Goal: Information Seeking & Learning: Learn about a topic

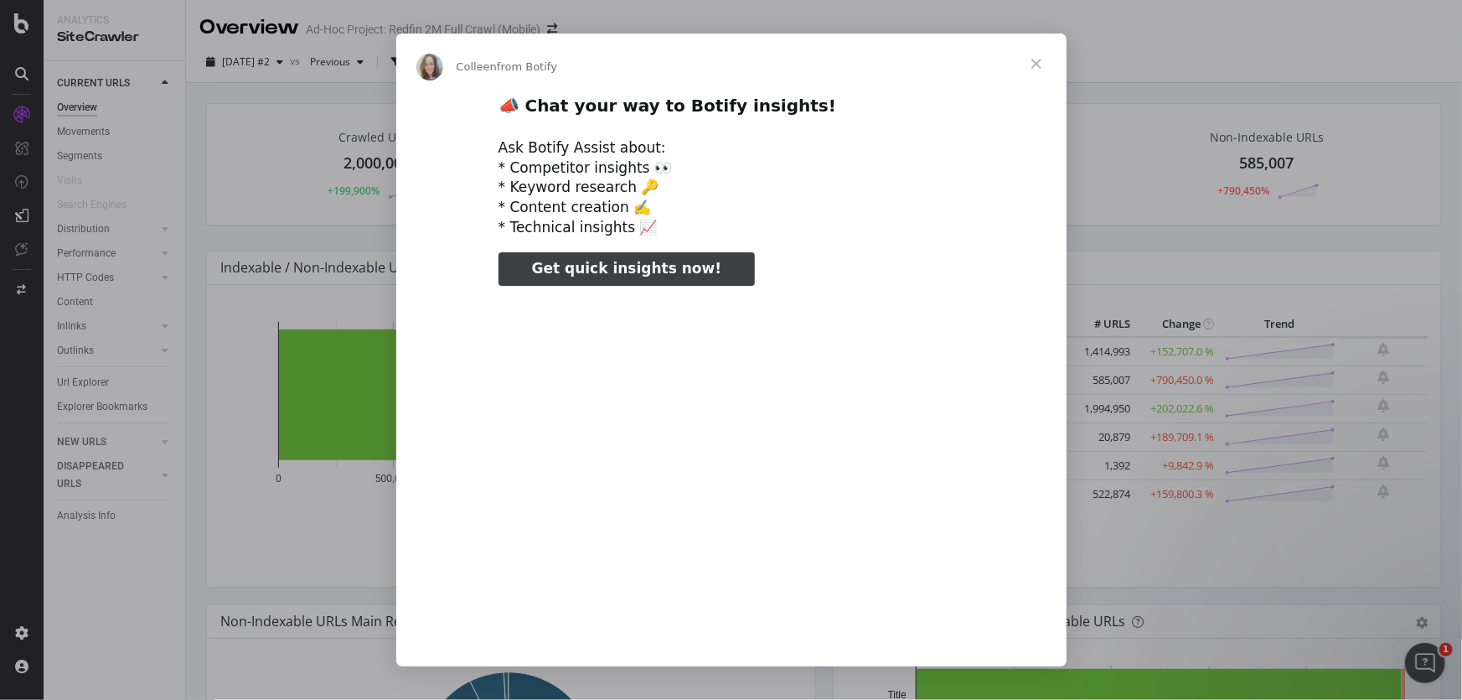
type input "106001"
click at [1034, 63] on span "Close" at bounding box center [1036, 64] width 60 height 60
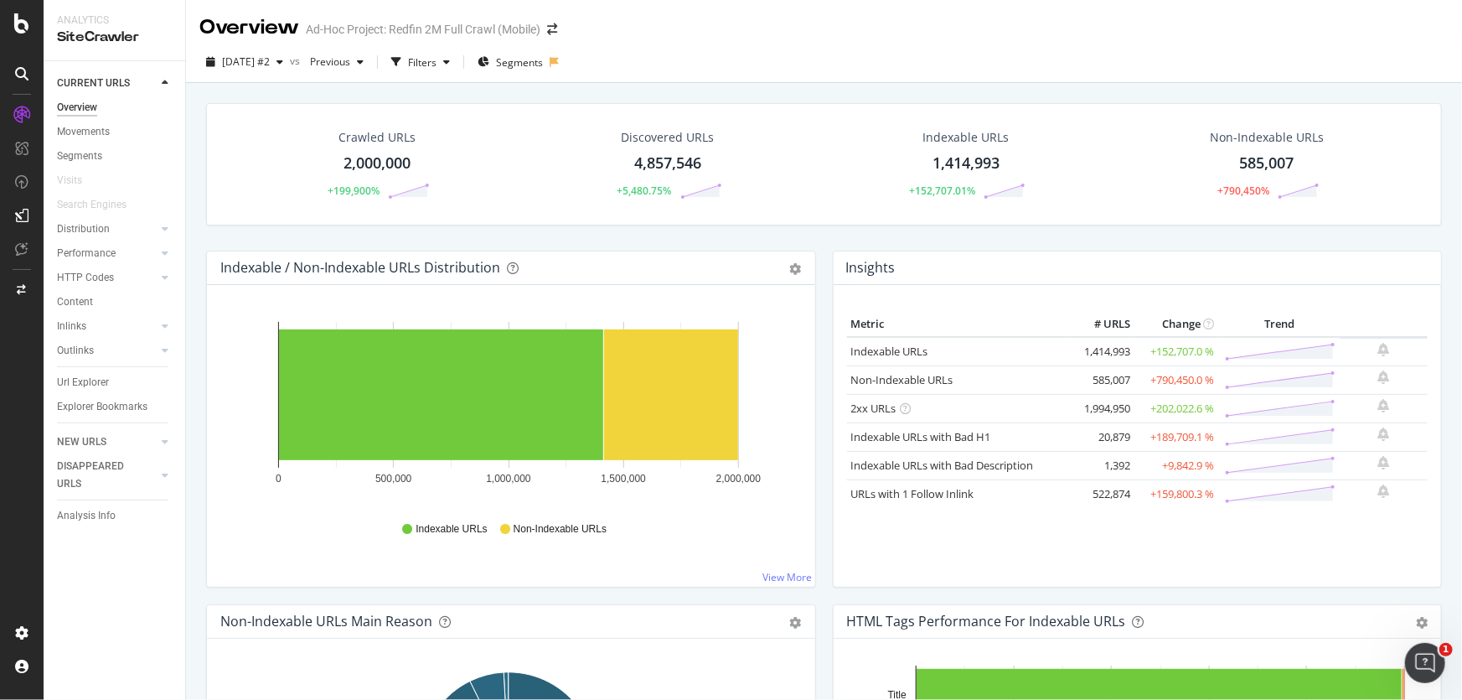
click at [65, 34] on div "SiteCrawler" at bounding box center [114, 37] width 115 height 19
click at [14, 26] on icon at bounding box center [21, 23] width 15 height 20
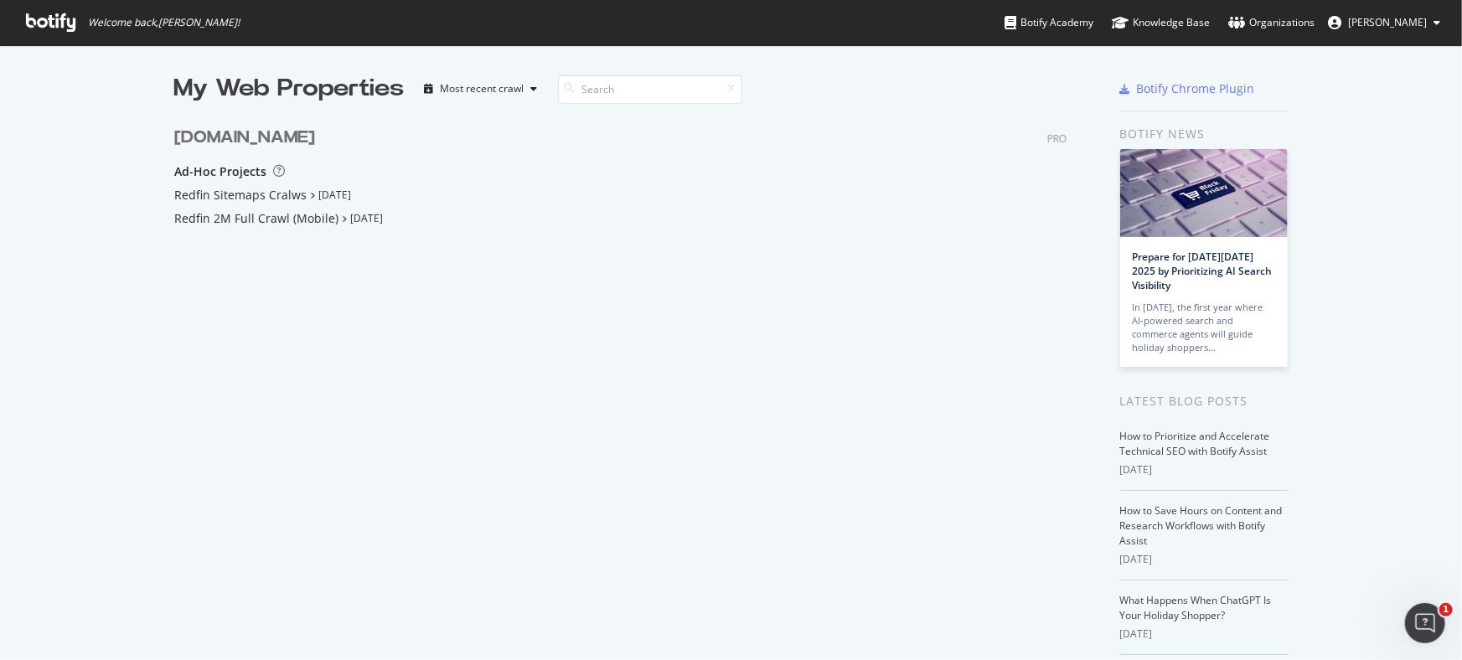
scroll to position [649, 1440]
click at [238, 159] on div "www.rocket.com PRO Ad-Hoc Projects Redfin Sitemaps Cralws Sep 22nd 25 Redfin 2M…" at bounding box center [627, 224] width 906 height 236
drag, startPoint x: 275, startPoint y: 119, endPoint x: 261, endPoint y: 143, distance: 27.8
click at [261, 143] on div "www.rocket.com PRO Ad-Hoc Projects Redfin Sitemaps Cralws Sep 22nd 25 Redfin 2M…" at bounding box center [627, 224] width 906 height 236
click at [261, 143] on div "www.rocket.com" at bounding box center [244, 138] width 141 height 24
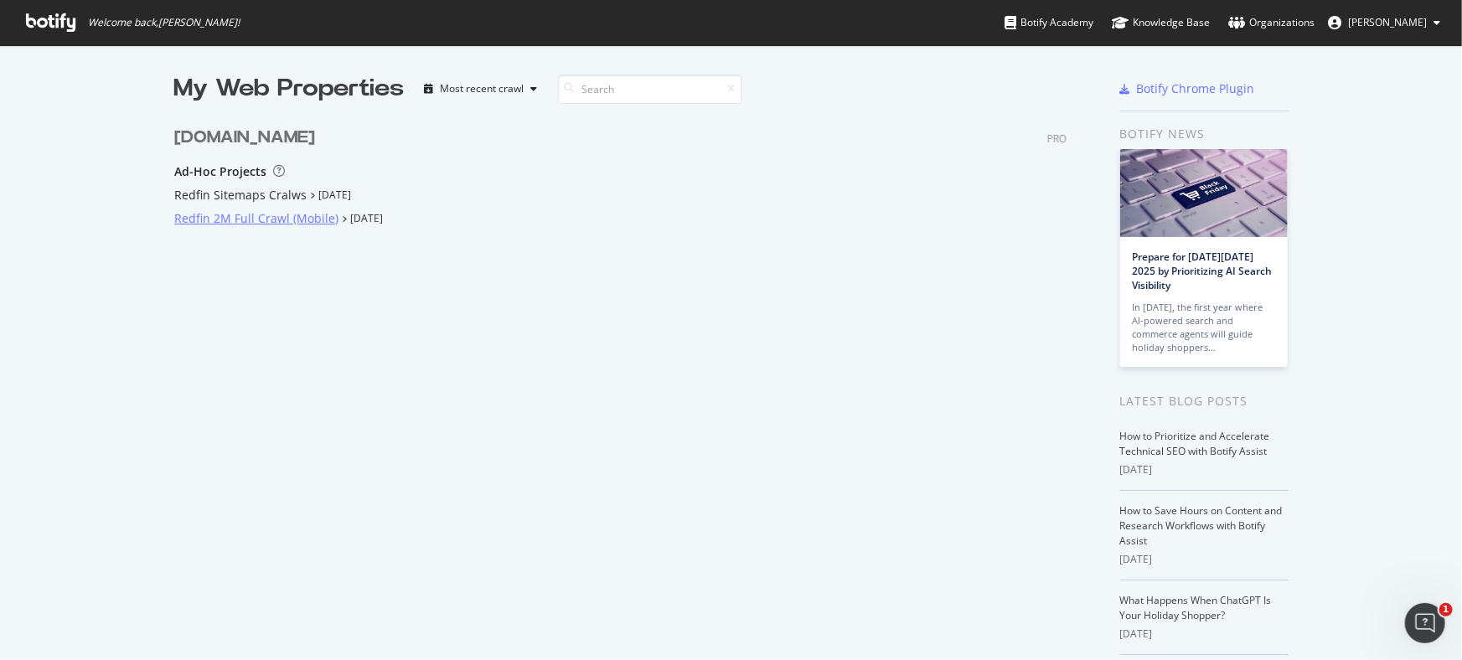
click at [238, 222] on div "Redfin 2M Full Crawl (Mobile)" at bounding box center [256, 218] width 164 height 17
click at [240, 194] on div "Redfin Sitemaps Cralws" at bounding box center [240, 195] width 132 height 17
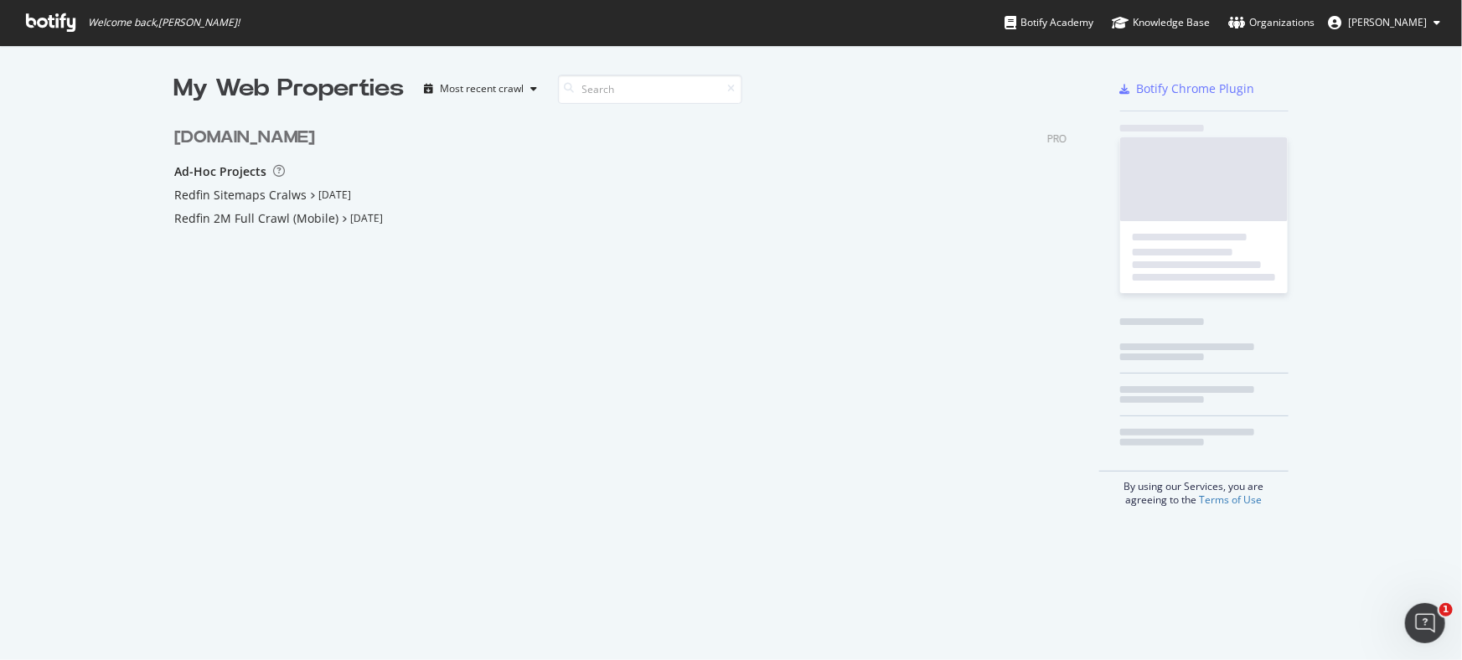
scroll to position [649, 1440]
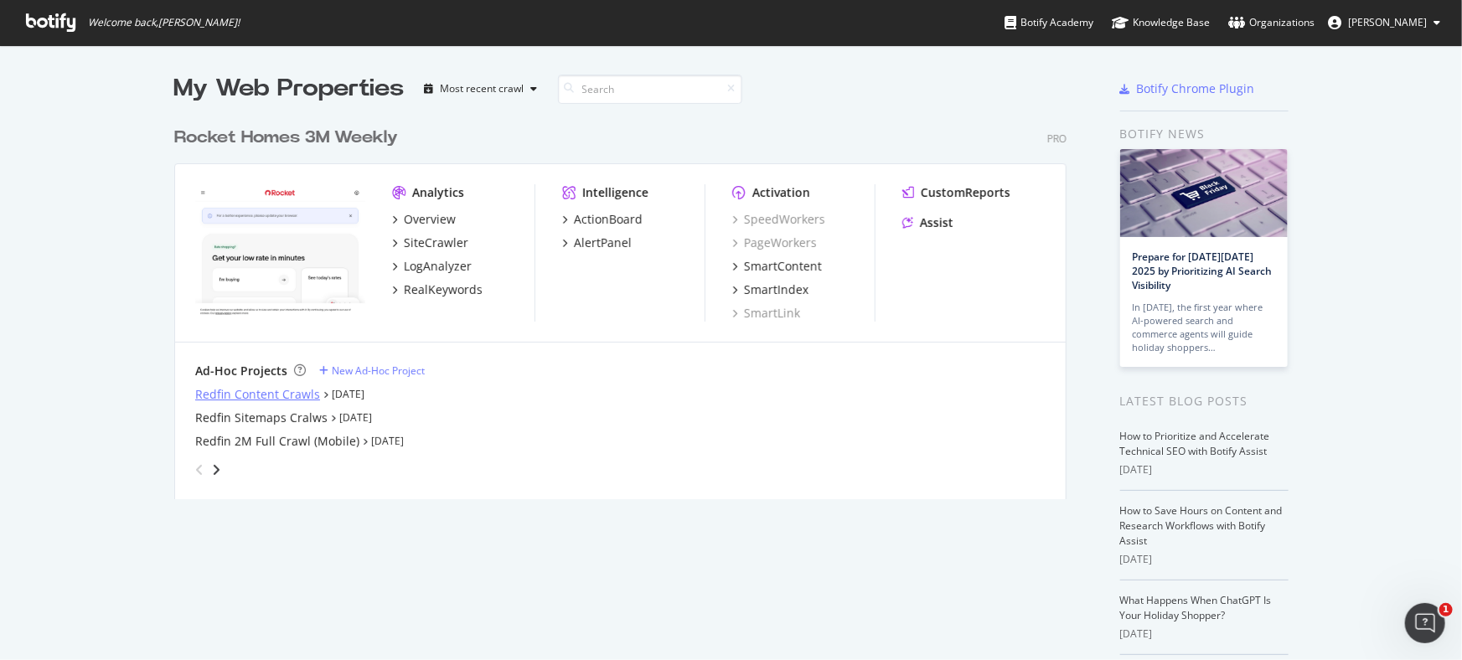
click at [281, 395] on div "Redfin Content Crawls" at bounding box center [257, 394] width 125 height 17
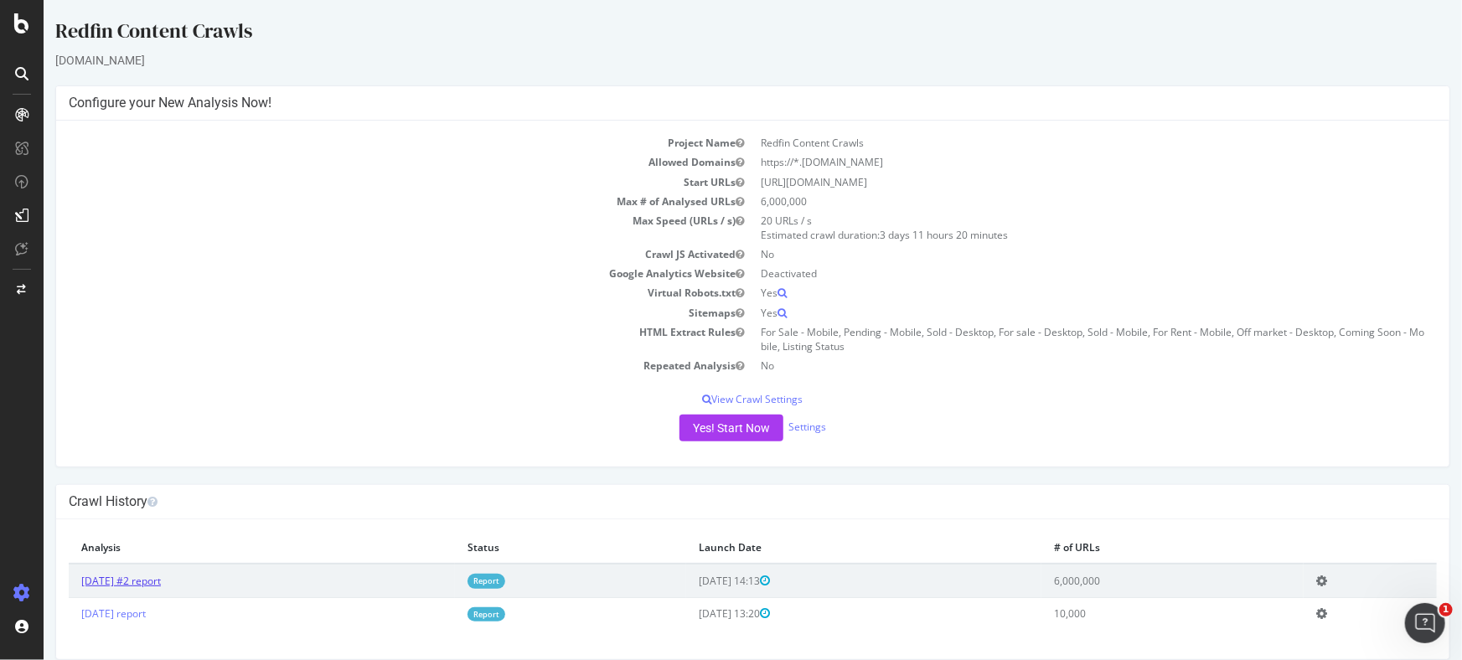
click at [160, 577] on link "[DATE] #2 report" at bounding box center [120, 581] width 80 height 14
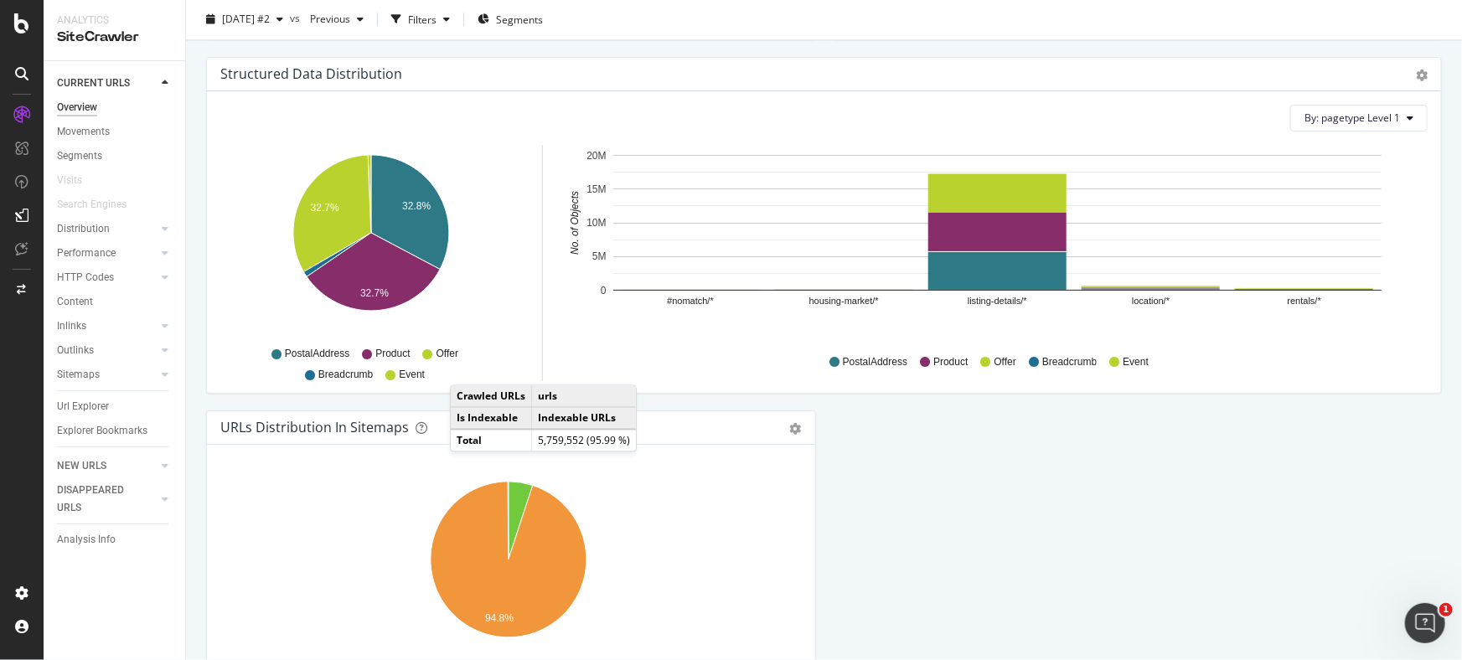
scroll to position [1751, 0]
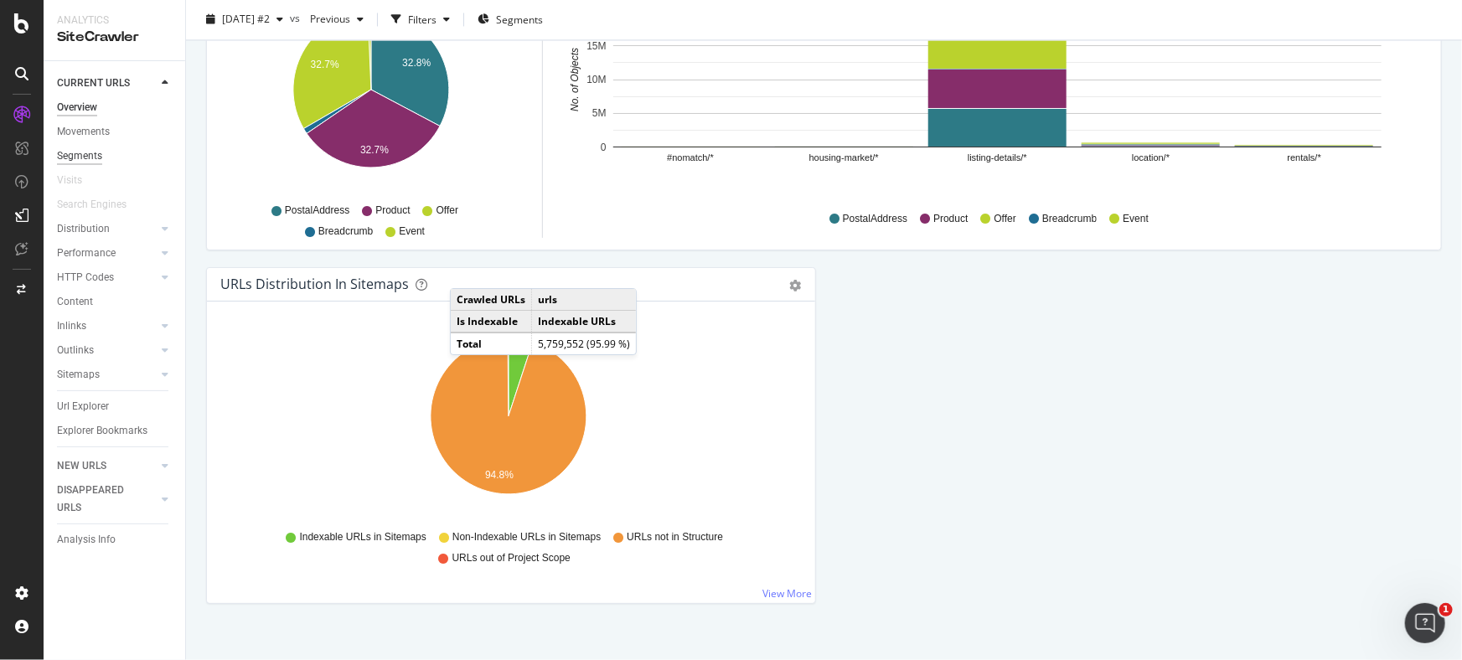
click at [74, 161] on div "Segments" at bounding box center [79, 156] width 45 height 18
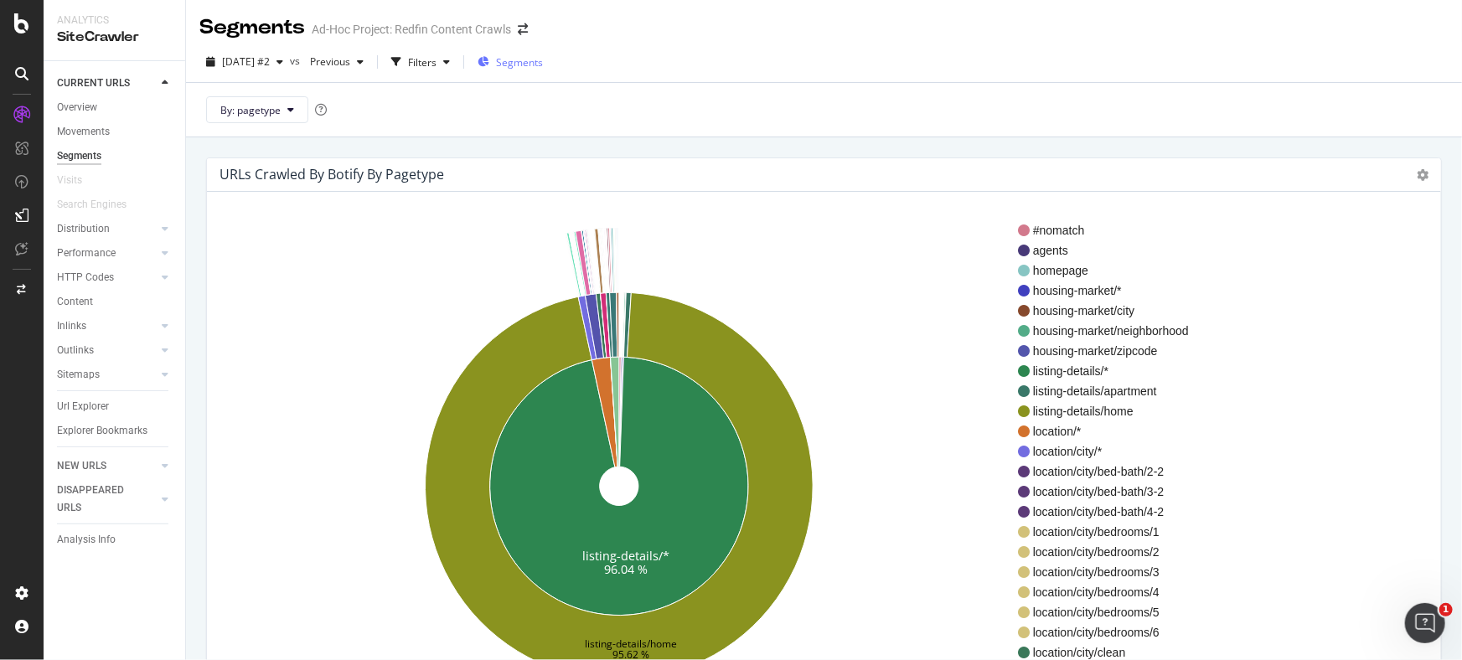
click at [543, 55] on span "Segments" at bounding box center [519, 62] width 47 height 14
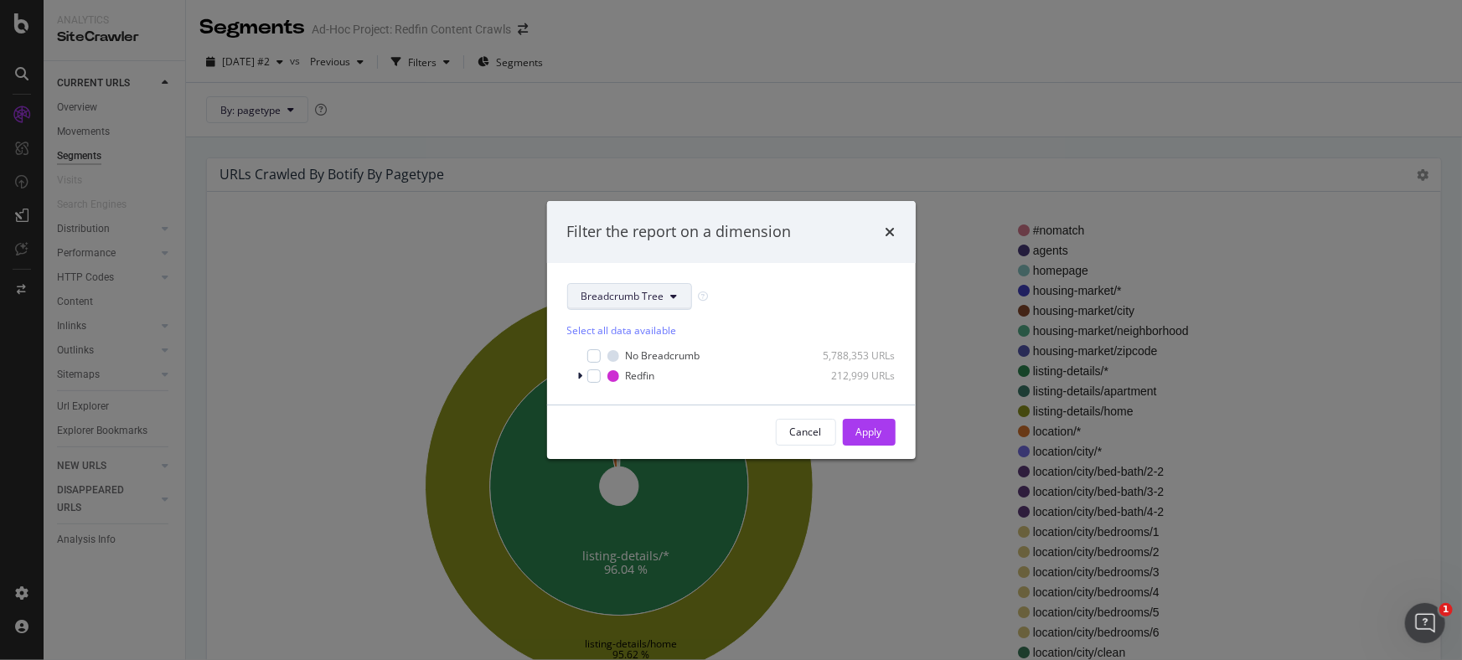
click at [613, 308] on button "Breadcrumb Tree" at bounding box center [629, 296] width 125 height 27
click at [620, 356] on span "pagetype" at bounding box center [635, 356] width 108 height 15
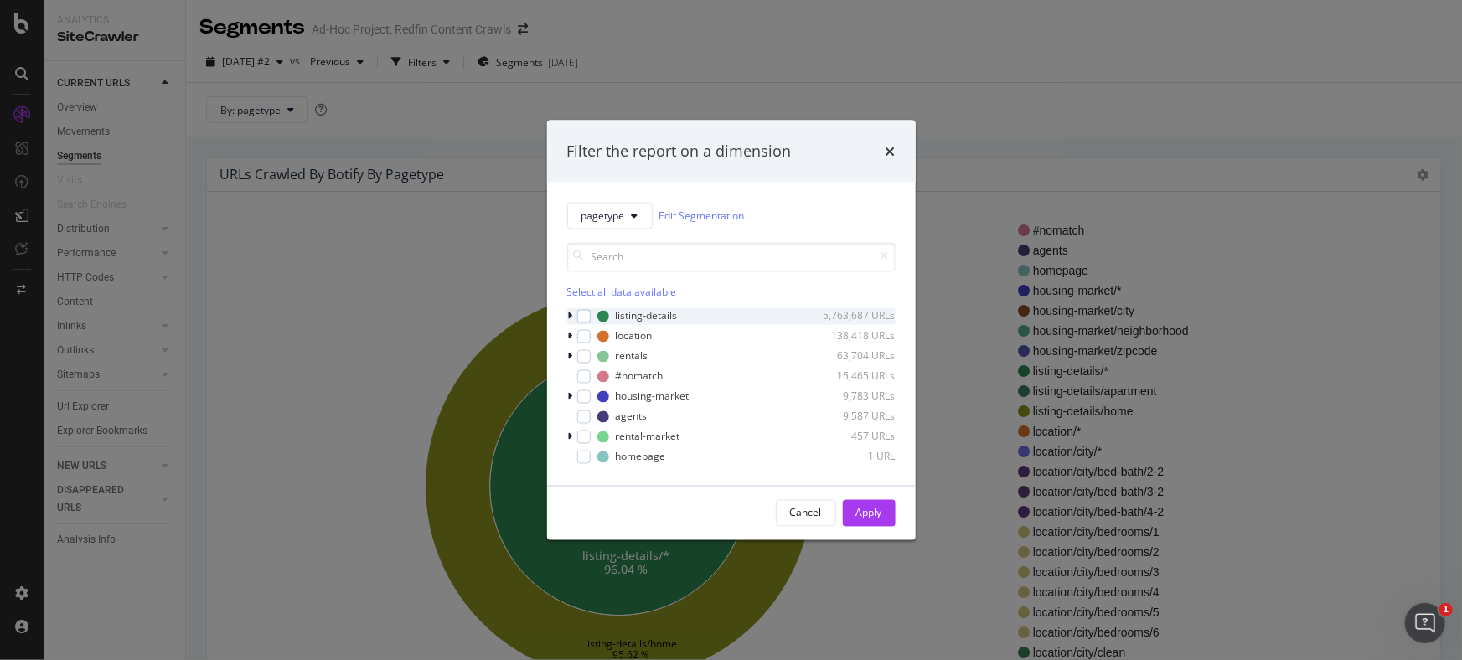
click at [573, 319] on div "modal" at bounding box center [572, 316] width 10 height 17
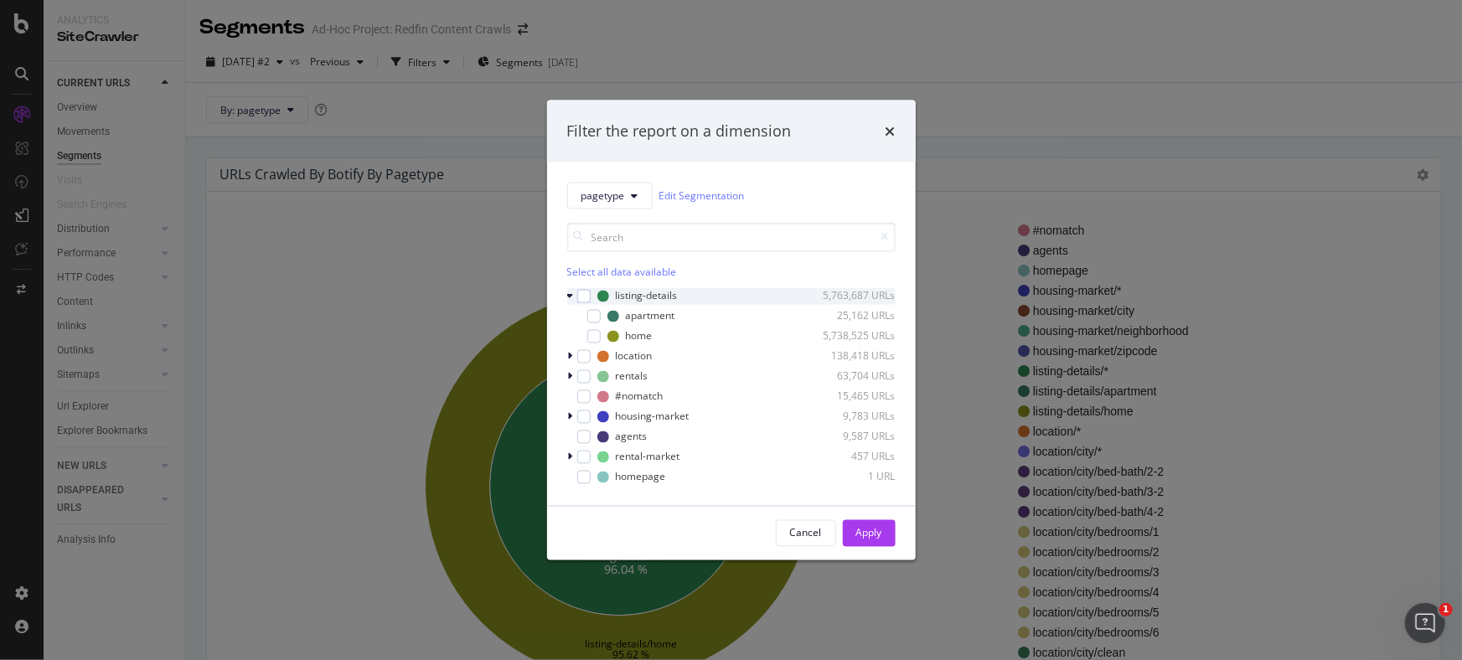
click at [571, 293] on icon "modal" at bounding box center [570, 296] width 7 height 10
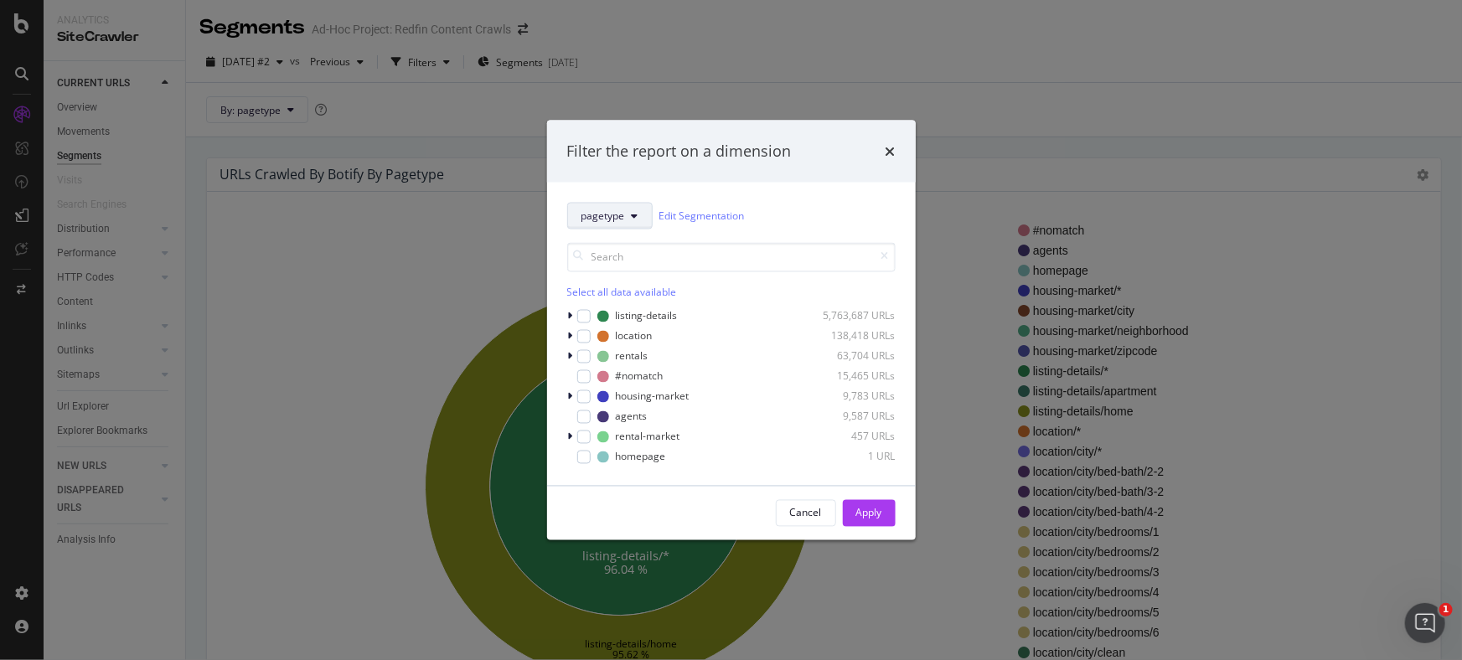
click at [628, 224] on button "pagetype" at bounding box center [609, 215] width 85 height 27
click at [619, 267] on div "pagetype" at bounding box center [634, 276] width 135 height 24
click at [872, 512] on div "Apply" at bounding box center [869, 513] width 26 height 14
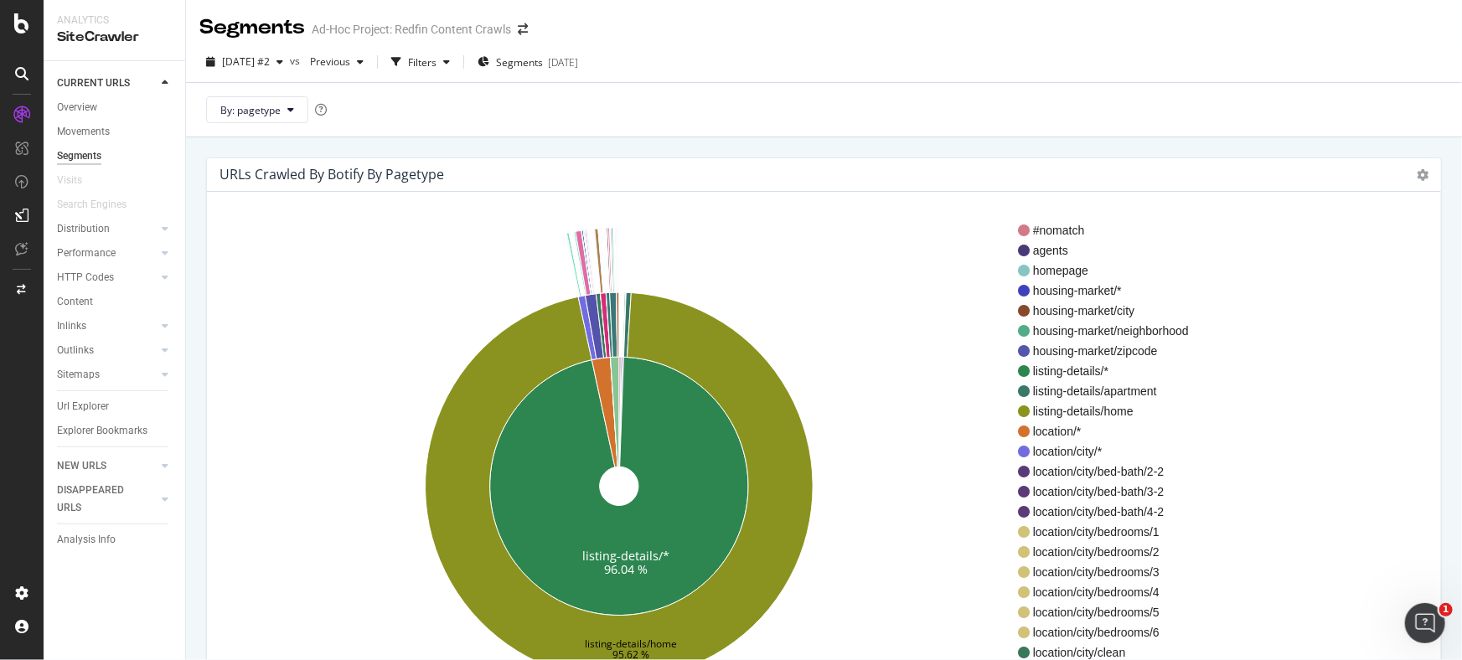
click at [555, 44] on div "[DATE] #2 vs Previous Filters Segments [DATE] By: pagetype" at bounding box center [824, 90] width 1276 height 96
click at [437, 59] on div "Filters" at bounding box center [422, 62] width 28 height 14
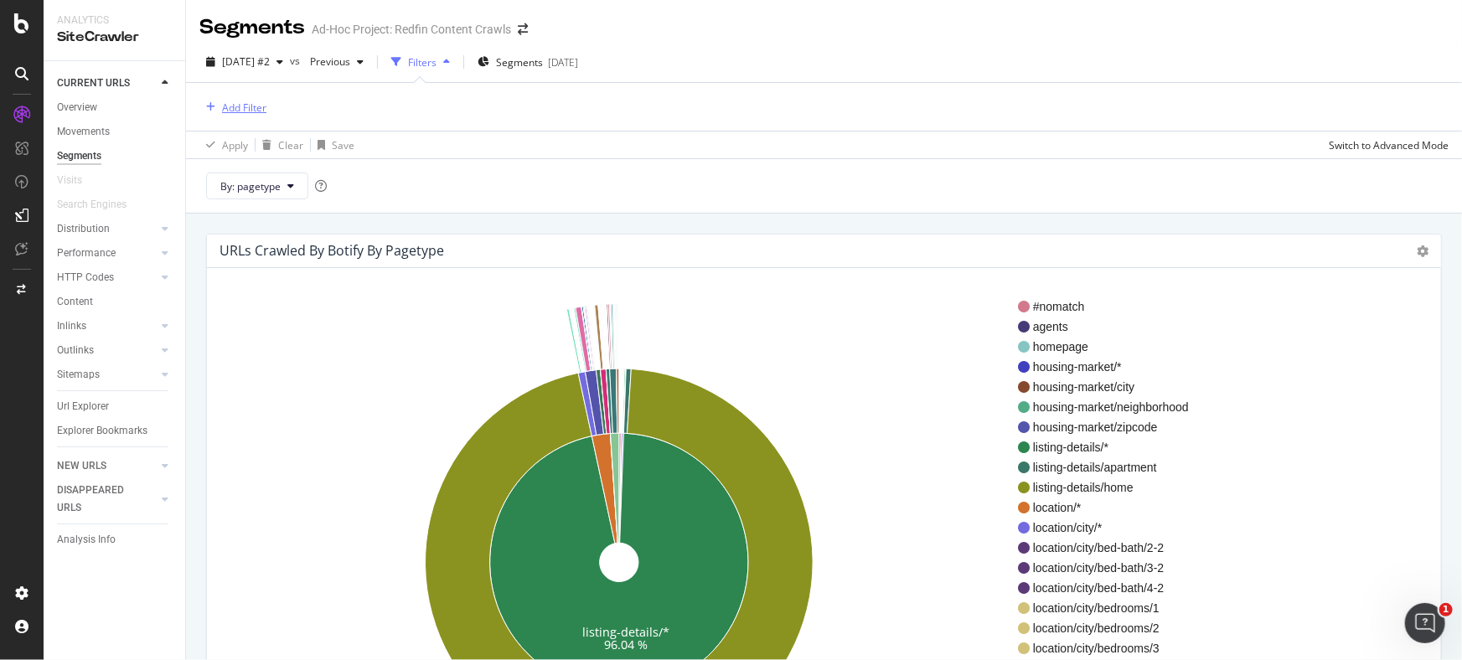
click at [253, 104] on div "Add Filter" at bounding box center [244, 108] width 44 height 14
click at [578, 65] on div "[DATE]" at bounding box center [563, 62] width 30 height 14
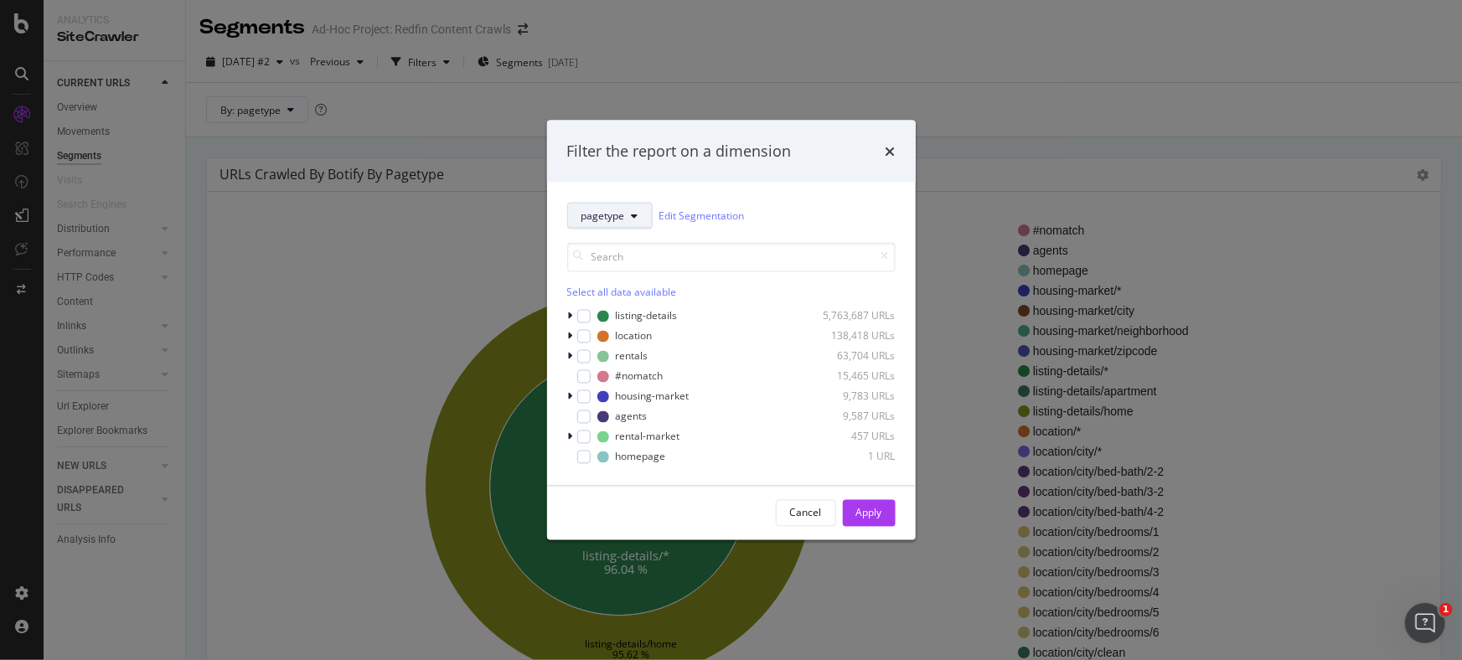
click at [628, 209] on button "pagetype" at bounding box center [609, 215] width 85 height 27
click at [626, 276] on span "pagetype" at bounding box center [635, 275] width 108 height 15
click at [617, 231] on div "Select all data available listing-details 5,763,687 URLs location 138,418 URLs …" at bounding box center [731, 347] width 328 height 236
click at [617, 224] on button "pagetype" at bounding box center [609, 215] width 85 height 27
click at [620, 336] on span "Breadcrumb Tree" at bounding box center [635, 333] width 108 height 15
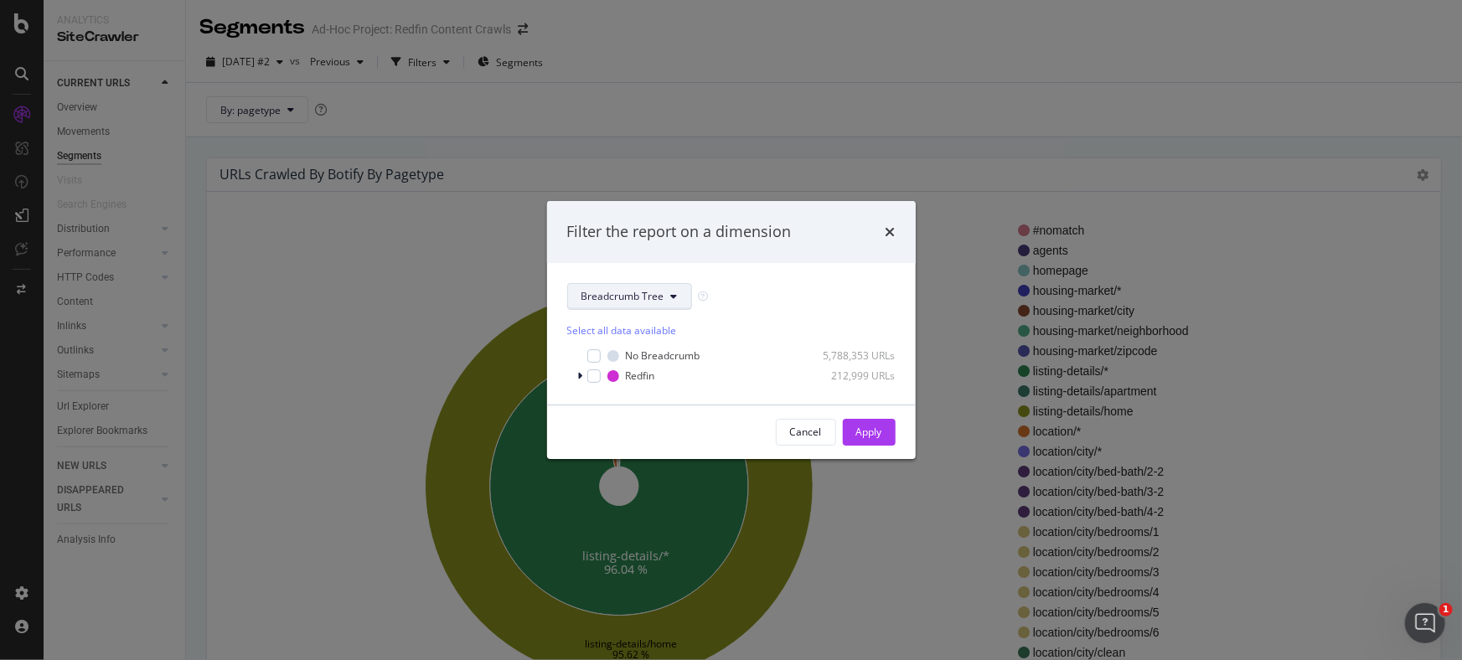
click at [618, 300] on span "Breadcrumb Tree" at bounding box center [623, 296] width 83 height 14
click at [611, 358] on span "pagetype" at bounding box center [635, 356] width 108 height 15
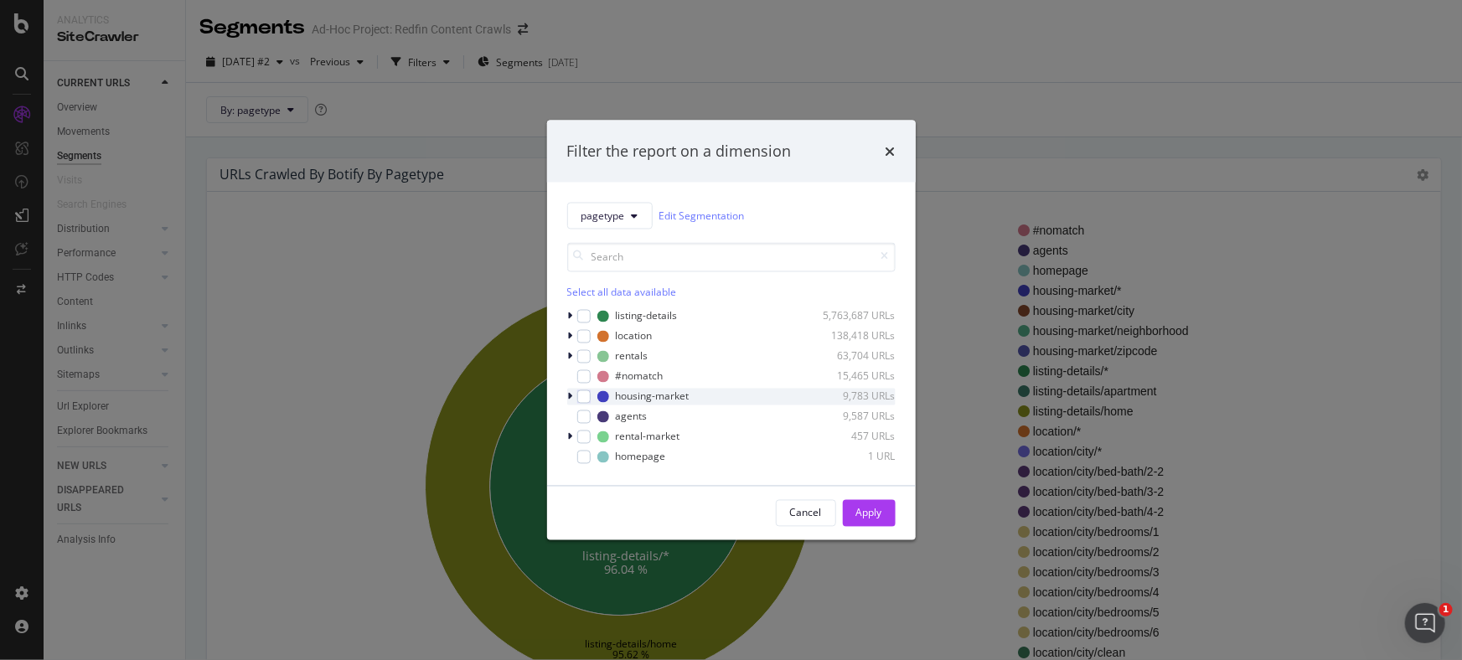
click at [574, 395] on div "modal" at bounding box center [572, 396] width 10 height 17
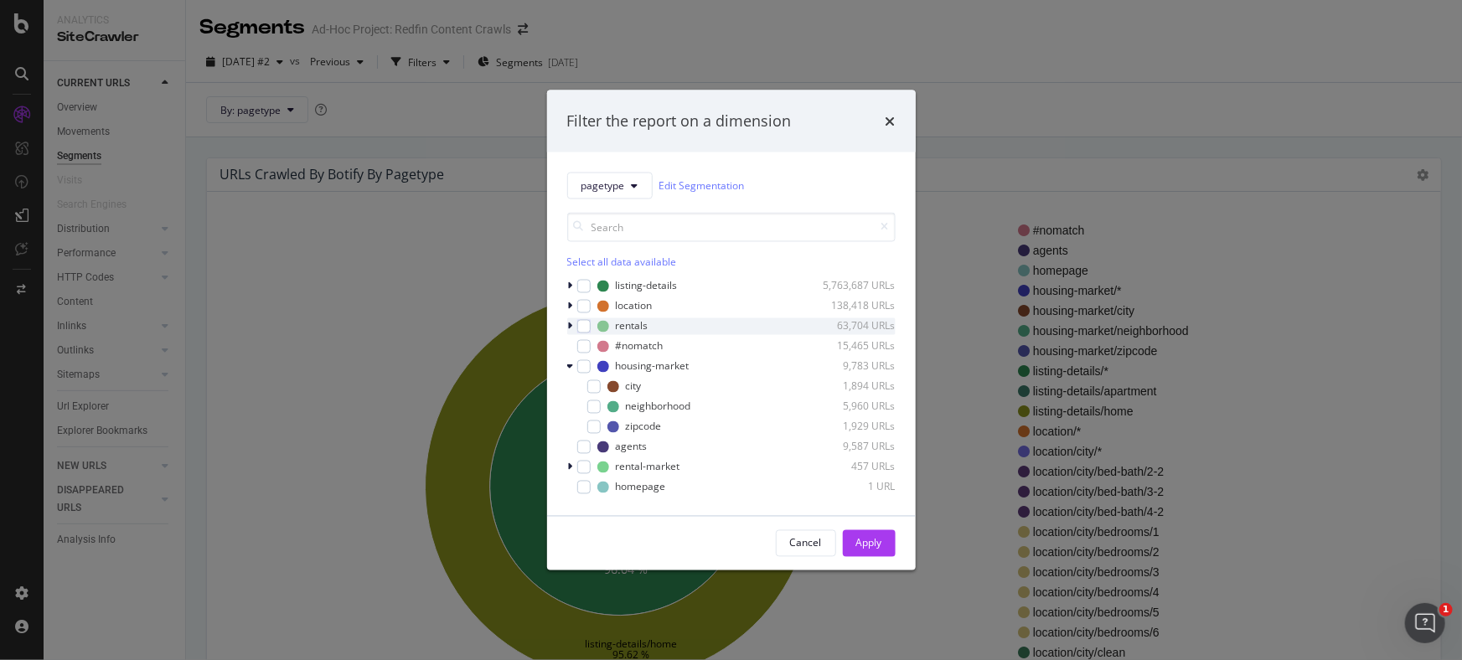
click at [570, 328] on icon "modal" at bounding box center [570, 326] width 5 height 10
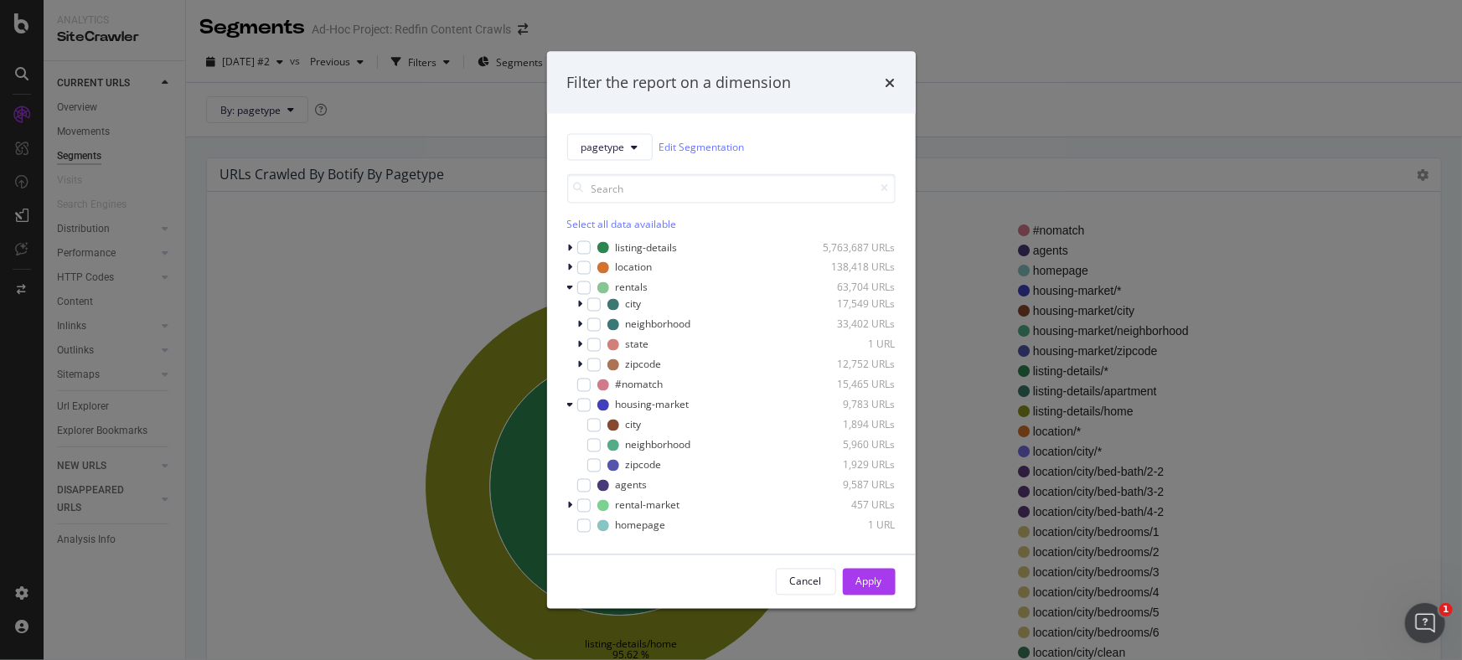
click at [882, 84] on div "Filter the report on a dimension" at bounding box center [731, 83] width 328 height 22
click at [887, 80] on icon "times" at bounding box center [891, 81] width 10 height 13
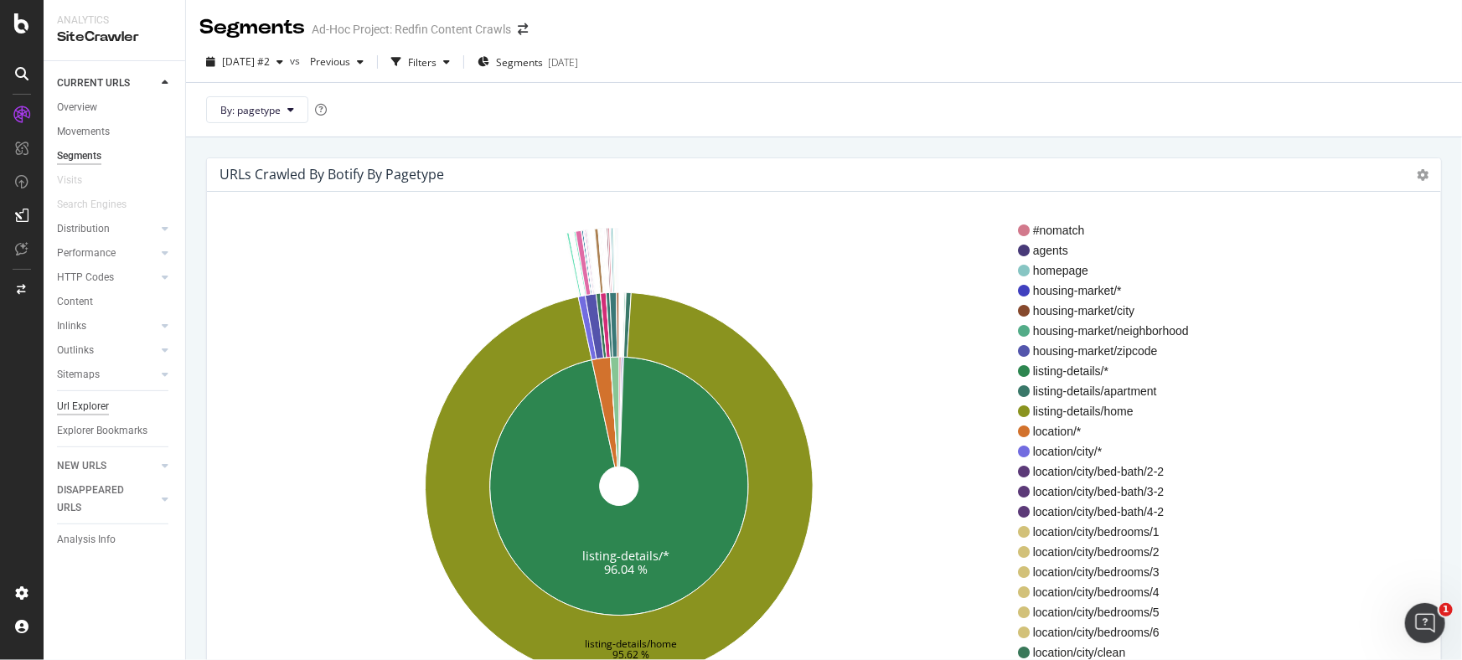
click at [90, 412] on div "Url Explorer" at bounding box center [83, 407] width 52 height 18
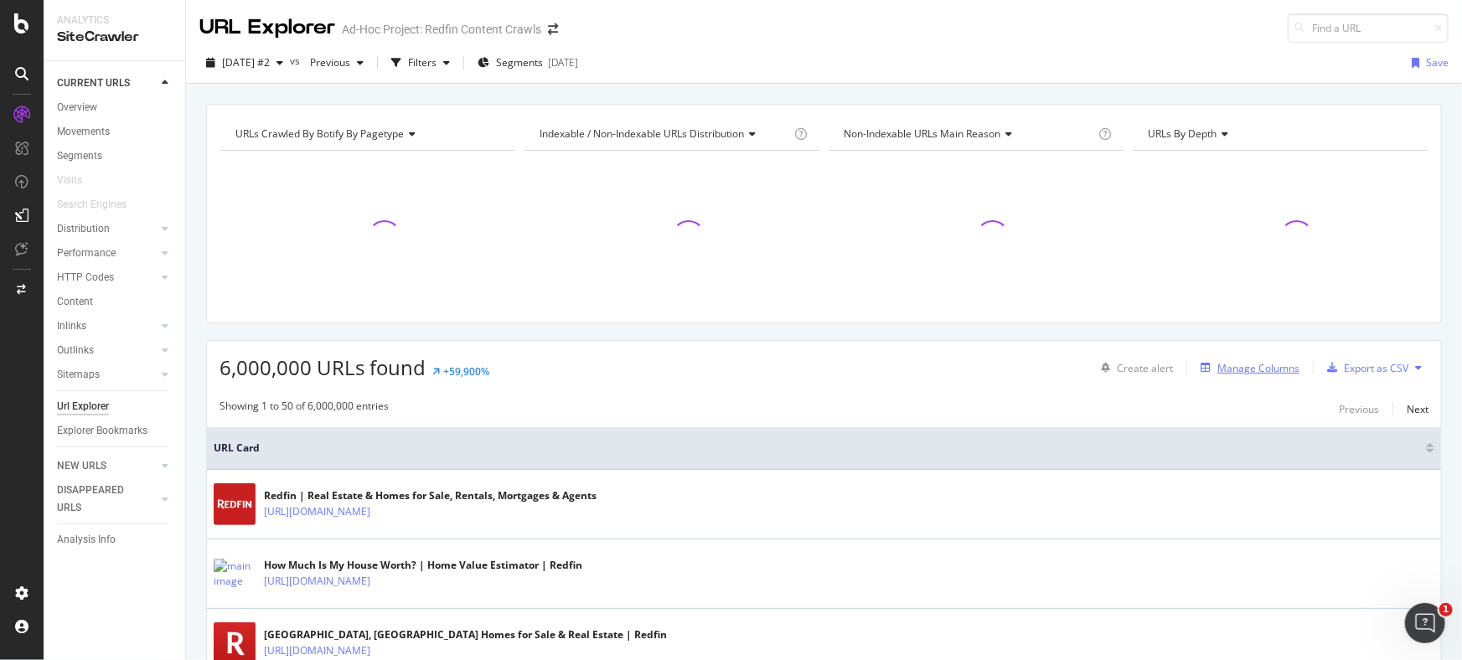
click at [1233, 375] on div "Manage Columns" at bounding box center [1247, 368] width 106 height 18
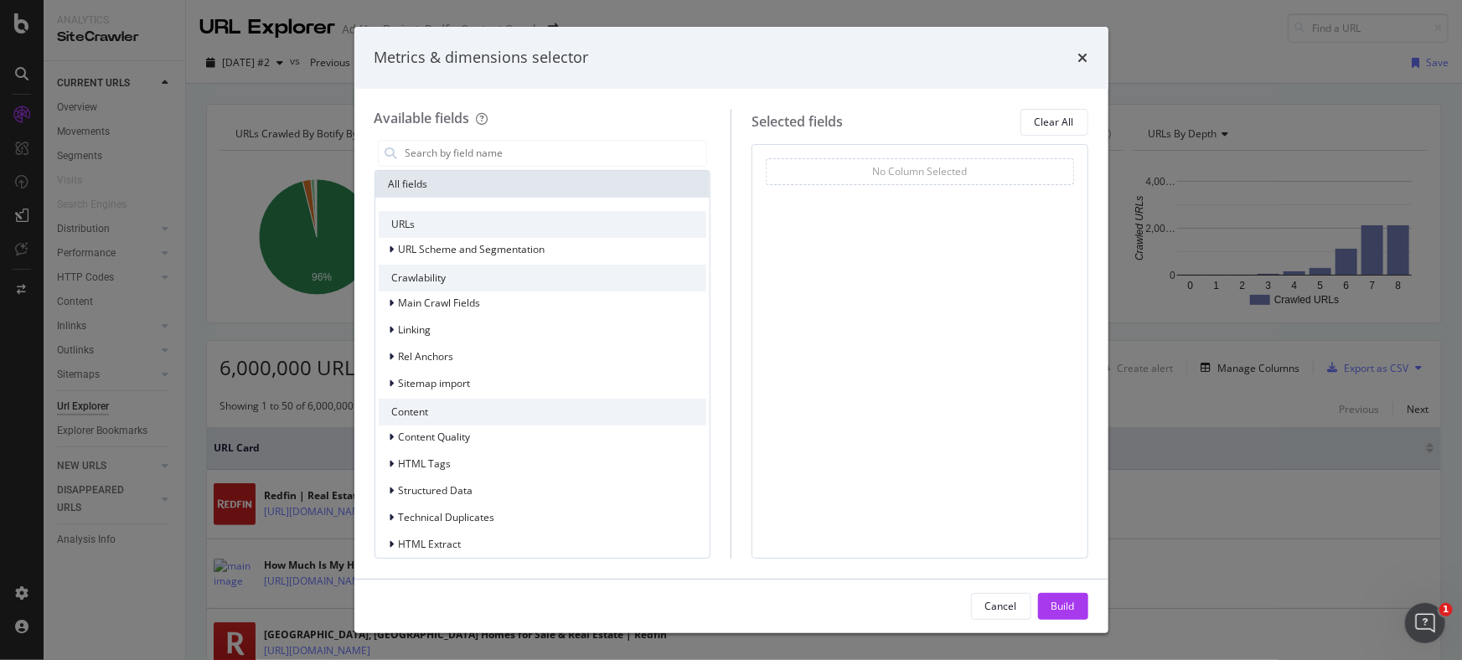
click at [1073, 60] on div "Metrics & dimensions selector" at bounding box center [732, 58] width 714 height 22
click at [1078, 59] on icon "times" at bounding box center [1083, 57] width 10 height 13
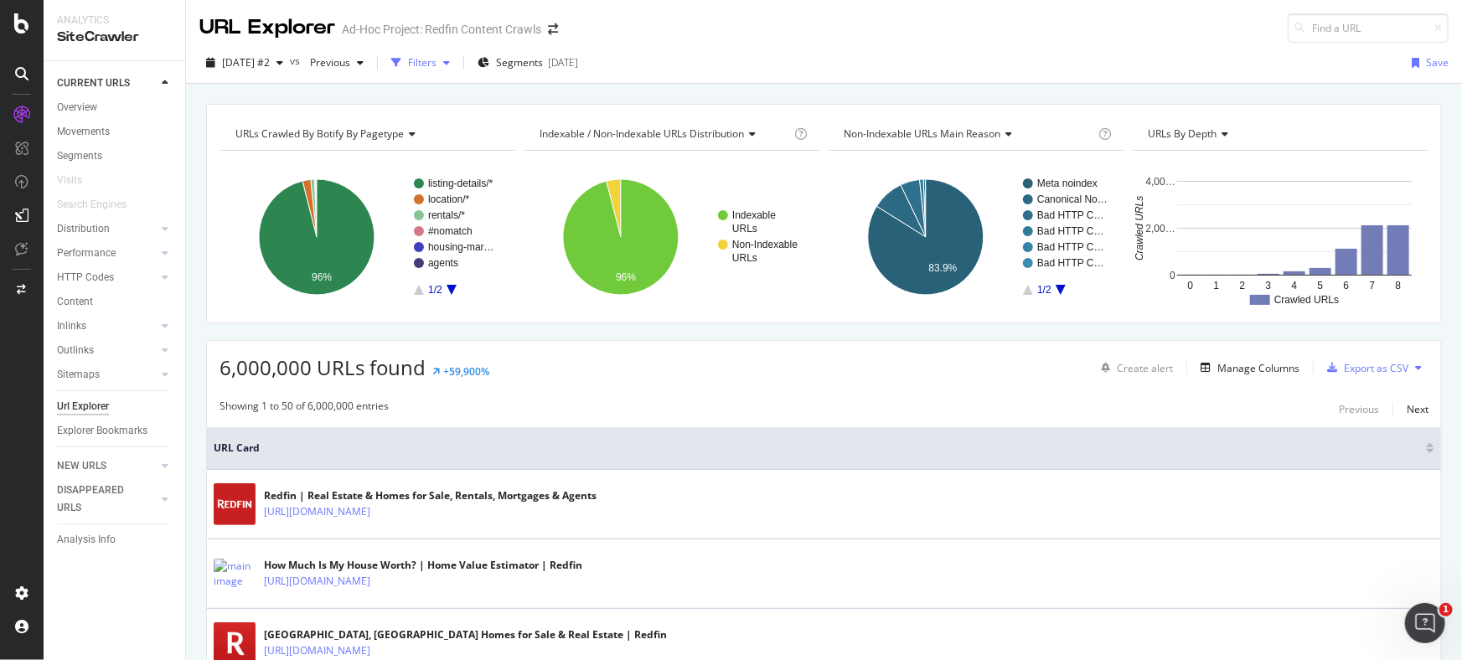
click at [437, 59] on div "Filters" at bounding box center [422, 62] width 28 height 14
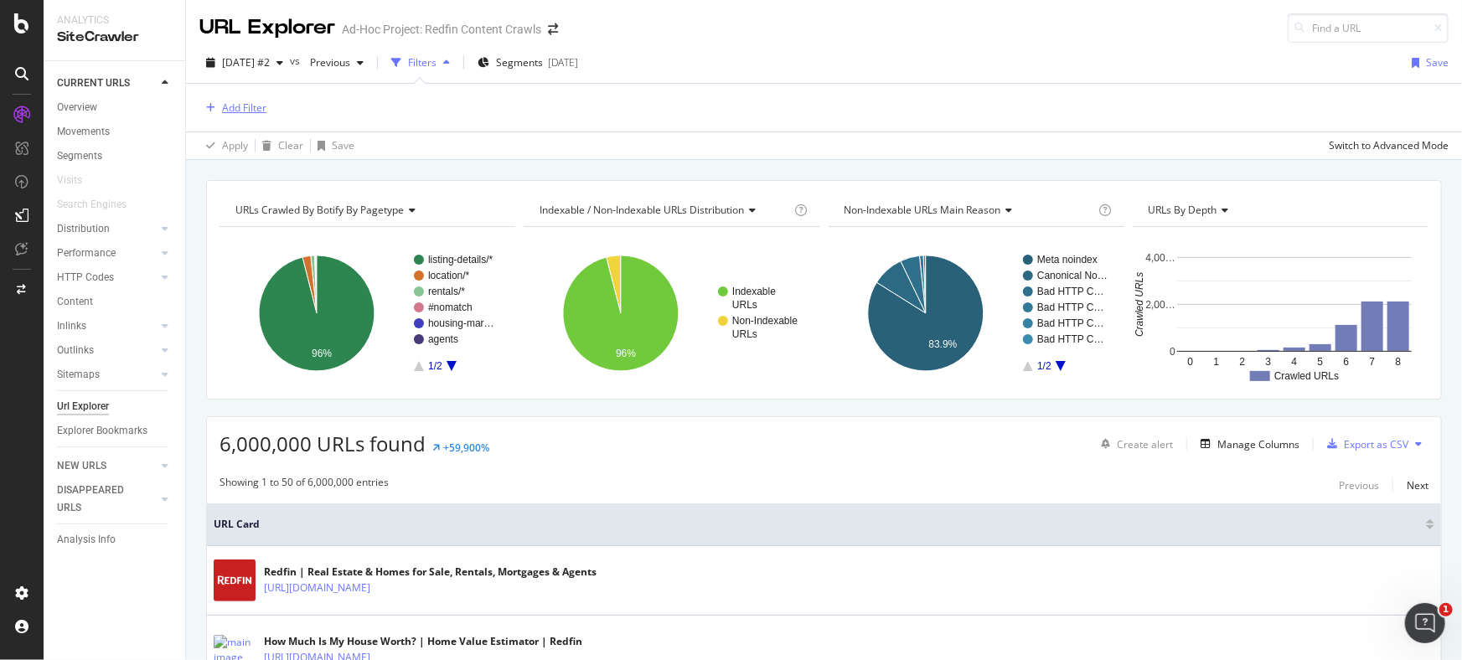
click at [253, 109] on div "Add Filter" at bounding box center [244, 108] width 44 height 14
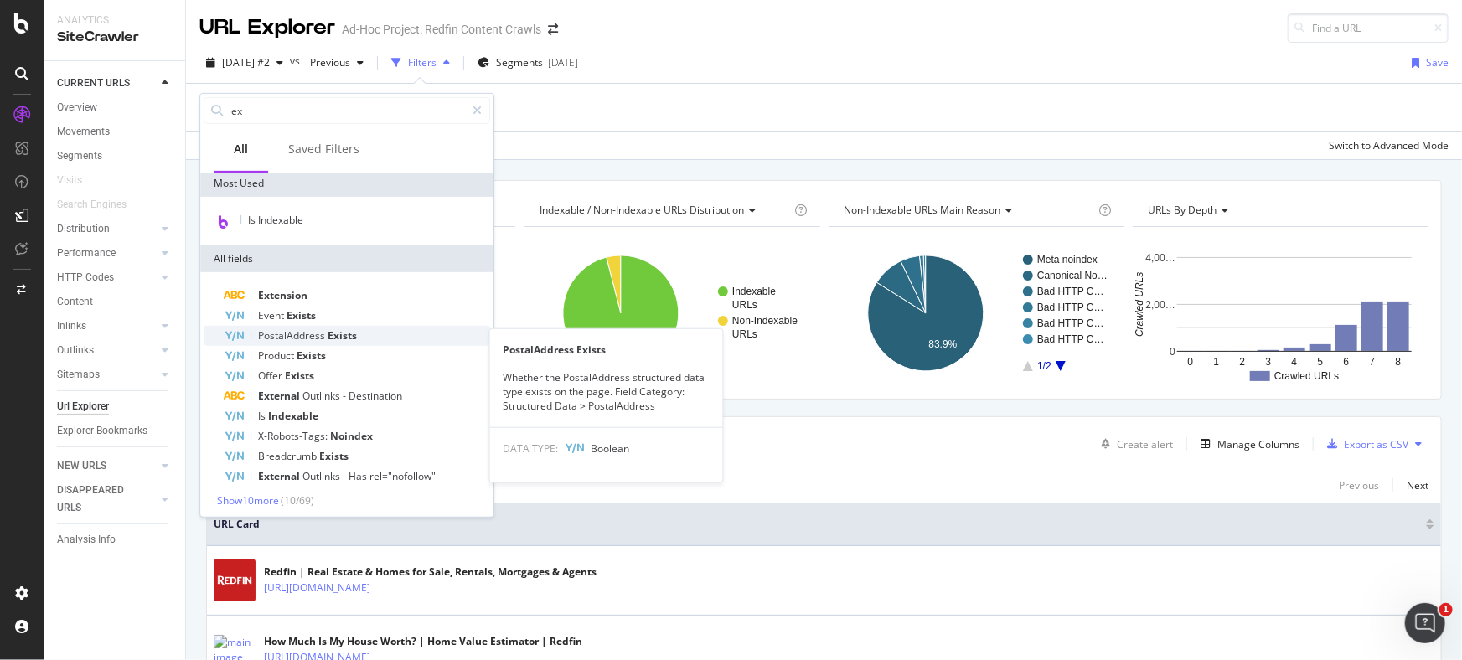
scroll to position [7, 0]
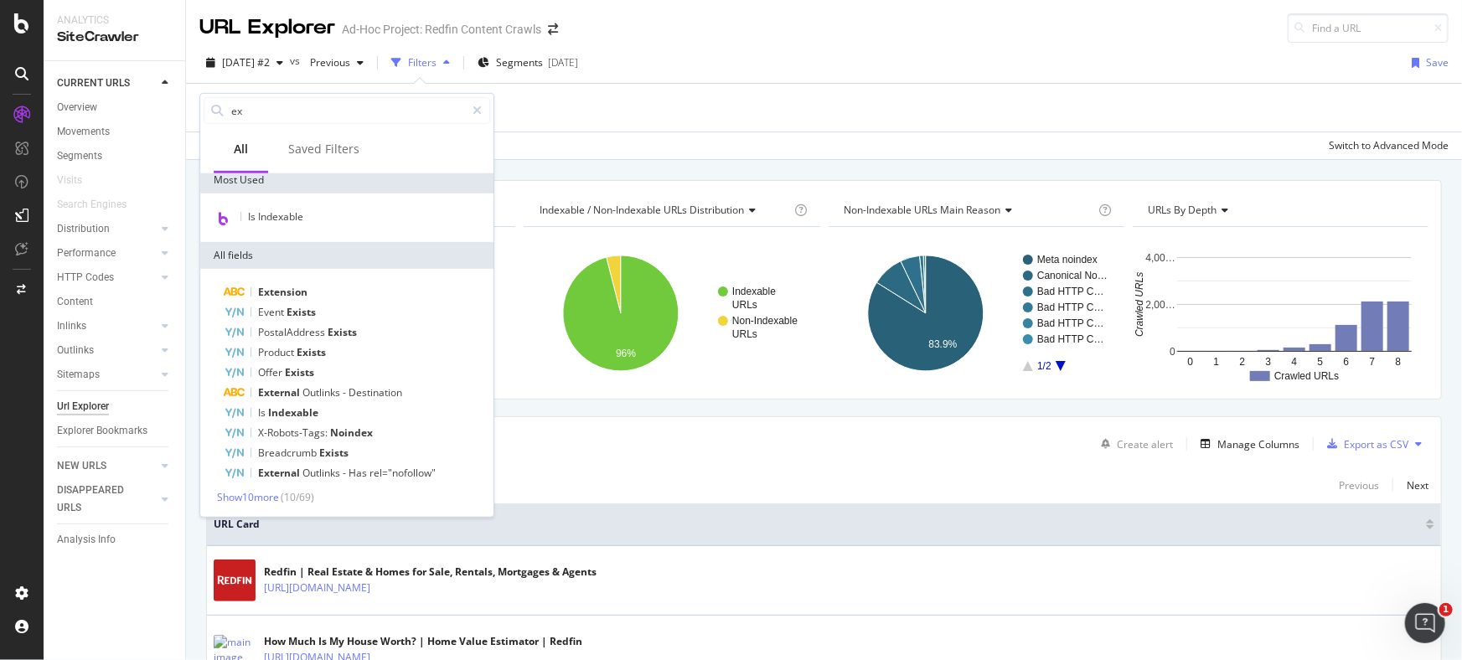
type input "e"
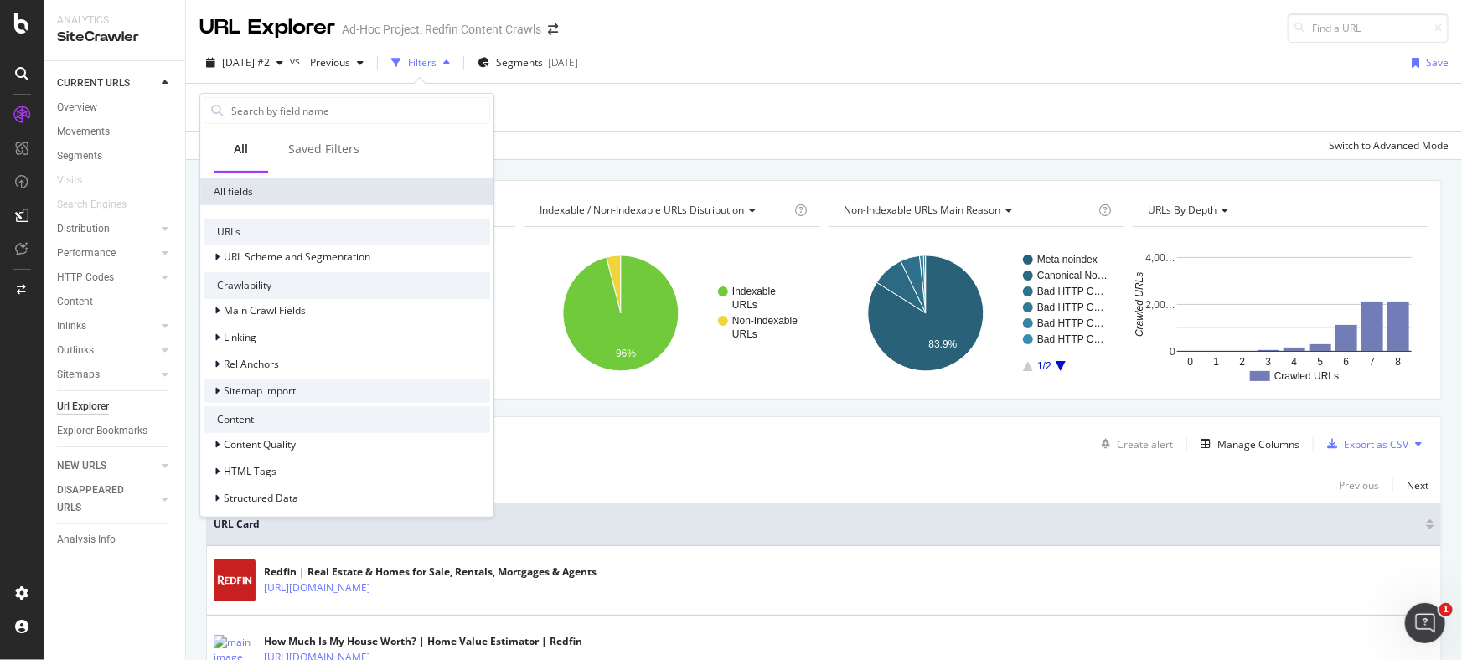
scroll to position [173, 0]
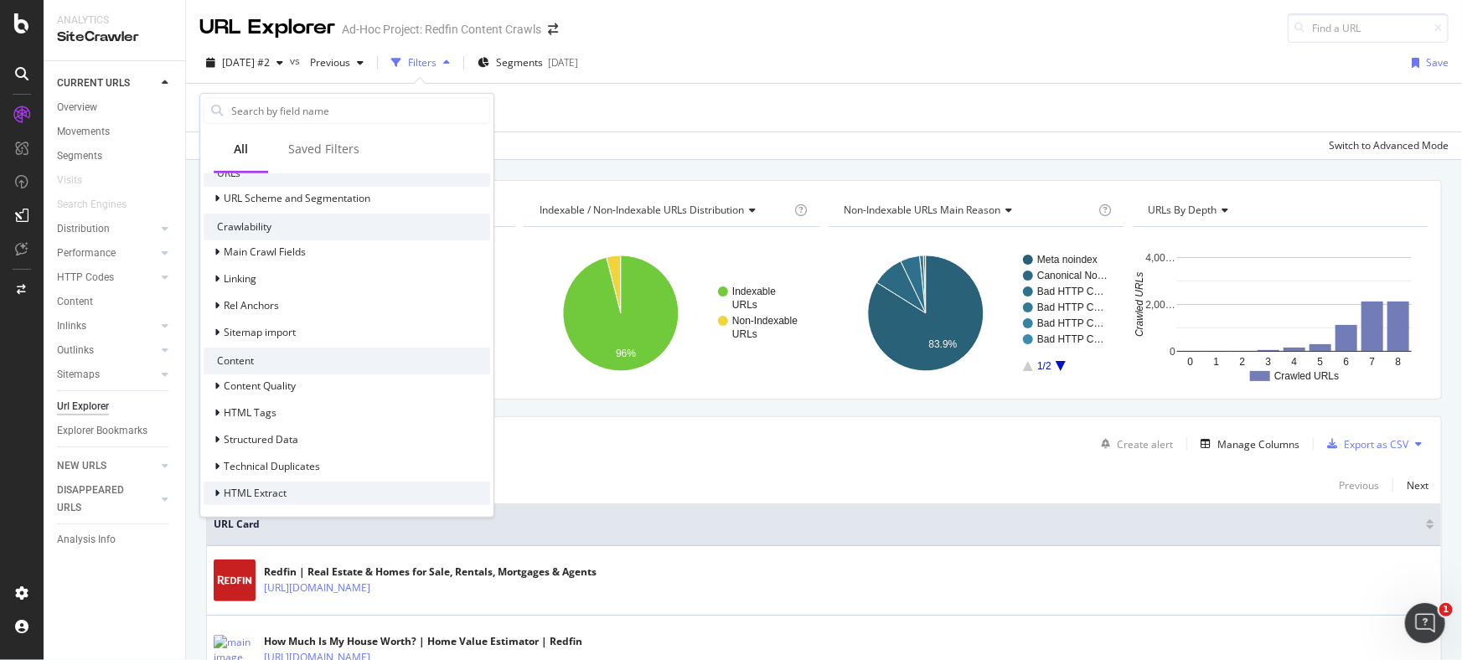
click at [226, 494] on span "HTML Extract" at bounding box center [255, 493] width 63 height 14
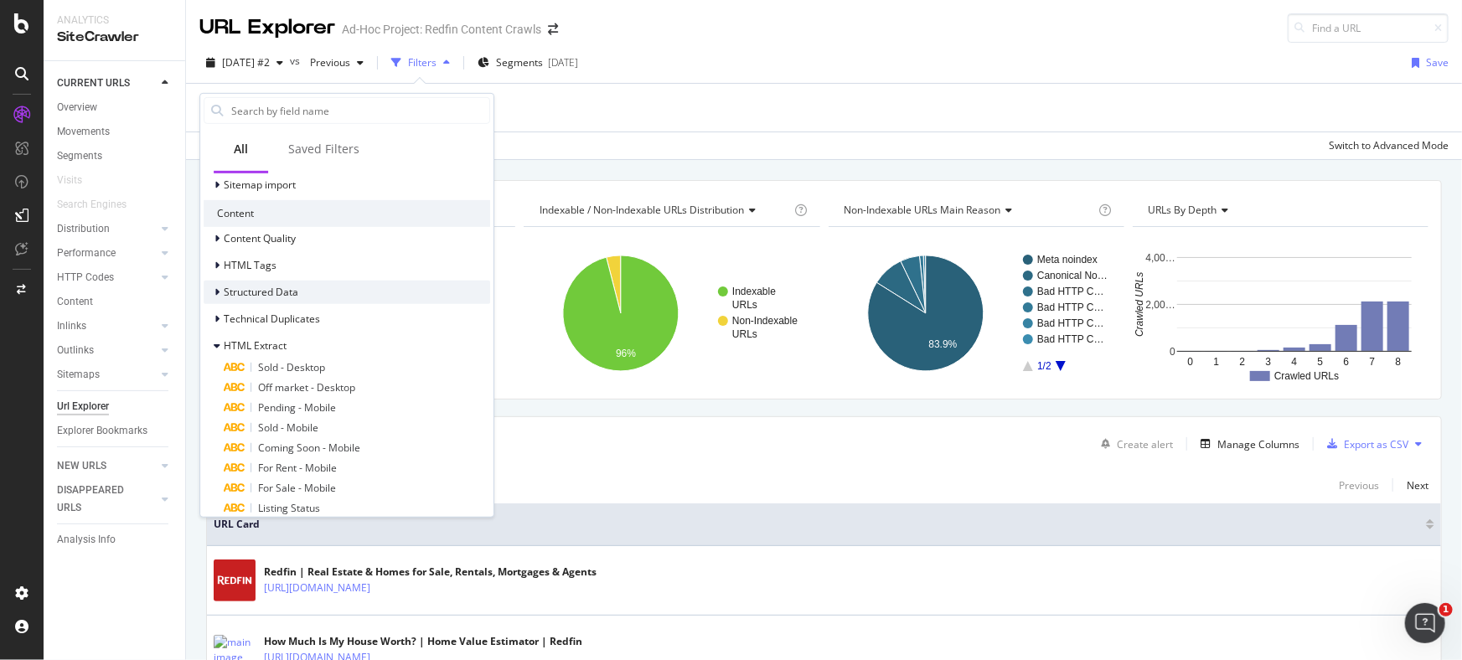
scroll to position [354, 0]
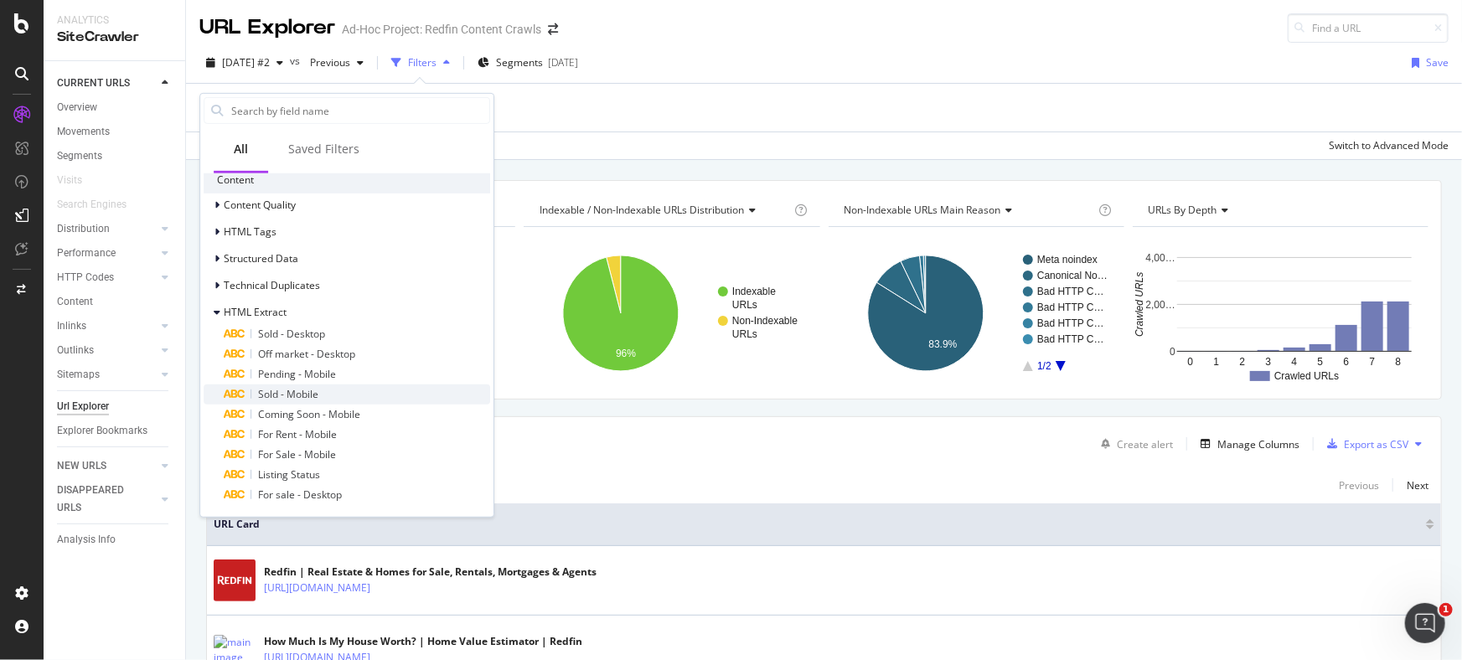
click at [287, 390] on span "Sold - Mobile" at bounding box center [288, 394] width 60 height 14
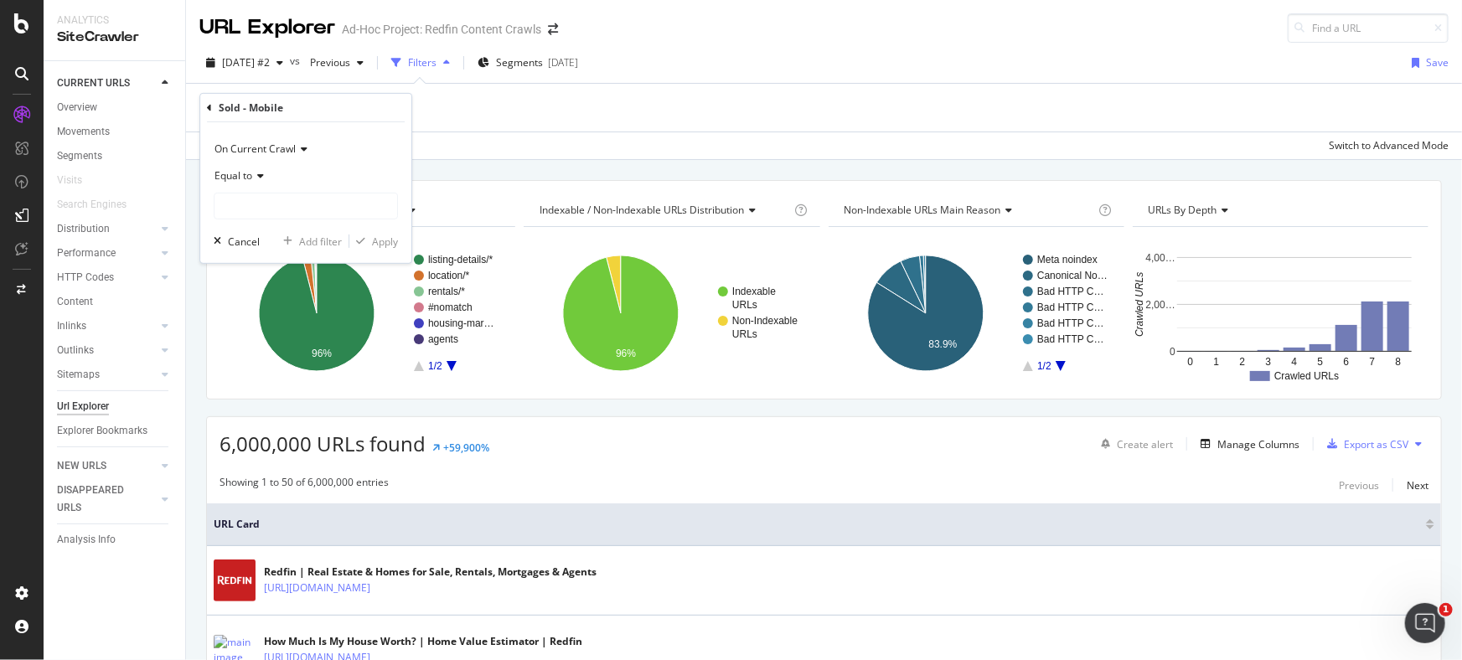
click at [249, 171] on span "Equal to" at bounding box center [234, 175] width 38 height 14
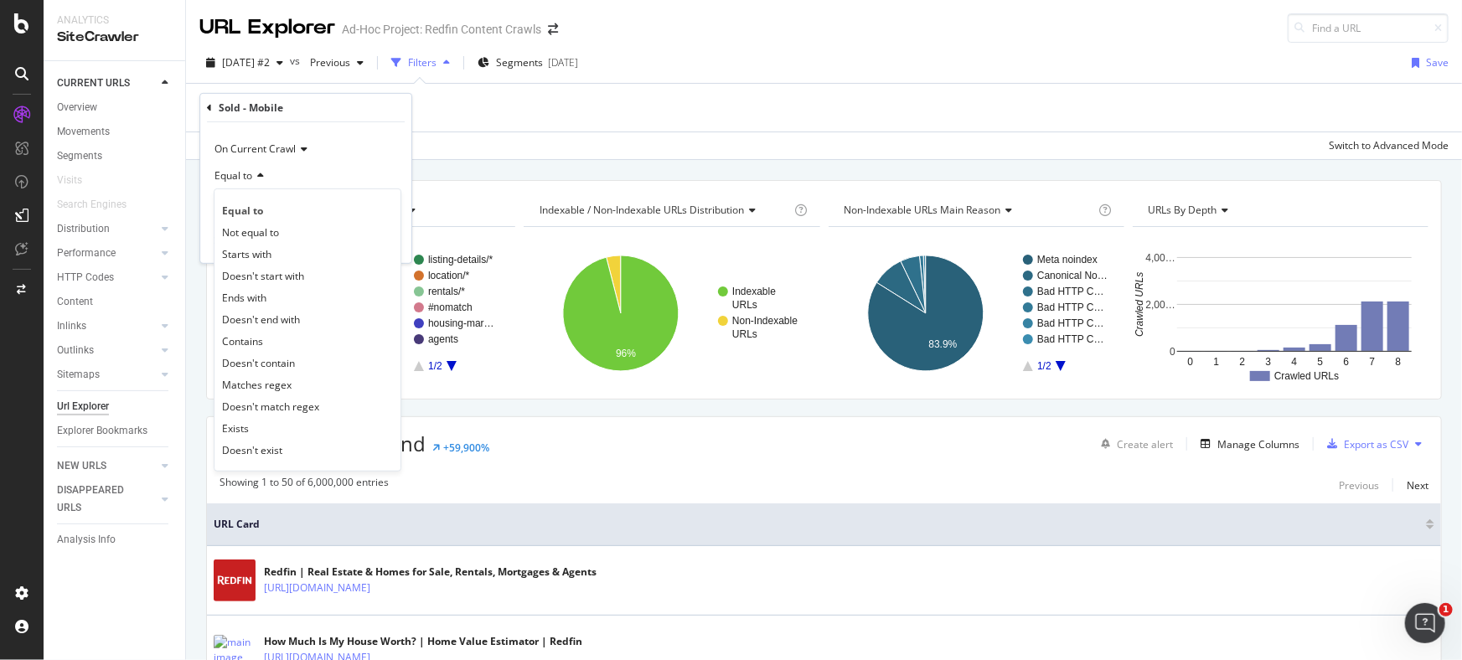
click at [302, 160] on div "On Current Crawl" at bounding box center [306, 149] width 184 height 27
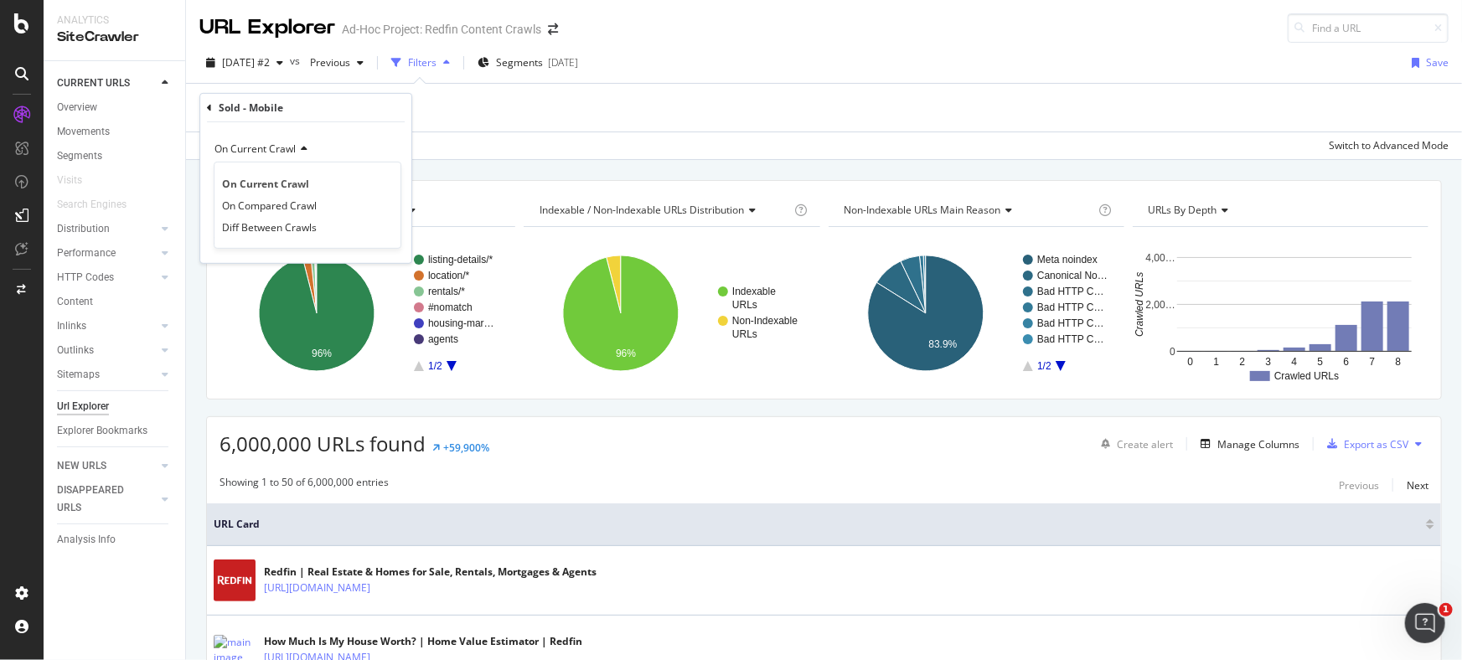
click at [361, 127] on div "On Current Crawl On Current Crawl On Compared Crawl Diff Between Crawls Equal t…" at bounding box center [305, 192] width 211 height 141
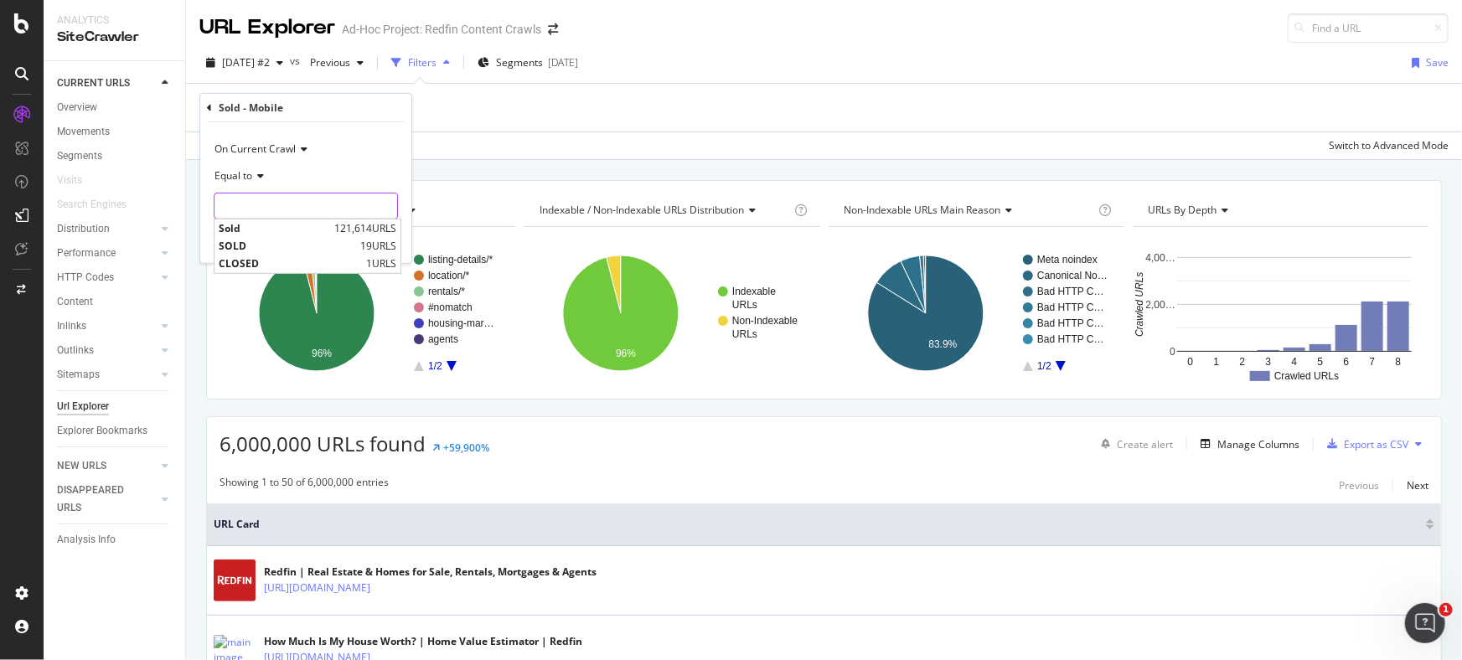
click at [293, 199] on input "text" at bounding box center [306, 206] width 183 height 27
click at [280, 230] on span "Sold" at bounding box center [274, 228] width 111 height 14
type input "Sold"
click at [385, 245] on div "Apply" at bounding box center [385, 241] width 26 height 14
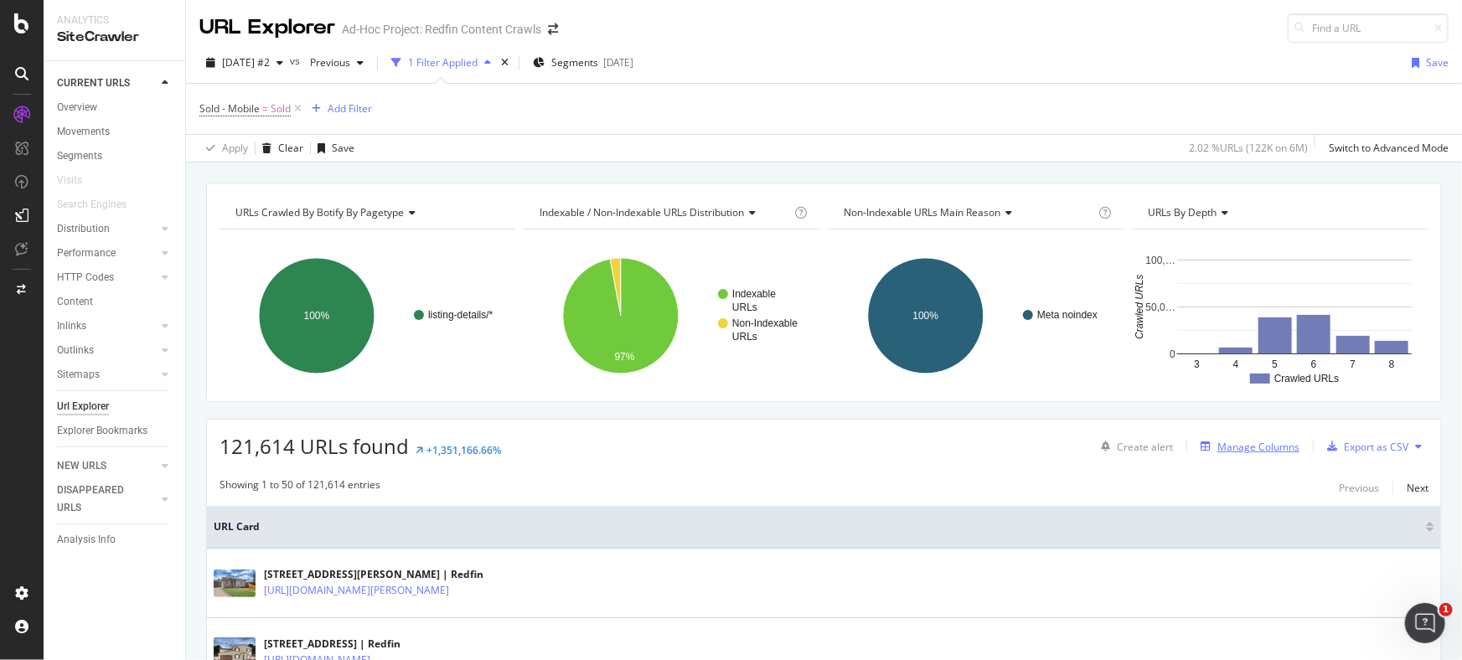
click at [1222, 442] on div "Manage Columns" at bounding box center [1259, 447] width 82 height 14
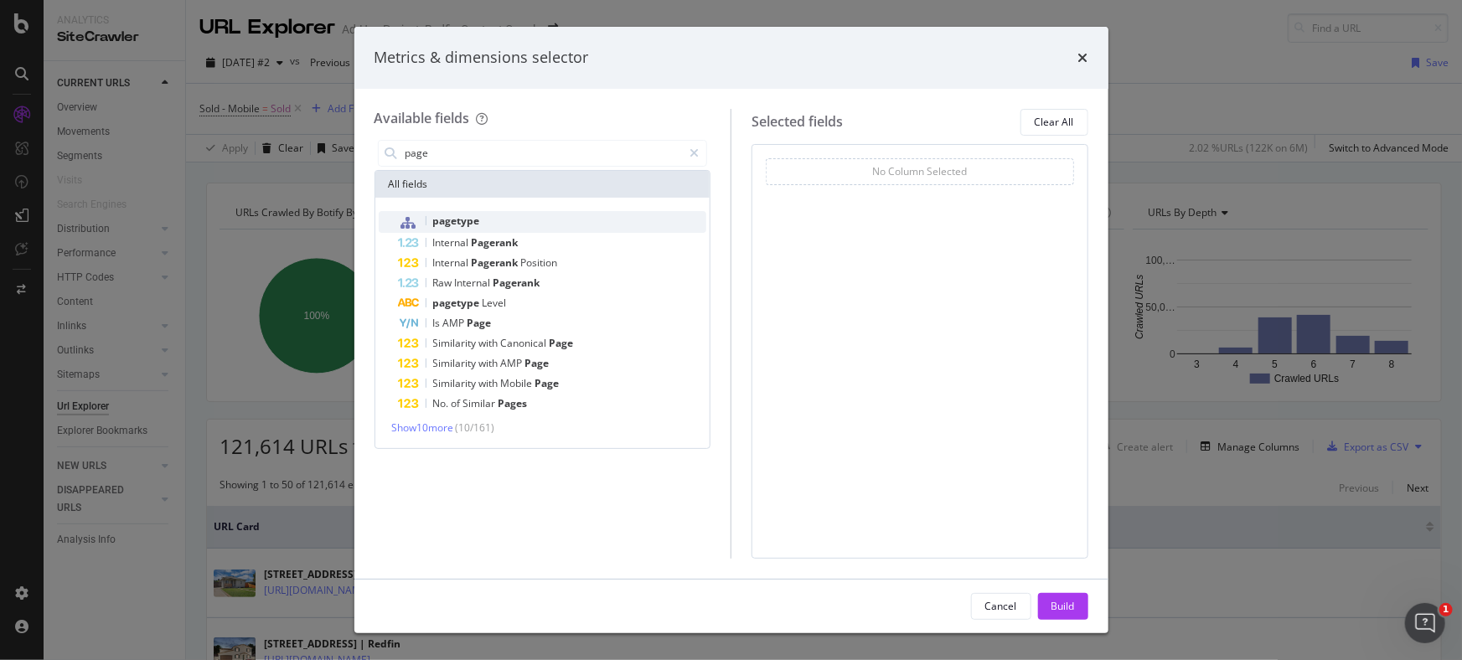
click at [511, 222] on div "pagetype" at bounding box center [553, 222] width 308 height 22
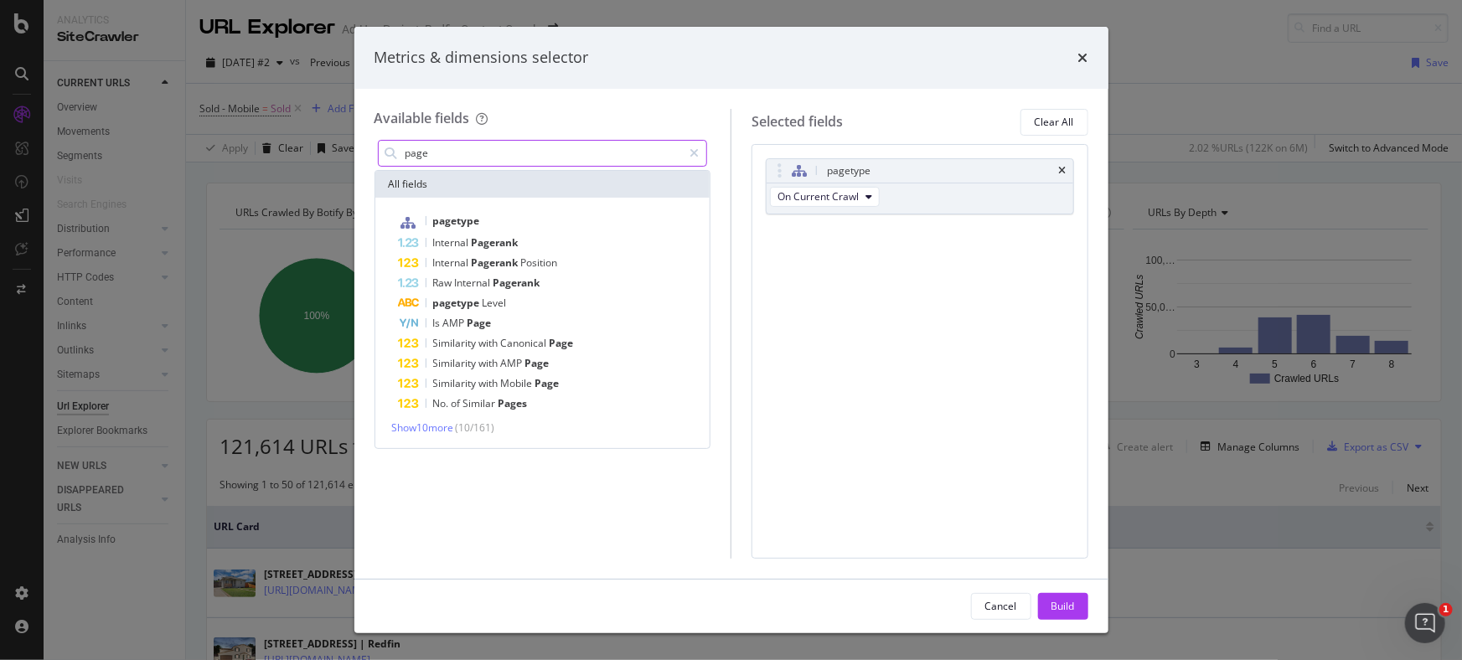
click at [492, 161] on input "page" at bounding box center [543, 153] width 279 height 25
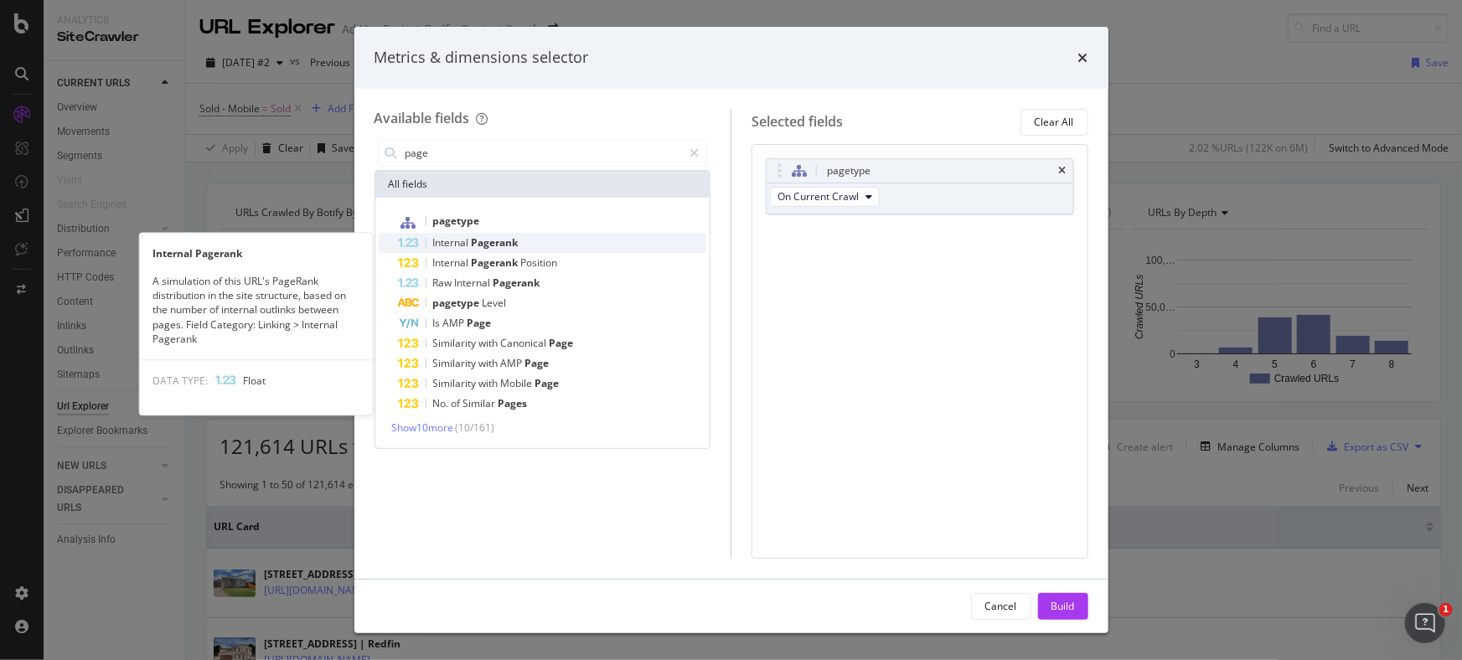
click at [491, 241] on span "Pagerank" at bounding box center [495, 242] width 47 height 14
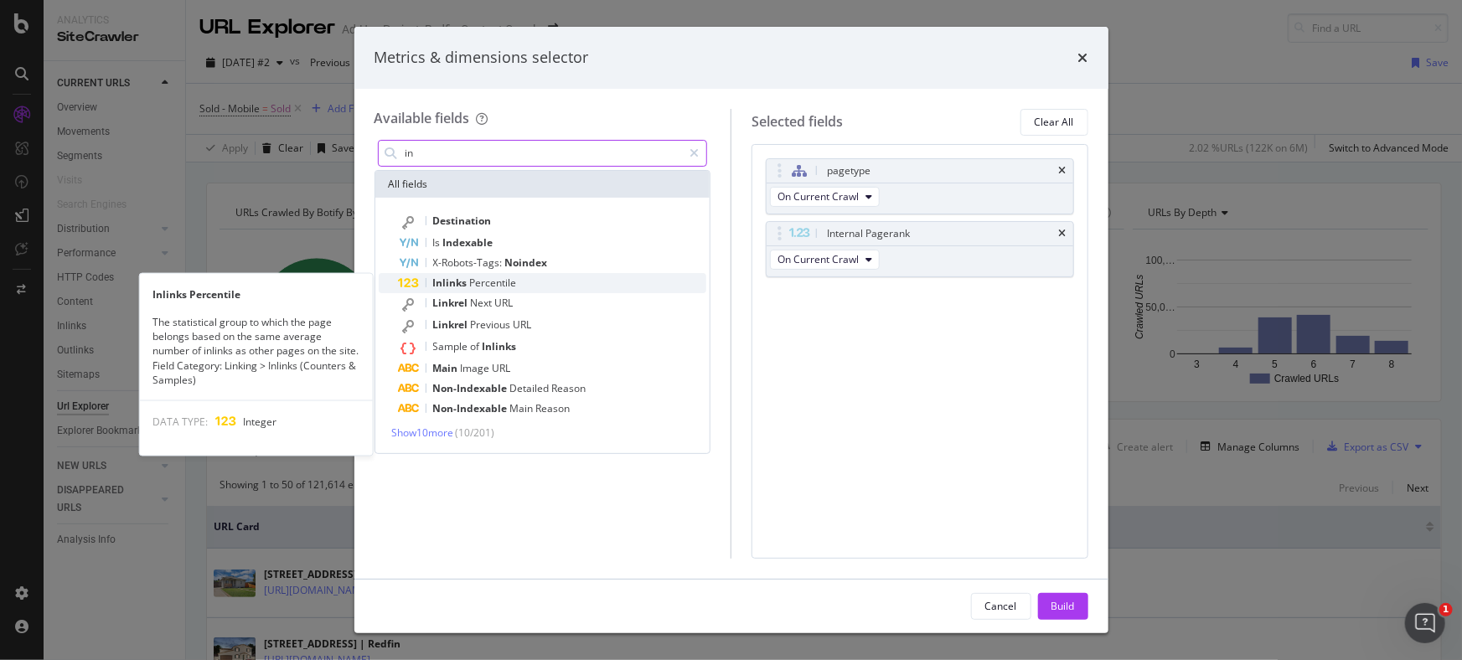
type input "in"
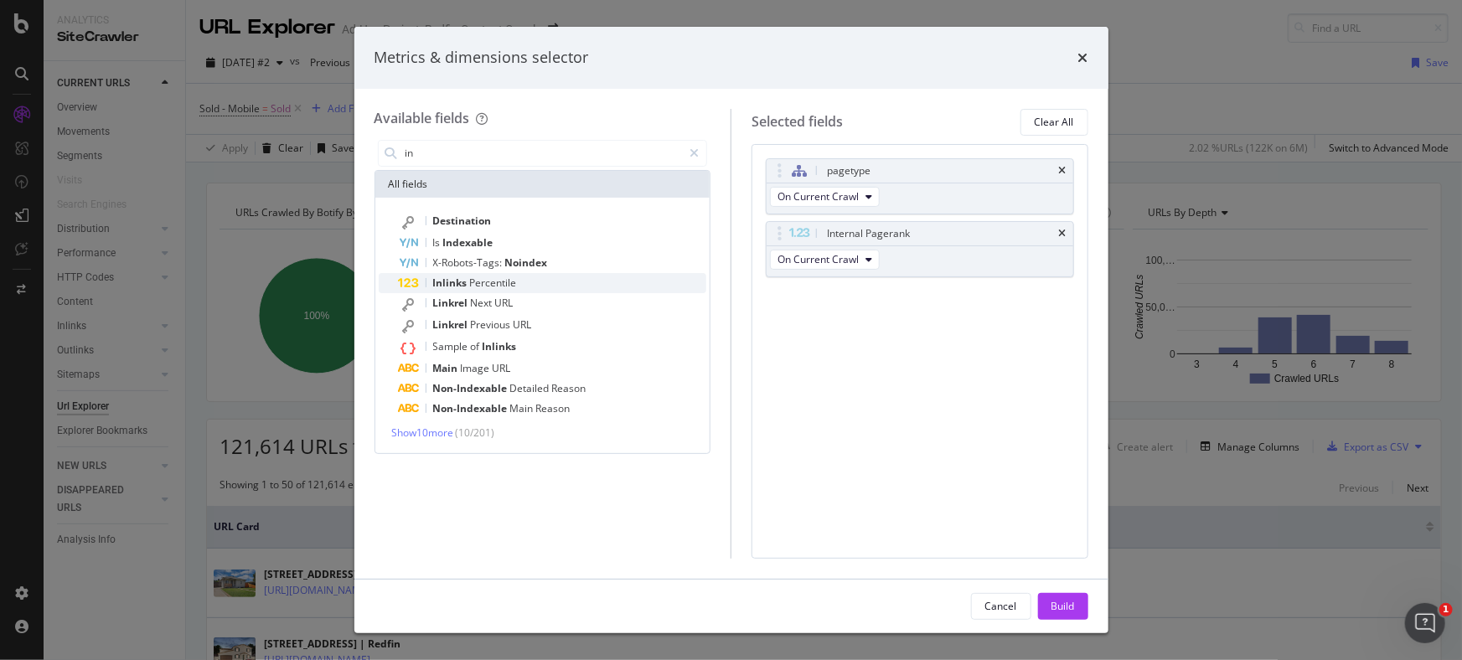
click at [463, 277] on span "Inlinks" at bounding box center [451, 283] width 37 height 14
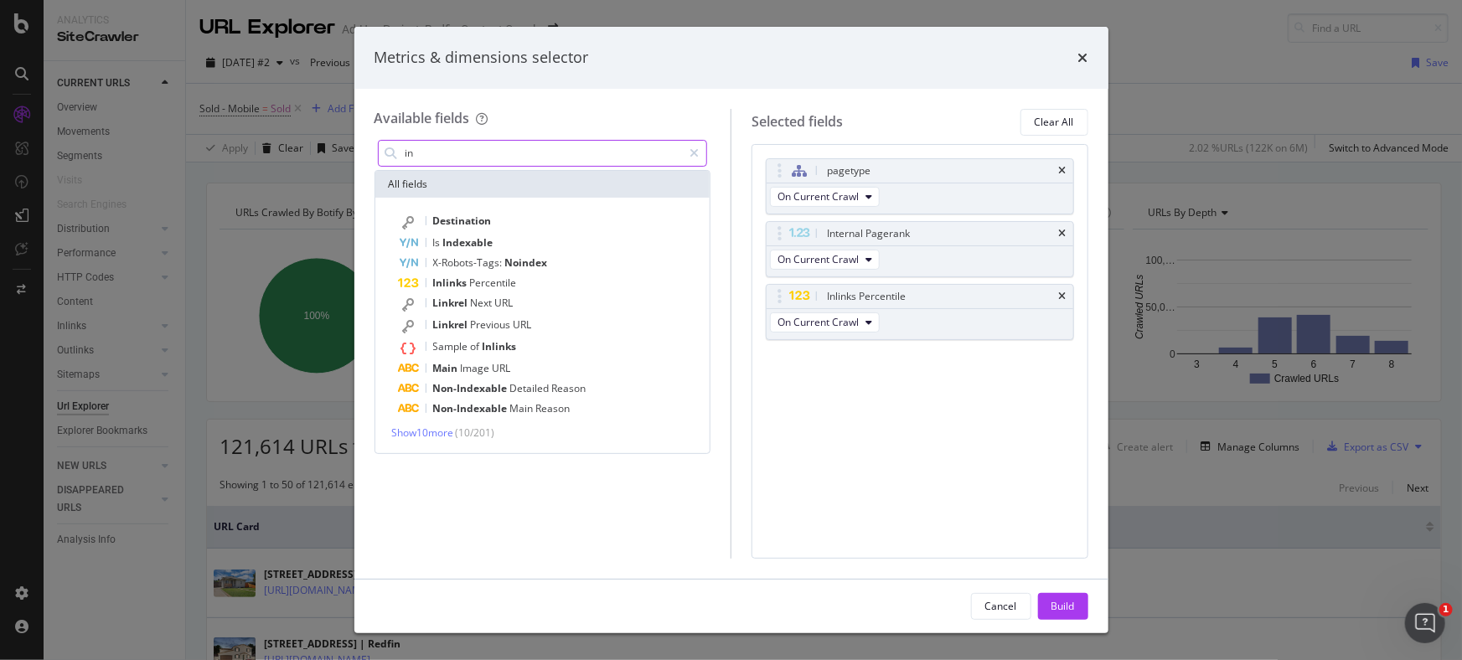
click at [436, 158] on input "in" at bounding box center [543, 153] width 279 height 25
click at [1065, 609] on div "Build" at bounding box center [1063, 606] width 23 height 14
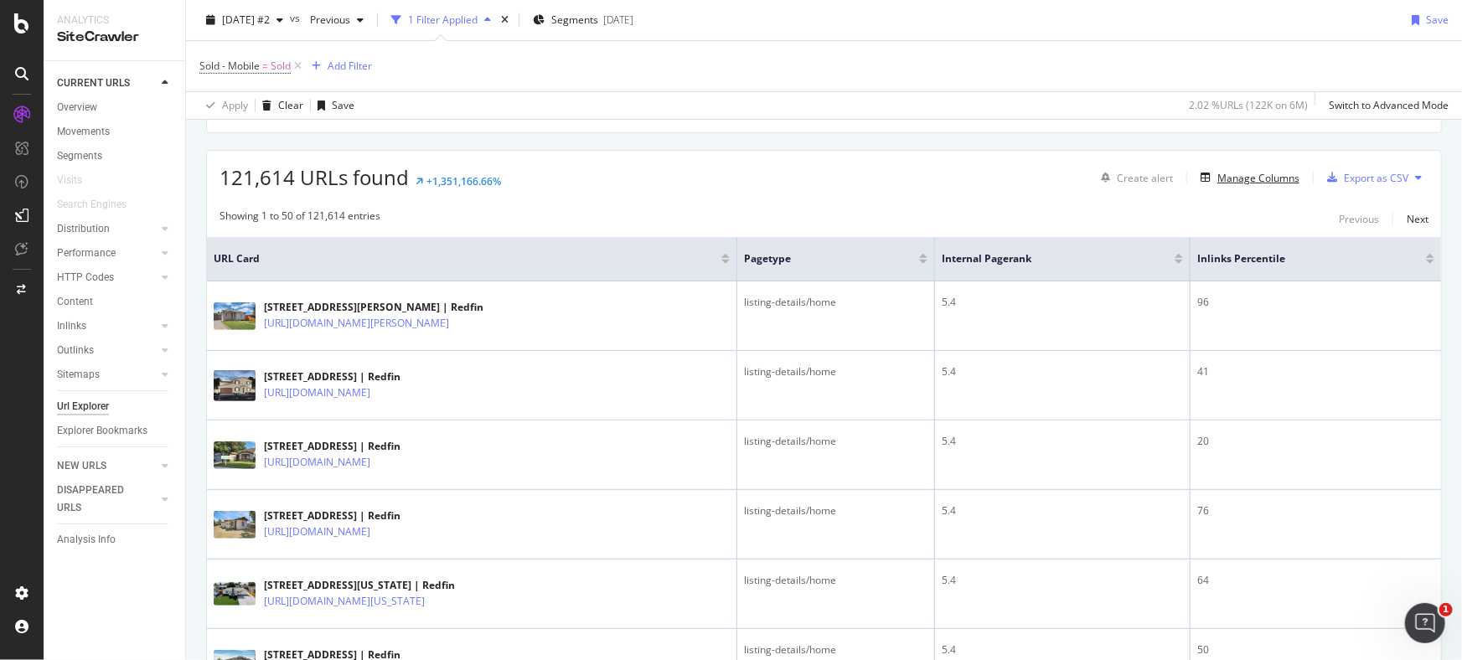
scroll to position [220, 0]
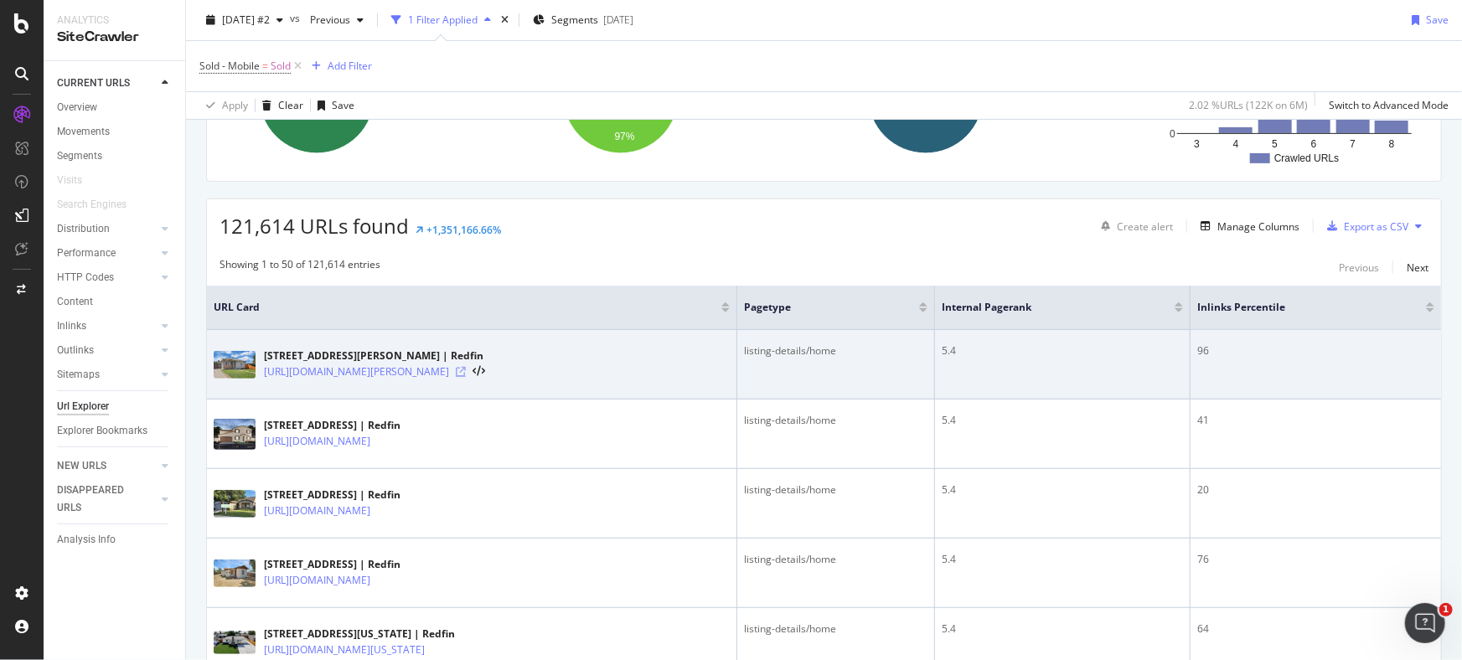
click at [466, 370] on icon at bounding box center [461, 372] width 10 height 10
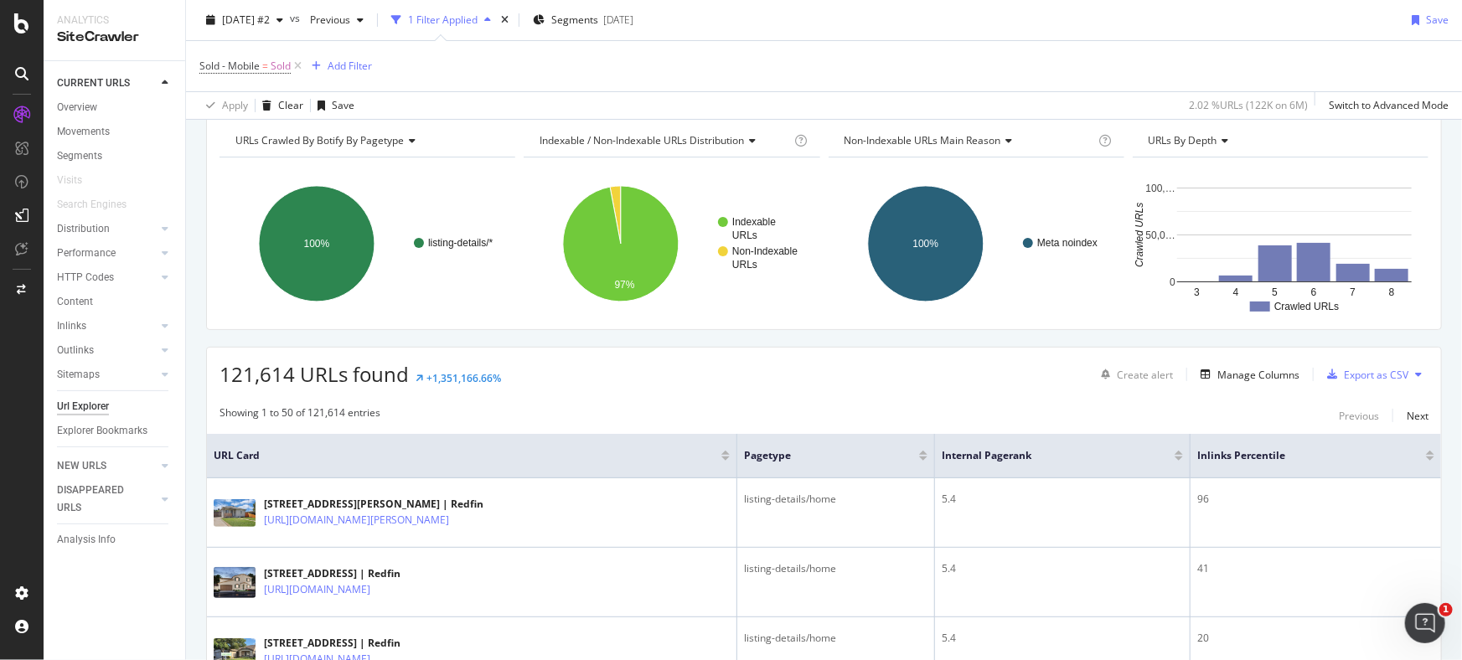
scroll to position [68, 0]
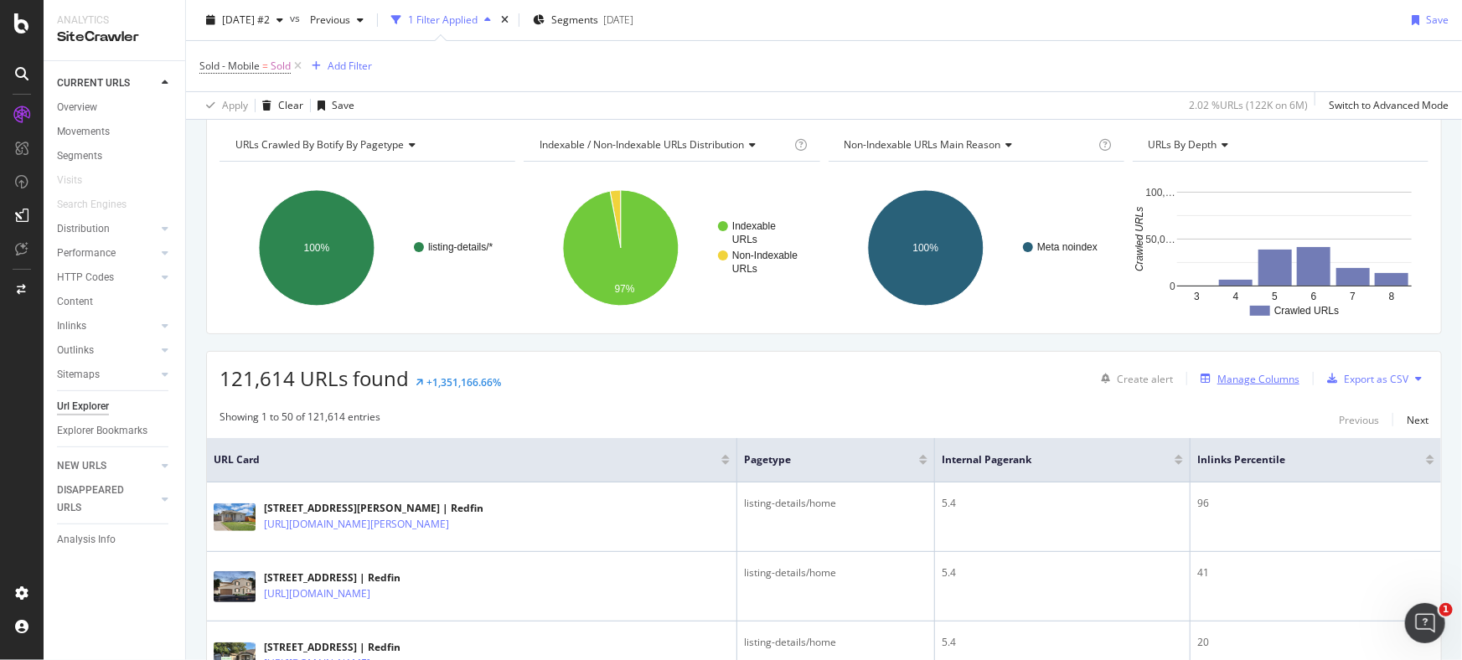
click at [1219, 375] on div "Manage Columns" at bounding box center [1259, 379] width 82 height 14
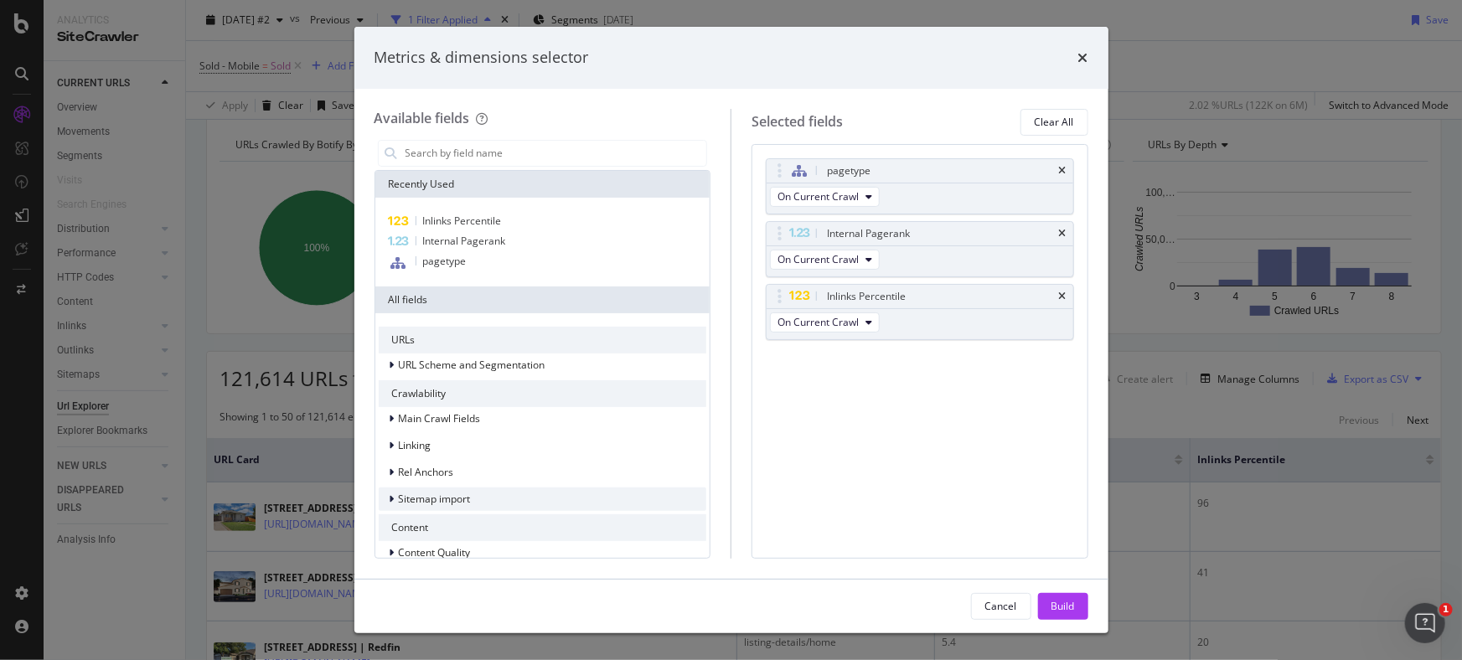
click at [392, 494] on icon "modal" at bounding box center [392, 499] width 5 height 10
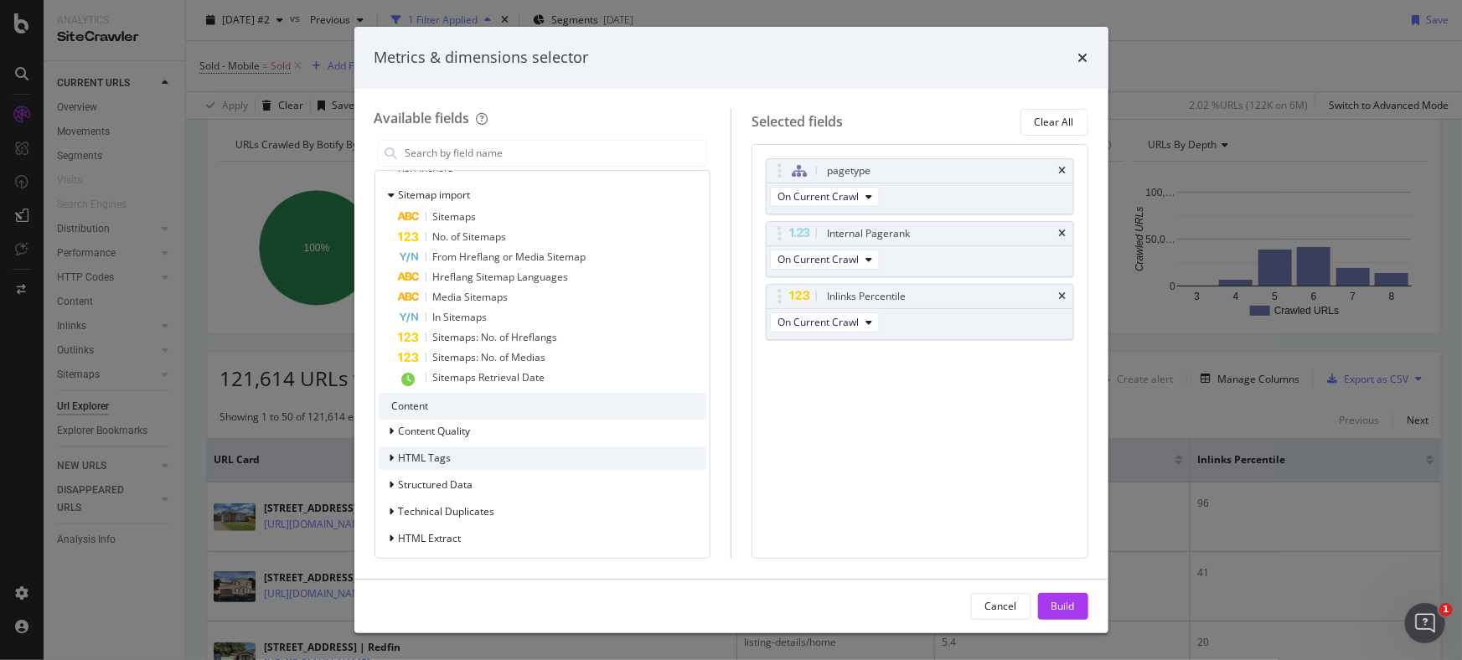
scroll to position [309, 0]
click at [401, 452] on span "HTML Tags" at bounding box center [425, 453] width 53 height 14
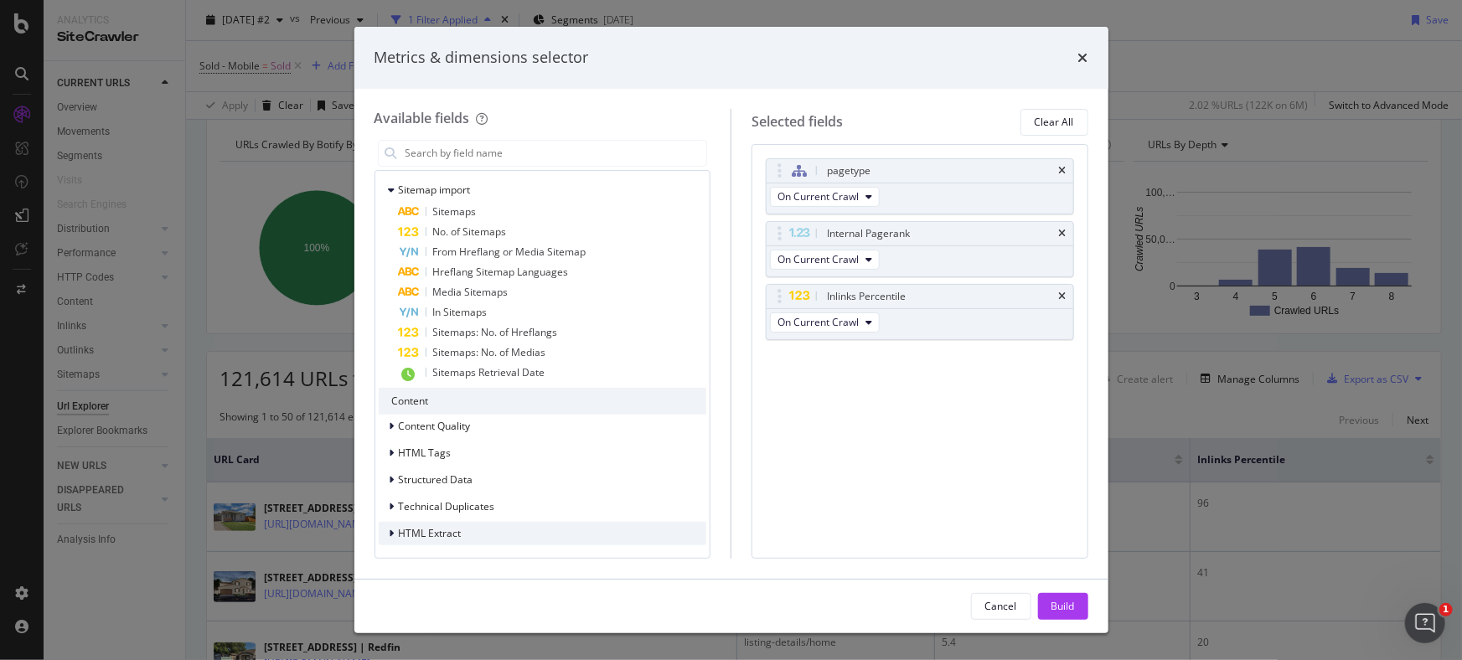
click at [406, 528] on span "HTML Extract" at bounding box center [430, 533] width 63 height 14
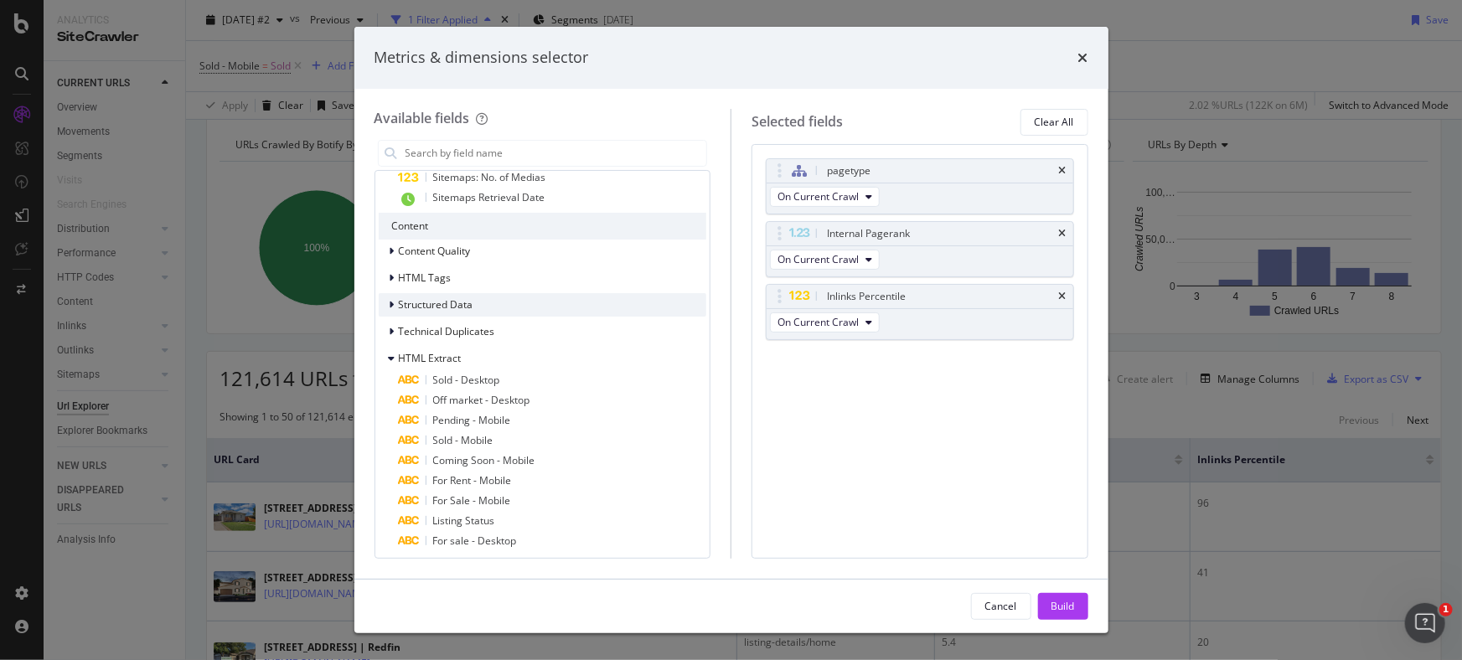
scroll to position [489, 0]
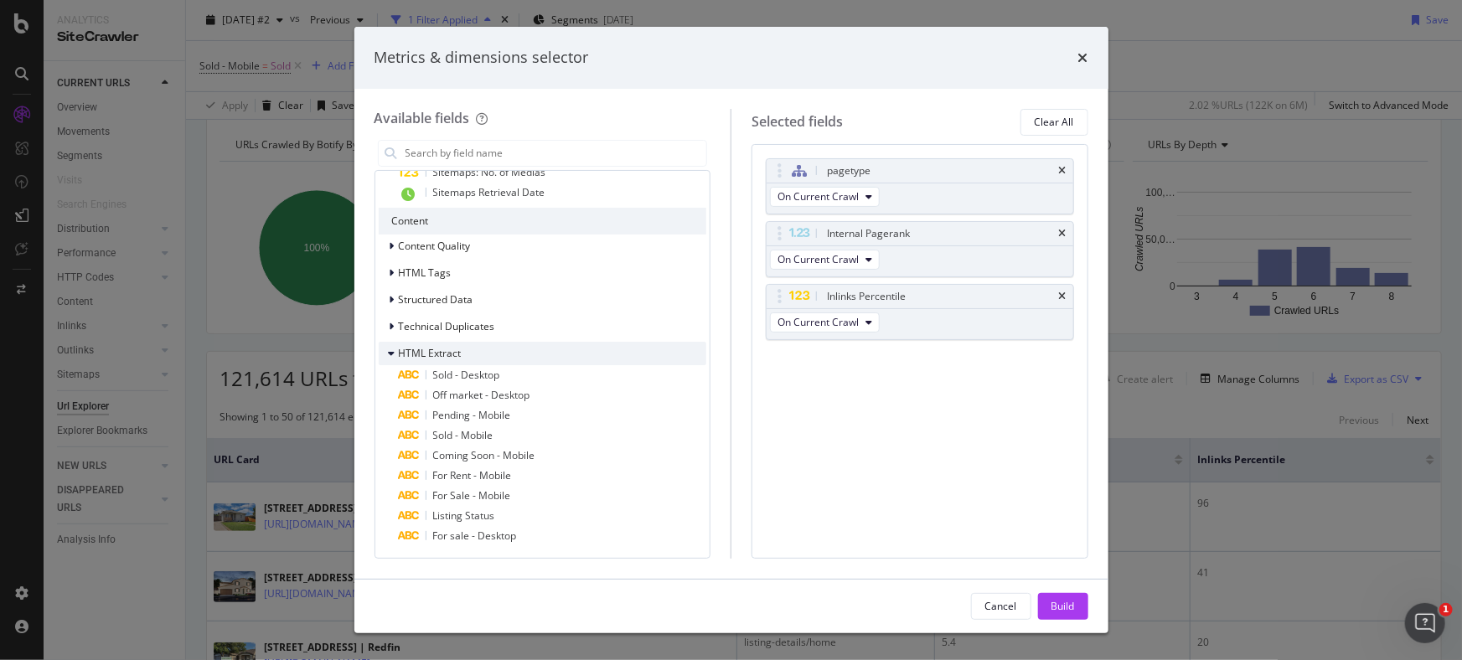
click at [391, 352] on icon "modal" at bounding box center [392, 354] width 7 height 10
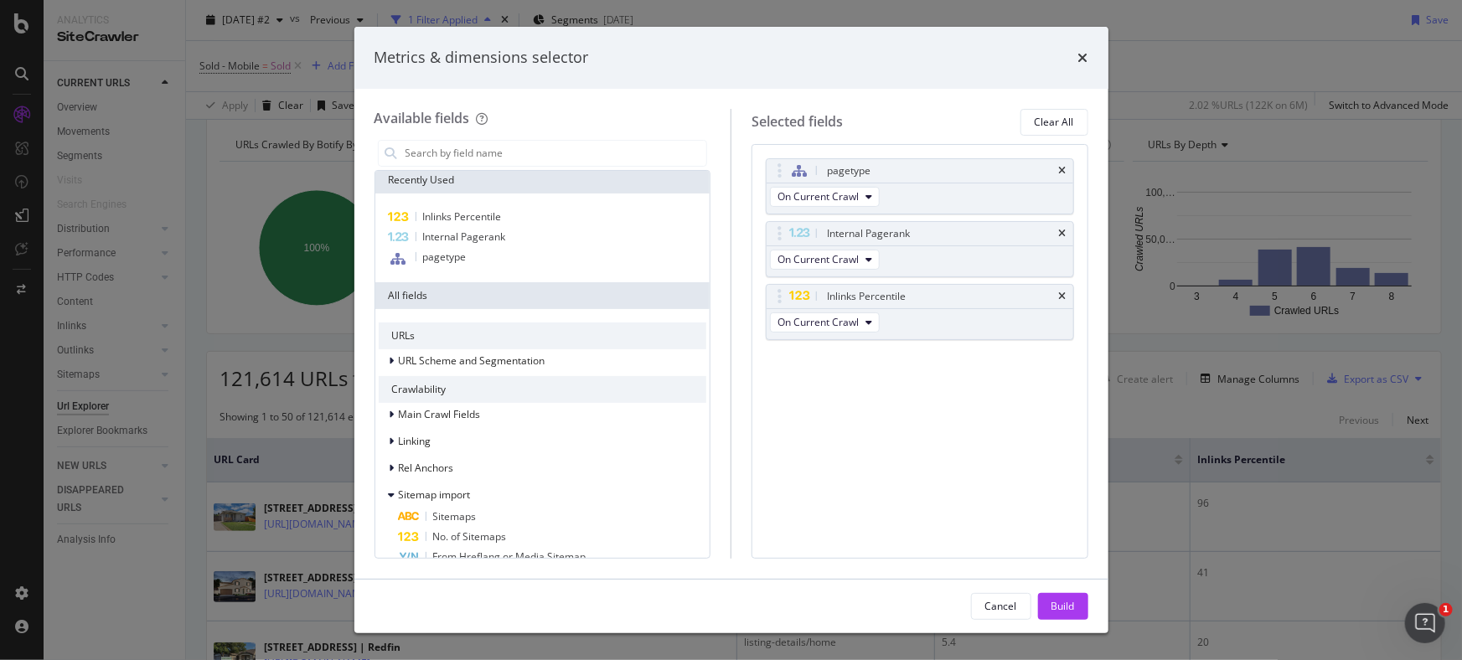
scroll to position [0, 0]
click at [1088, 54] on icon "times" at bounding box center [1083, 57] width 10 height 13
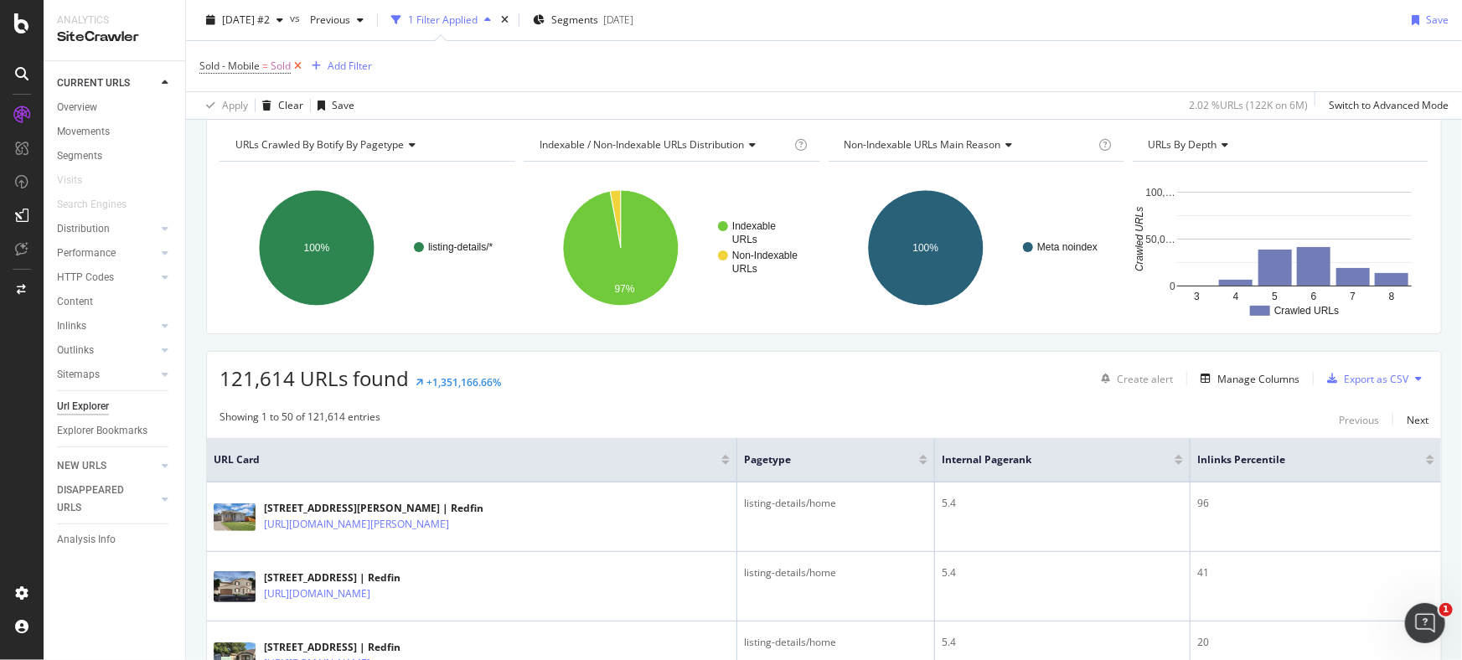
click at [298, 67] on icon at bounding box center [298, 66] width 14 height 17
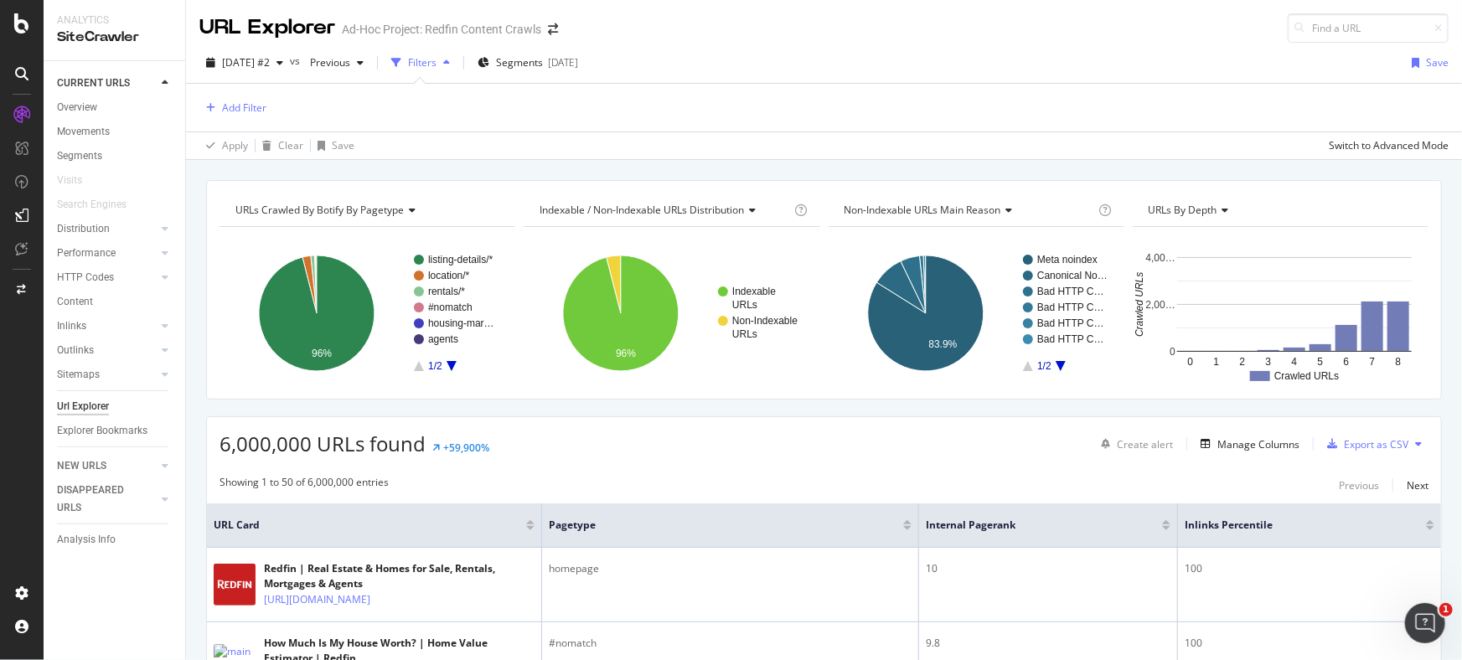
click at [451, 362] on icon "A chart." at bounding box center [452, 366] width 10 height 10
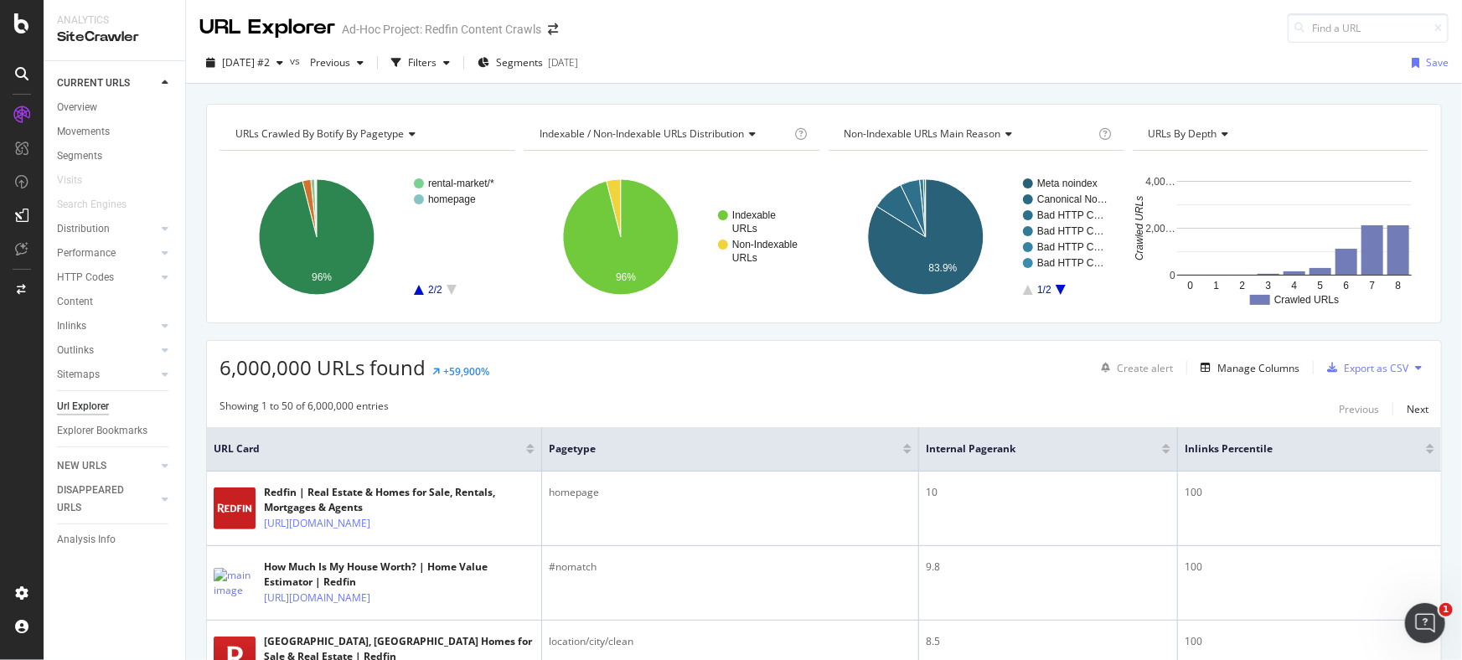
click at [418, 287] on icon "A chart." at bounding box center [419, 290] width 10 height 10
click at [437, 63] on div "Filters" at bounding box center [422, 62] width 28 height 14
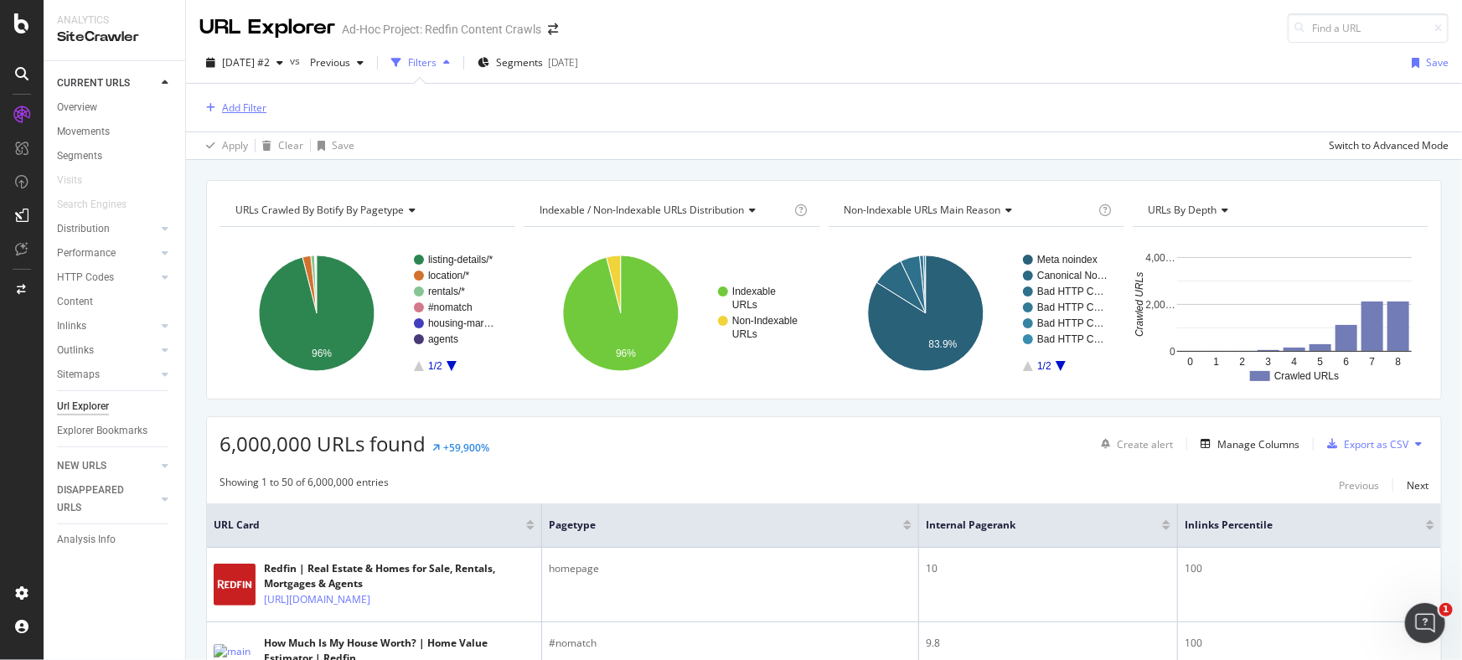
click at [261, 99] on div "Add Filter" at bounding box center [232, 108] width 67 height 18
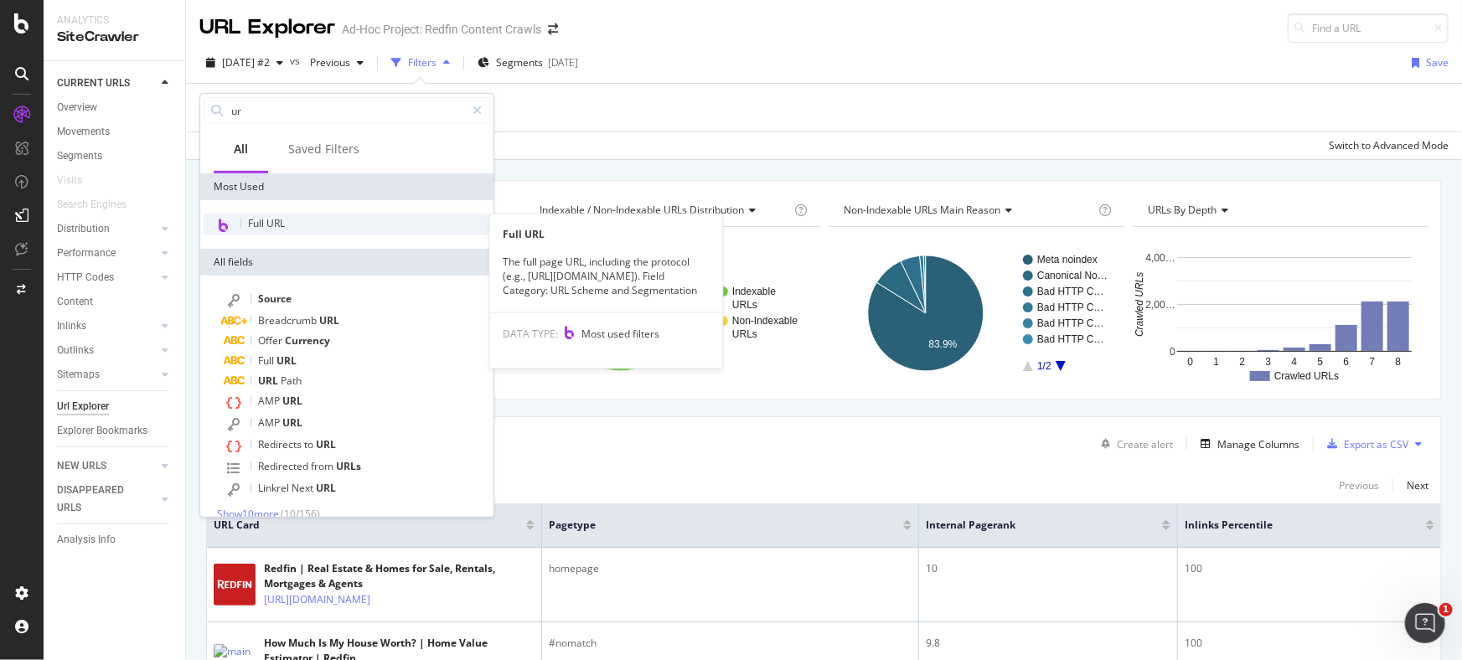
type input "ur"
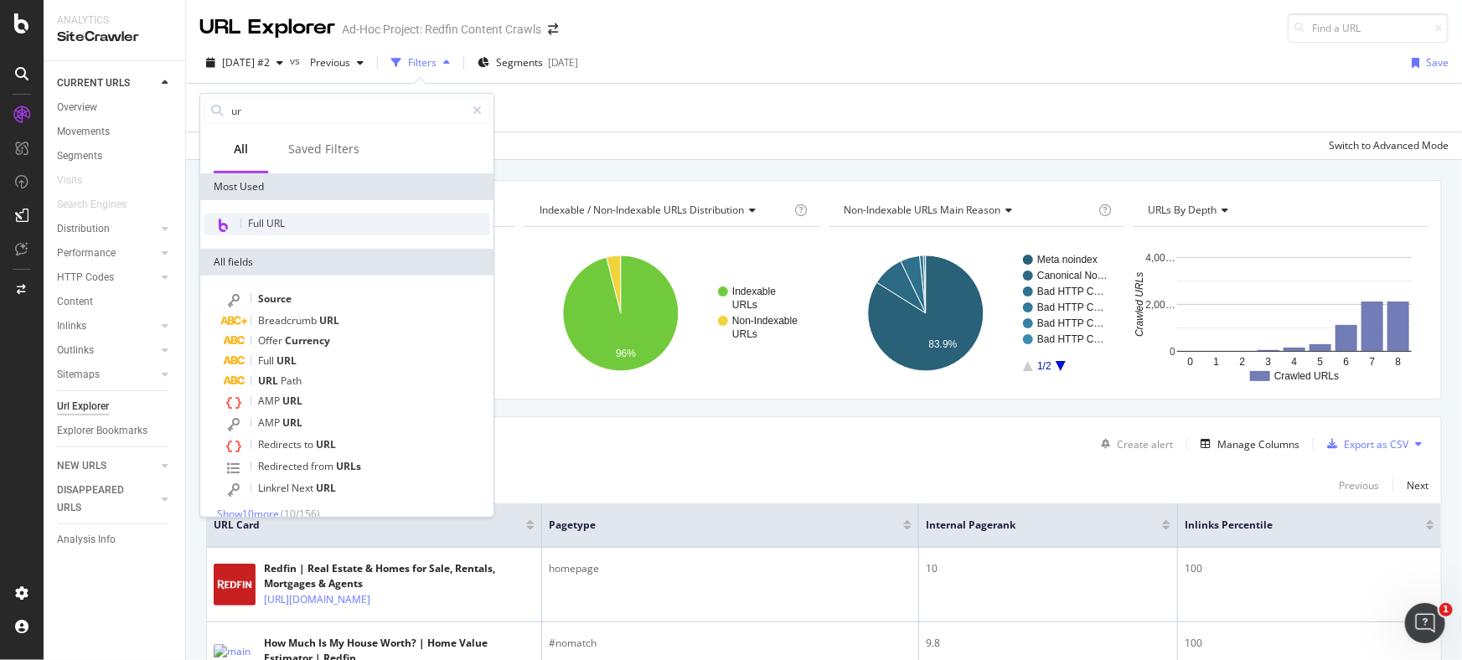
click at [287, 223] on div "Full URL" at bounding box center [347, 225] width 287 height 22
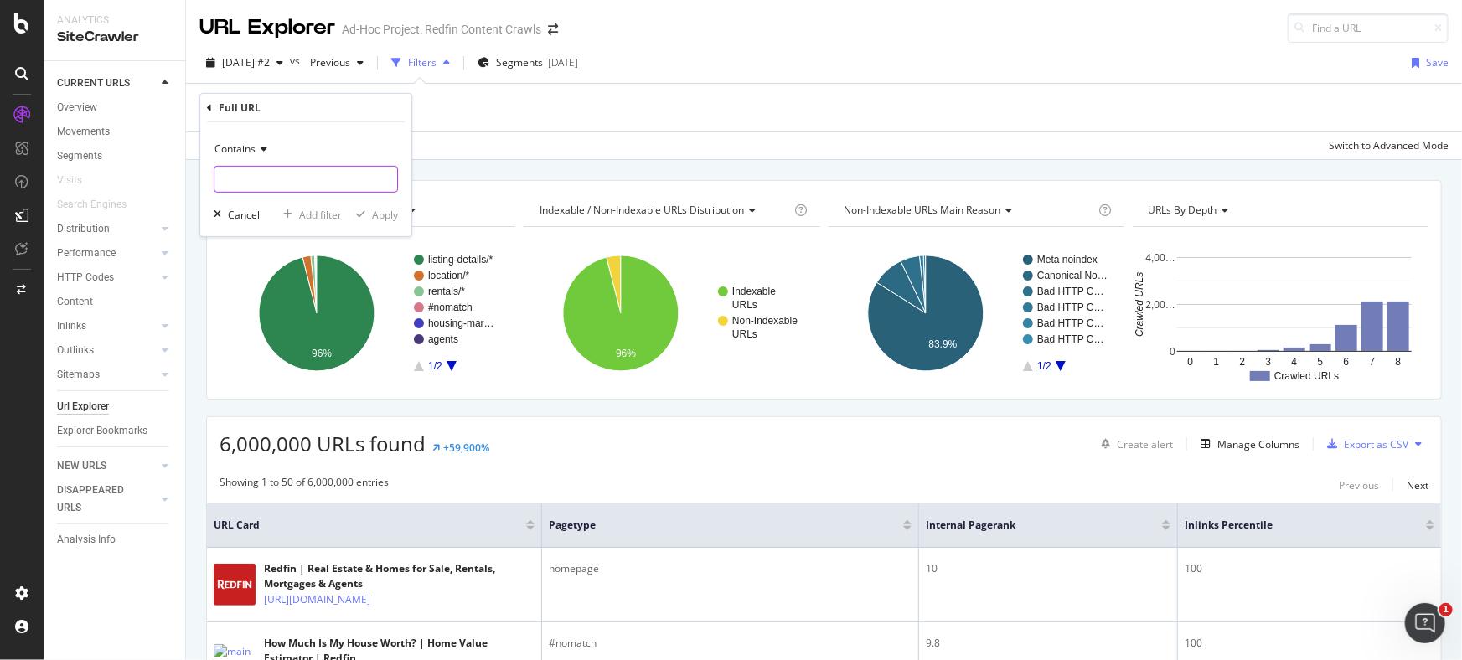
click at [305, 176] on input "text" at bounding box center [306, 179] width 183 height 27
type input "sitemap"
click at [389, 214] on div "Apply" at bounding box center [385, 214] width 26 height 14
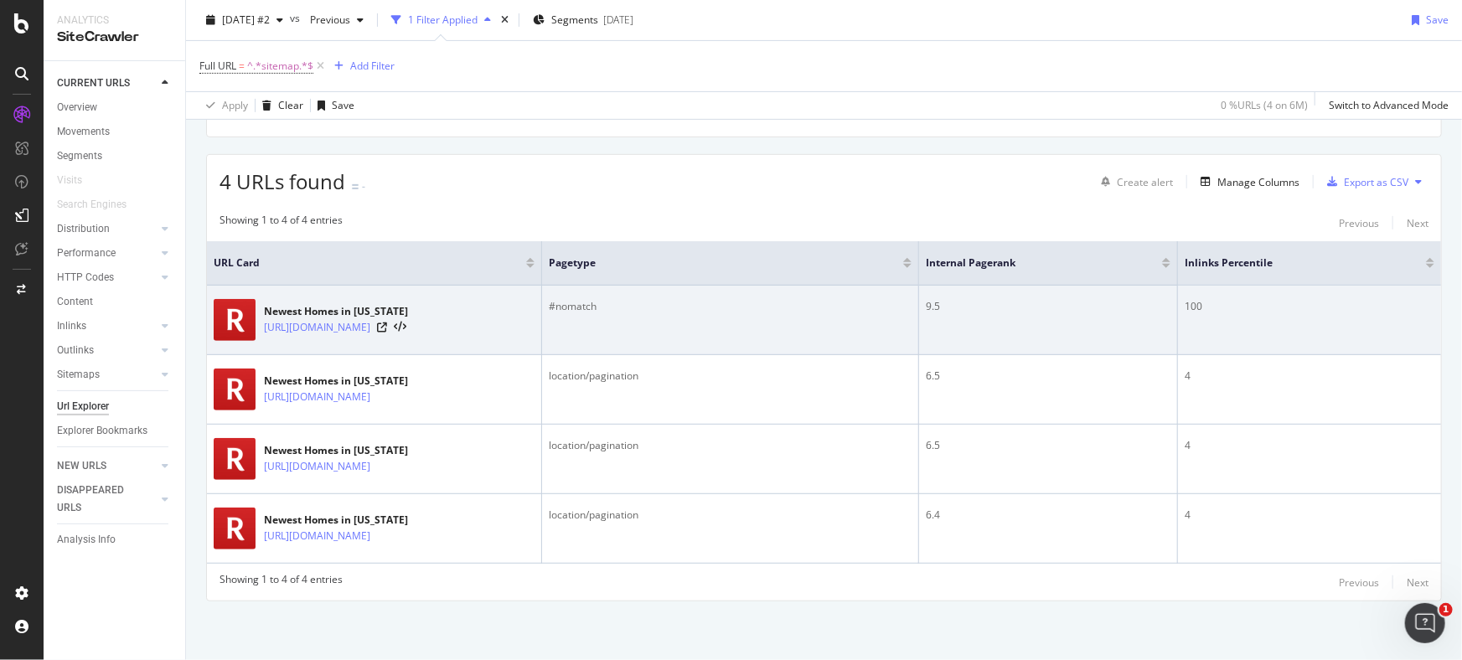
scroll to position [291, 0]
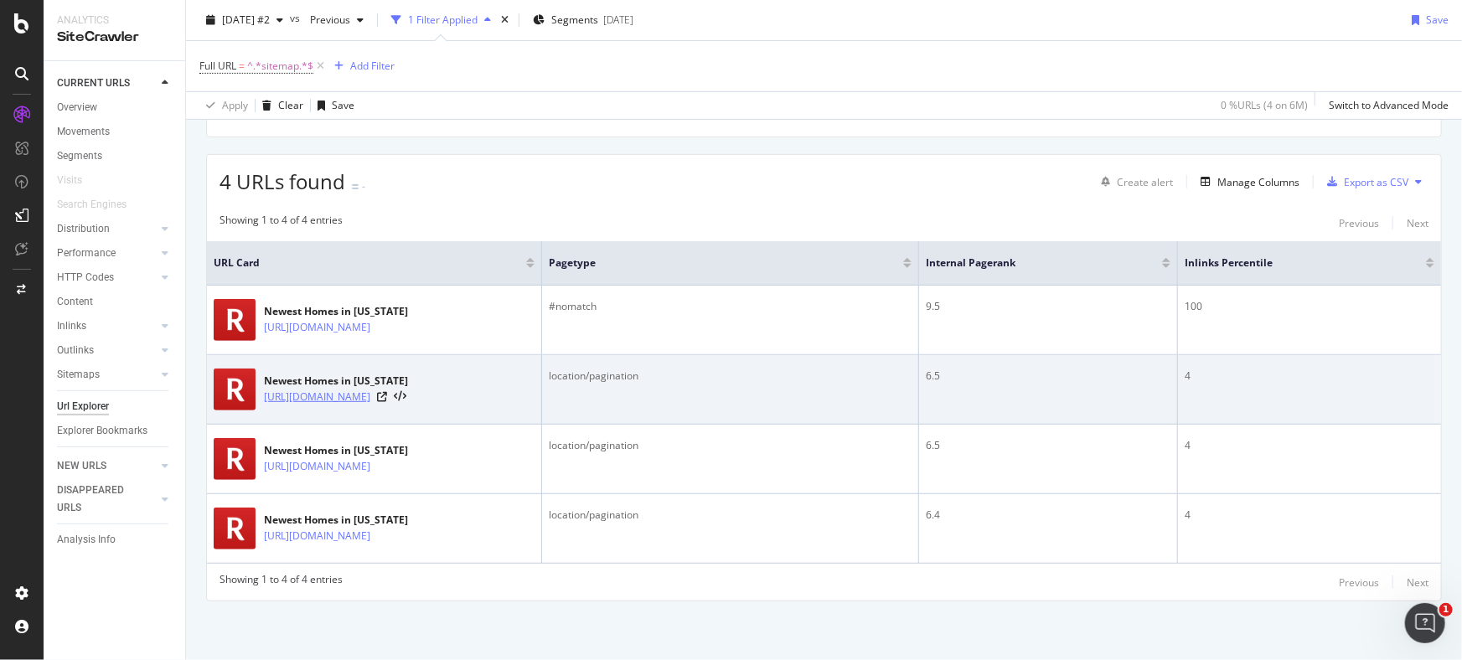
click at [369, 389] on link "[URL][DOMAIN_NAME]" at bounding box center [317, 397] width 106 height 17
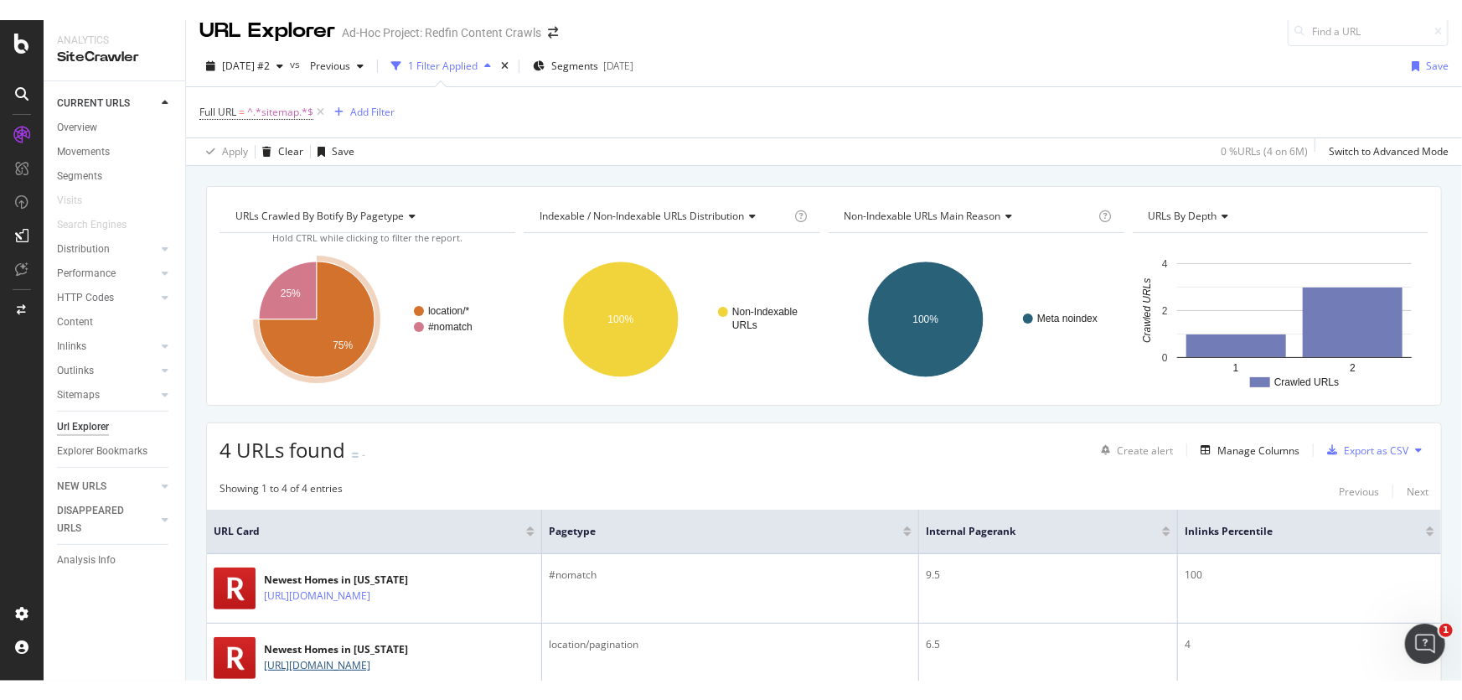
scroll to position [0, 0]
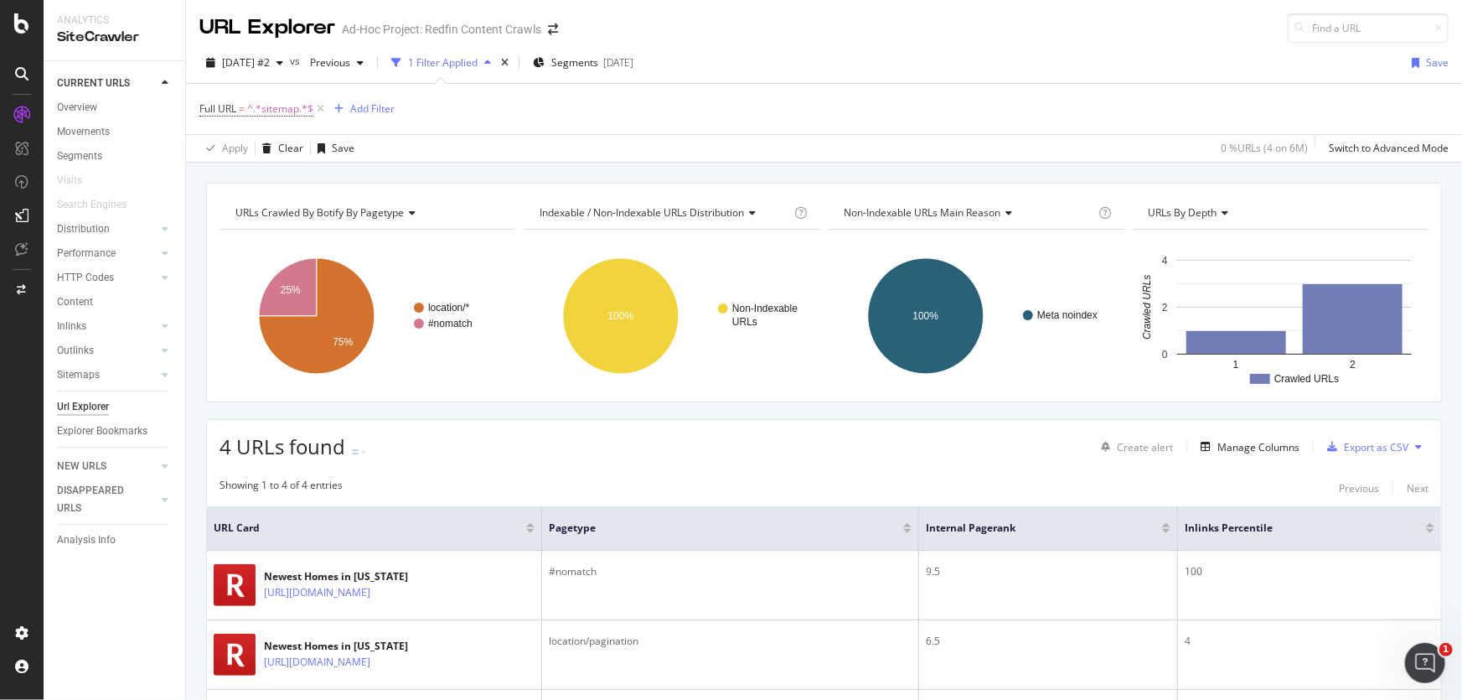
drag, startPoint x: 318, startPoint y: 108, endPoint x: 325, endPoint y: 121, distance: 14.7
click at [318, 108] on icon at bounding box center [320, 109] width 14 height 17
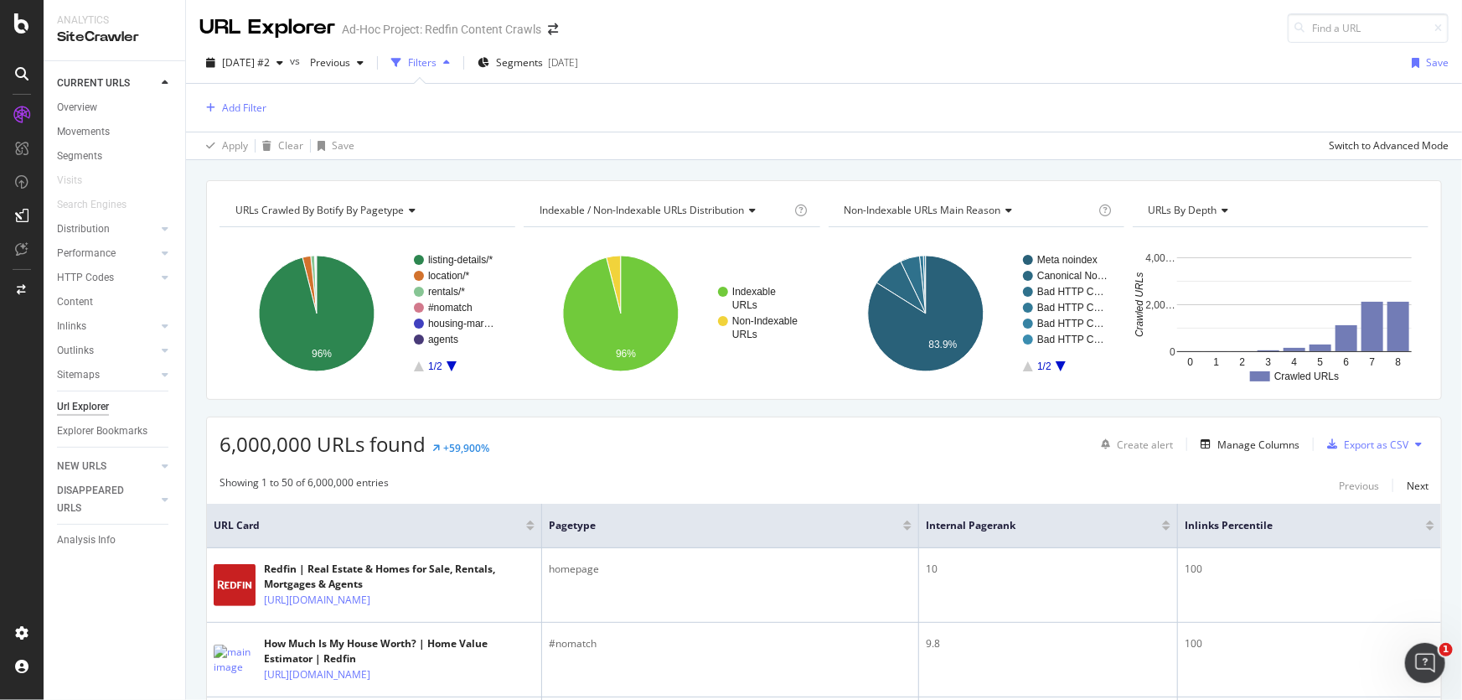
click at [451, 370] on rect "A chart." at bounding box center [456, 313] width 85 height 116
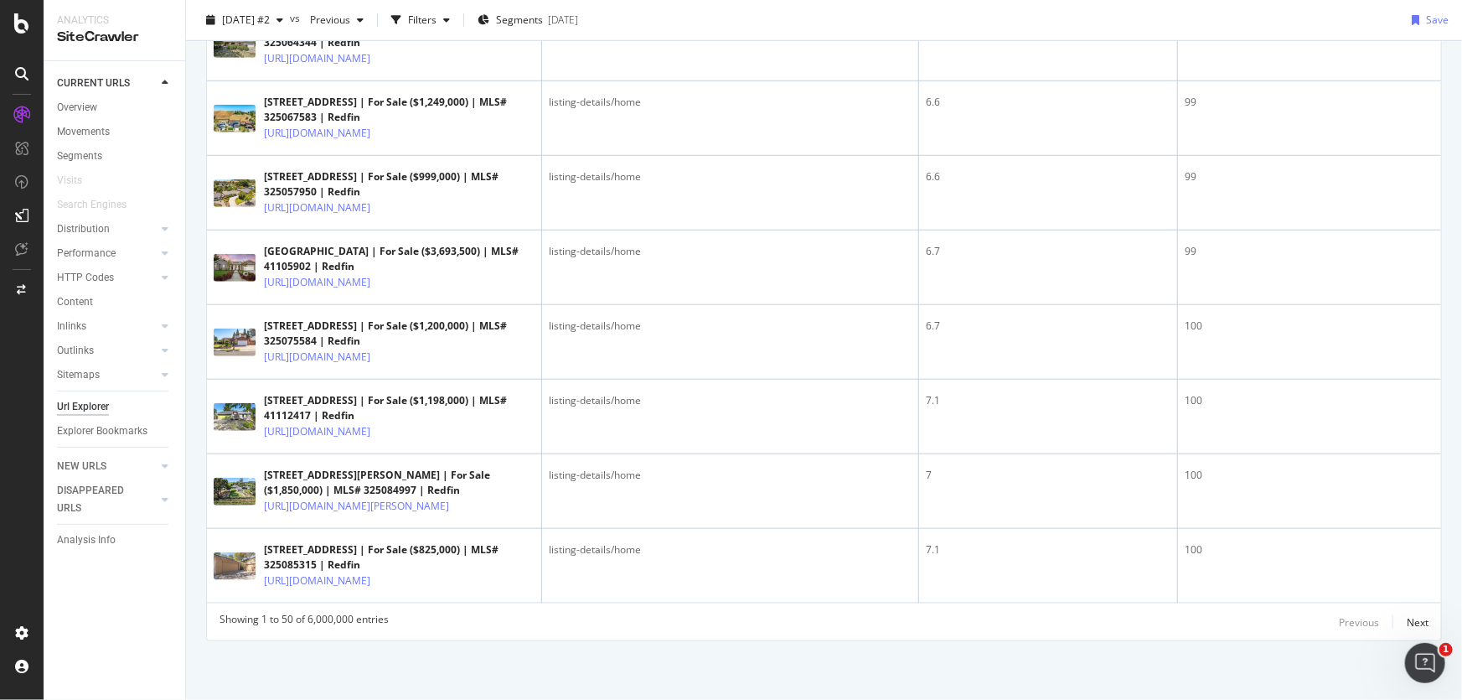
scroll to position [4024, 0]
click at [1407, 624] on div "Next" at bounding box center [1418, 622] width 22 height 14
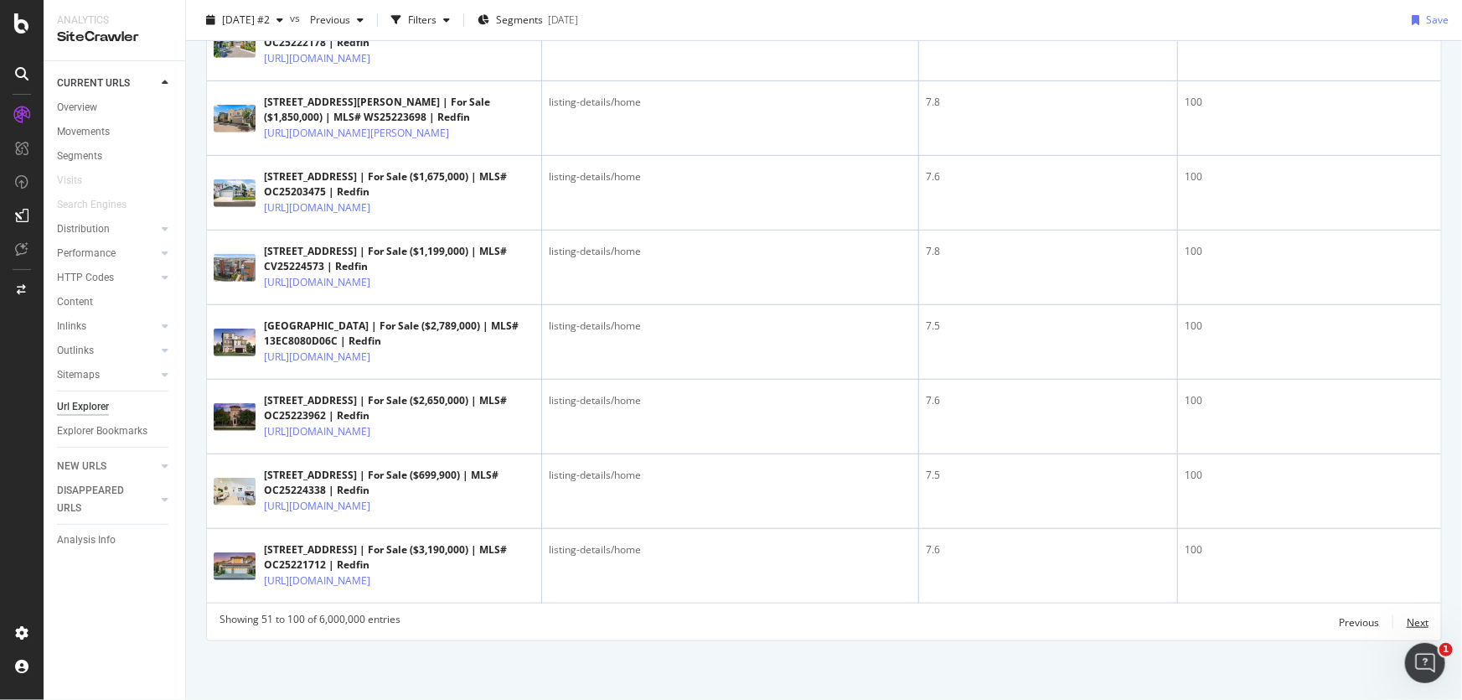
scroll to position [4139, 0]
click at [1407, 627] on div "Next" at bounding box center [1418, 622] width 22 height 14
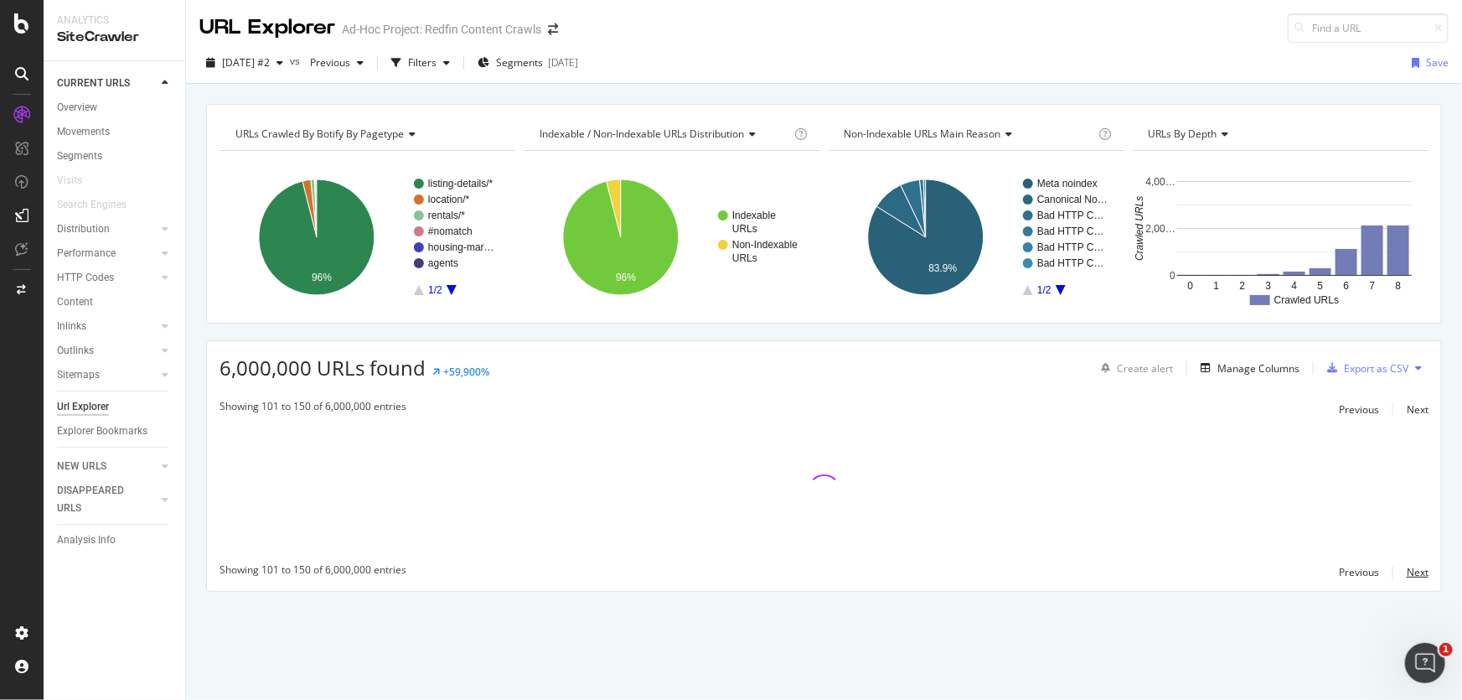
scroll to position [0, 0]
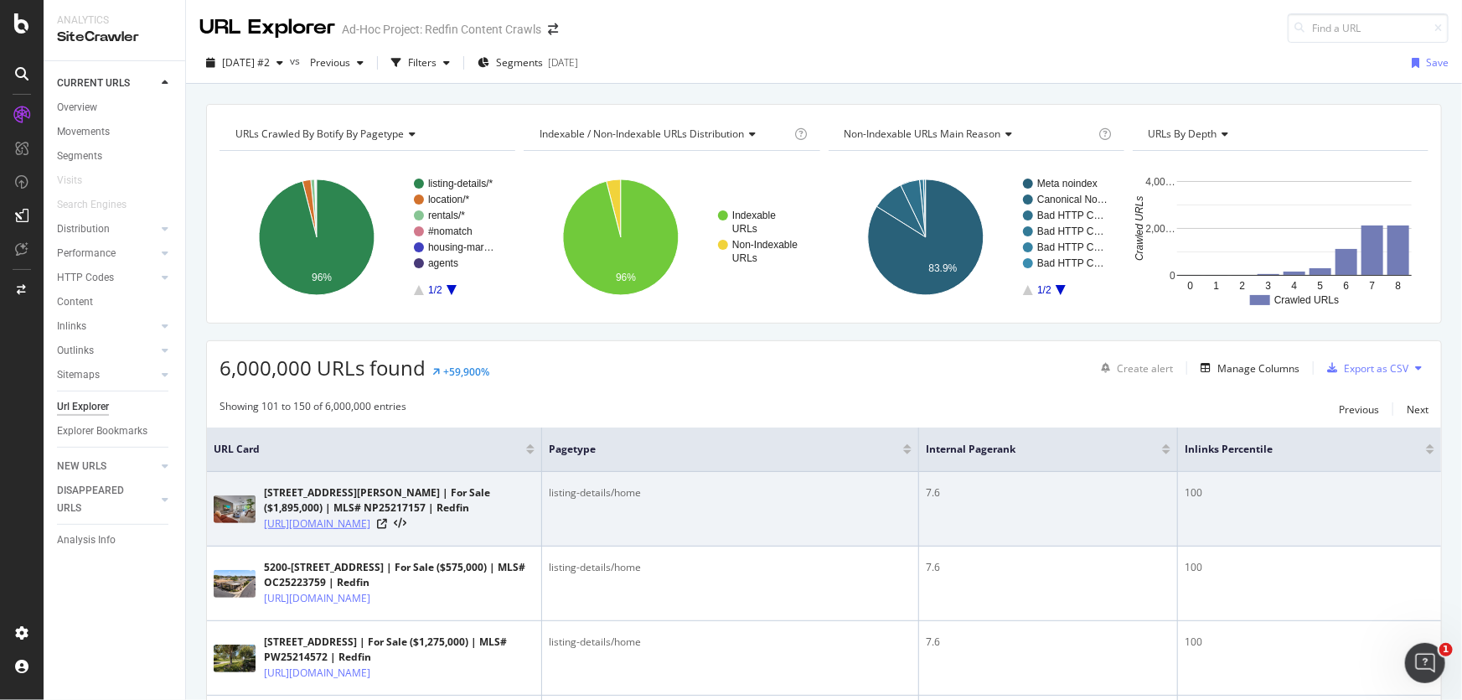
click at [370, 524] on link "[URL][DOMAIN_NAME]" at bounding box center [317, 523] width 106 height 17
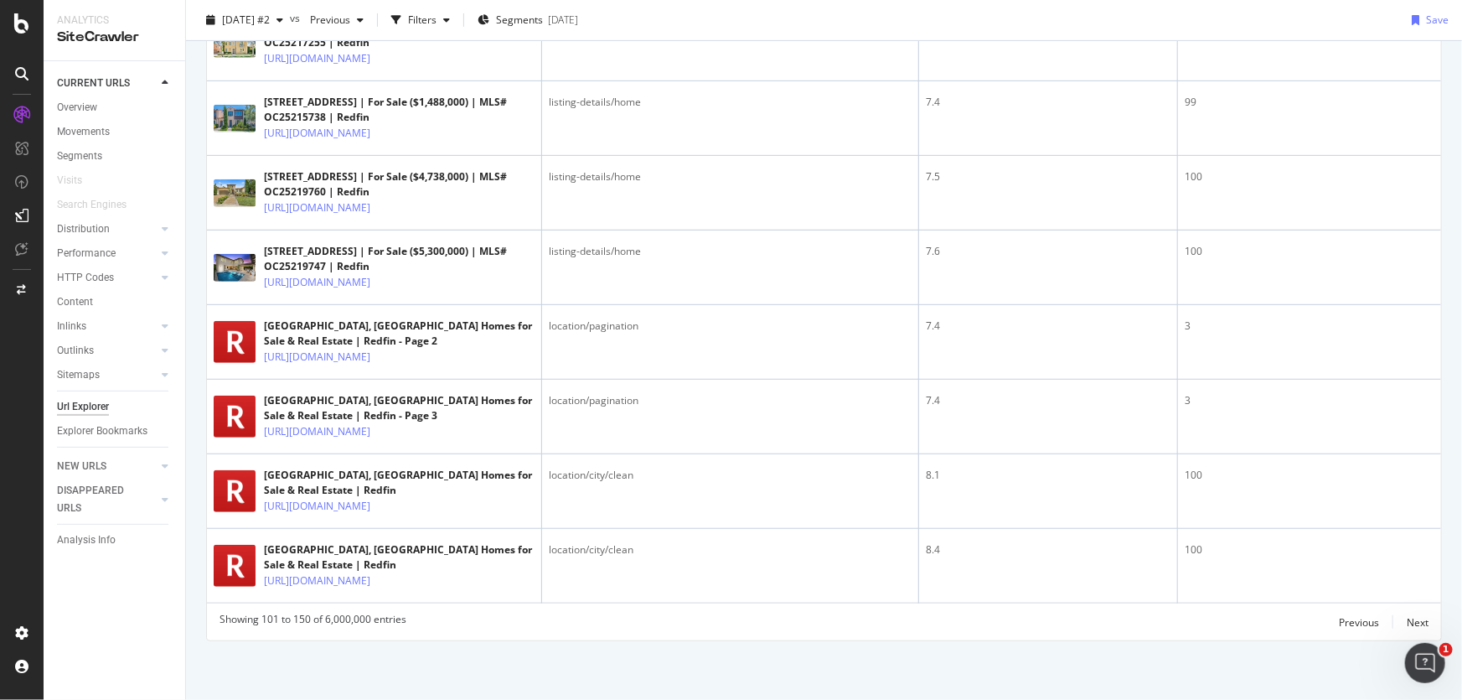
scroll to position [4386, 0]
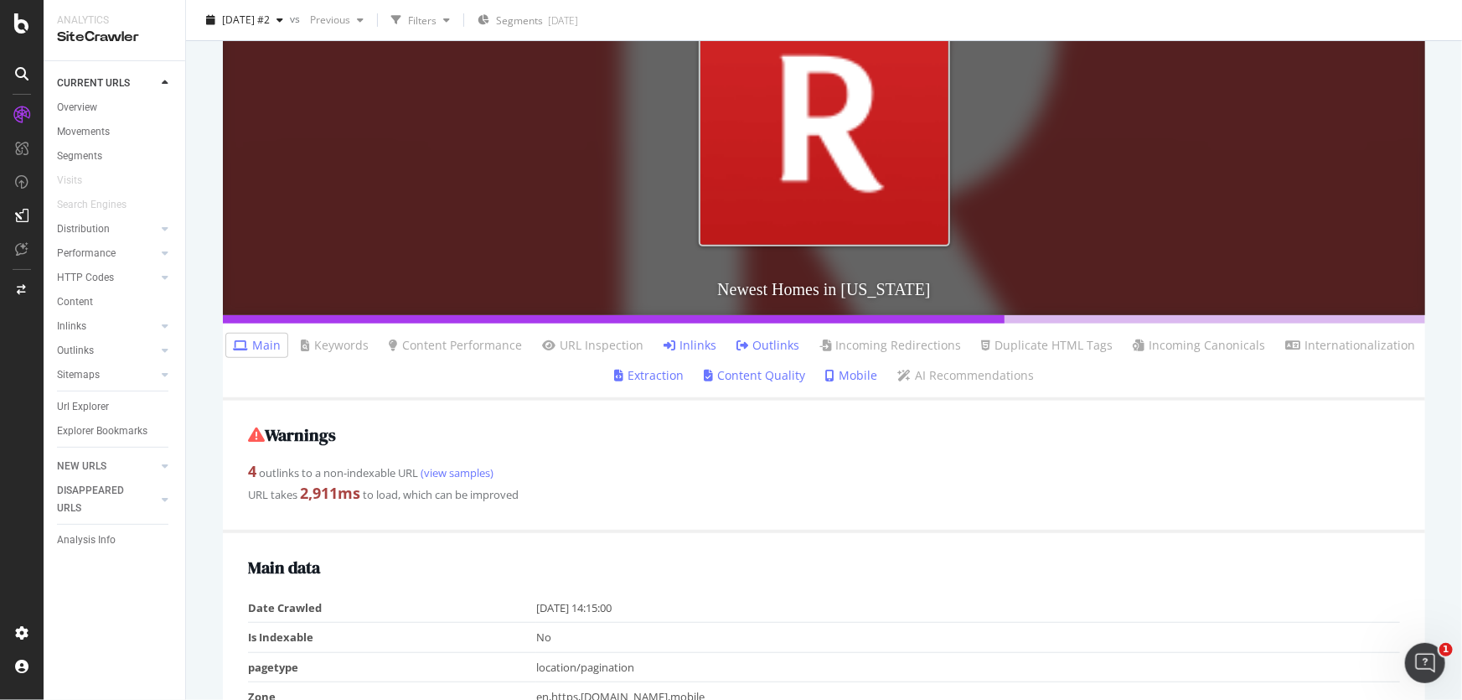
scroll to position [304, 0]
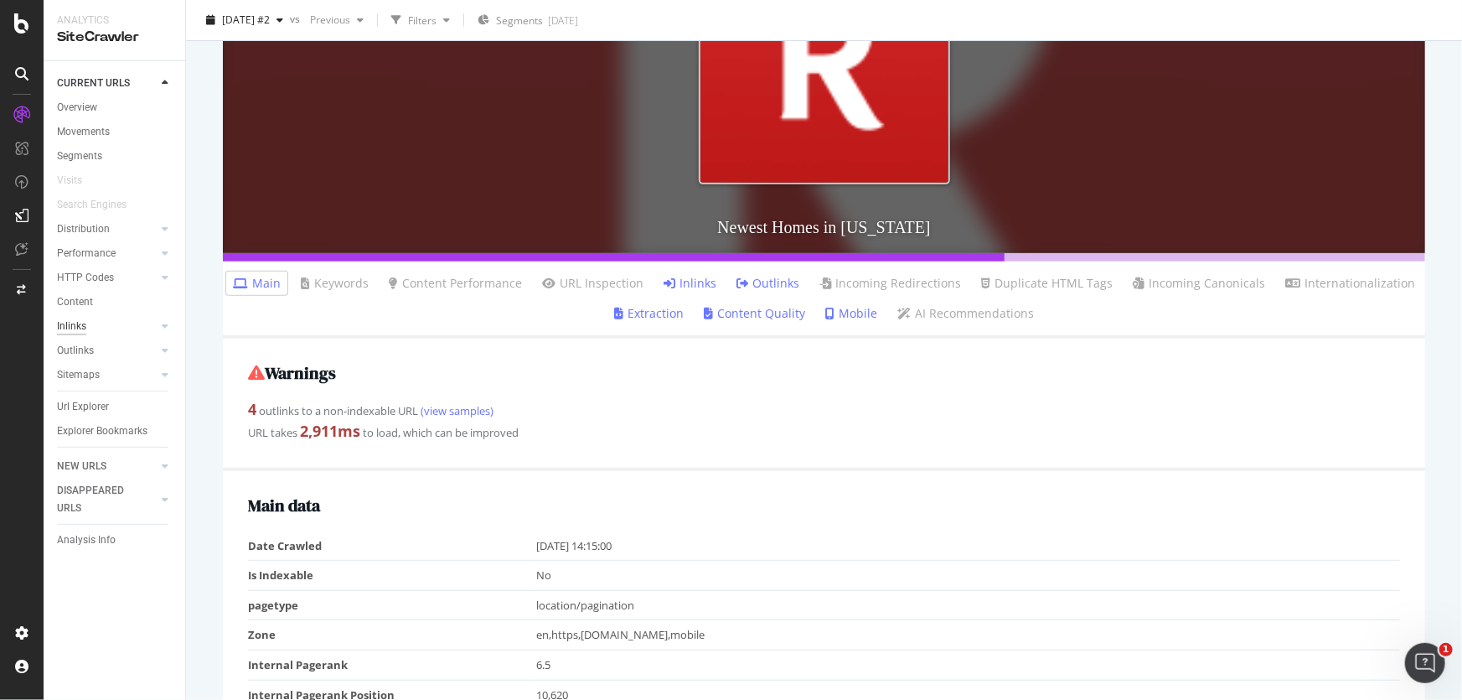
click at [74, 325] on div "Inlinks" at bounding box center [71, 327] width 29 height 18
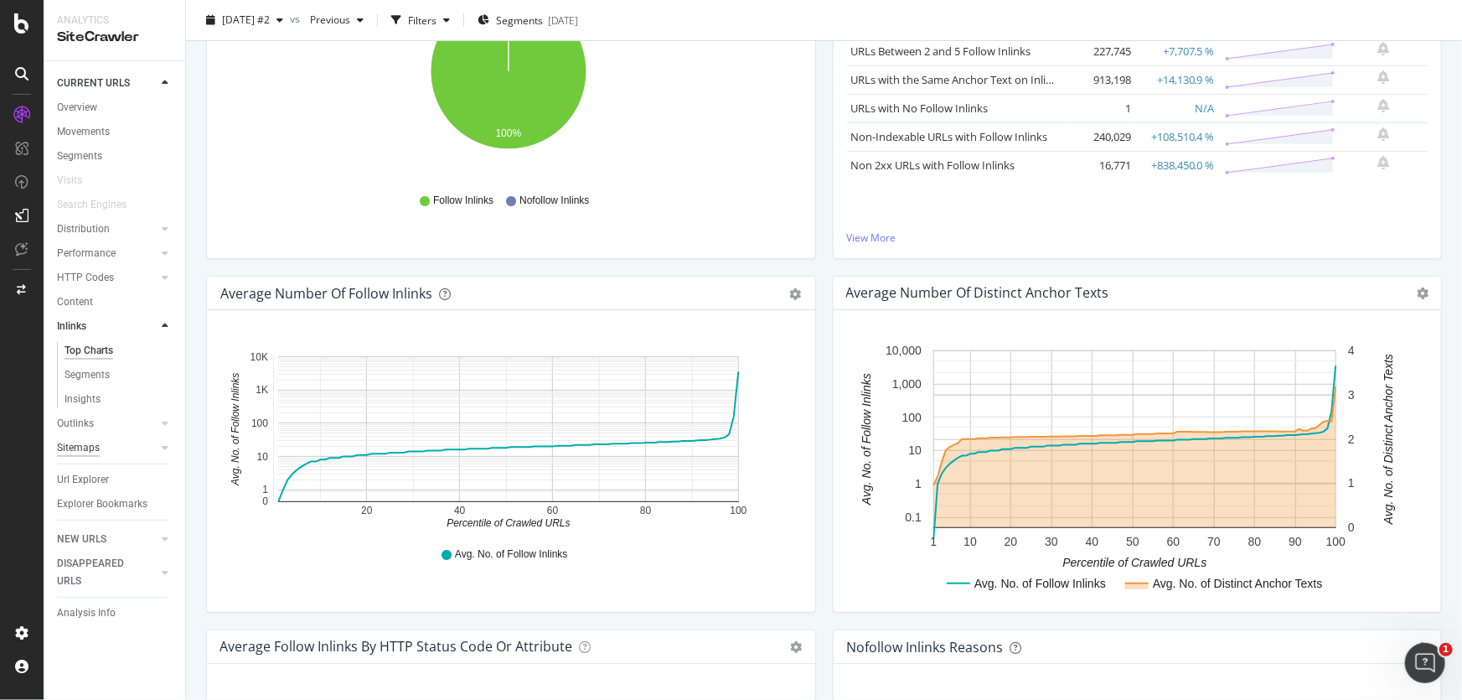
click at [75, 440] on div "Sitemaps" at bounding box center [78, 448] width 43 height 18
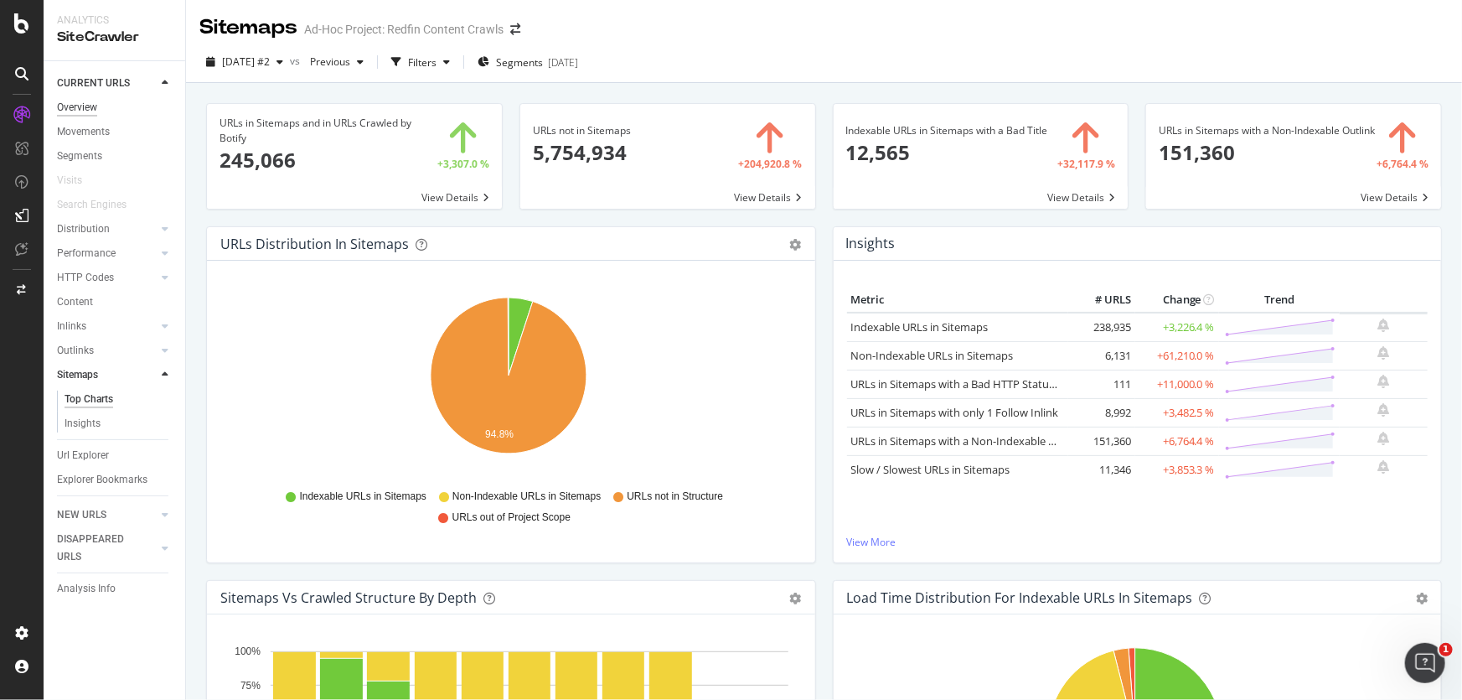
click at [69, 101] on div "Overview" at bounding box center [77, 108] width 40 height 18
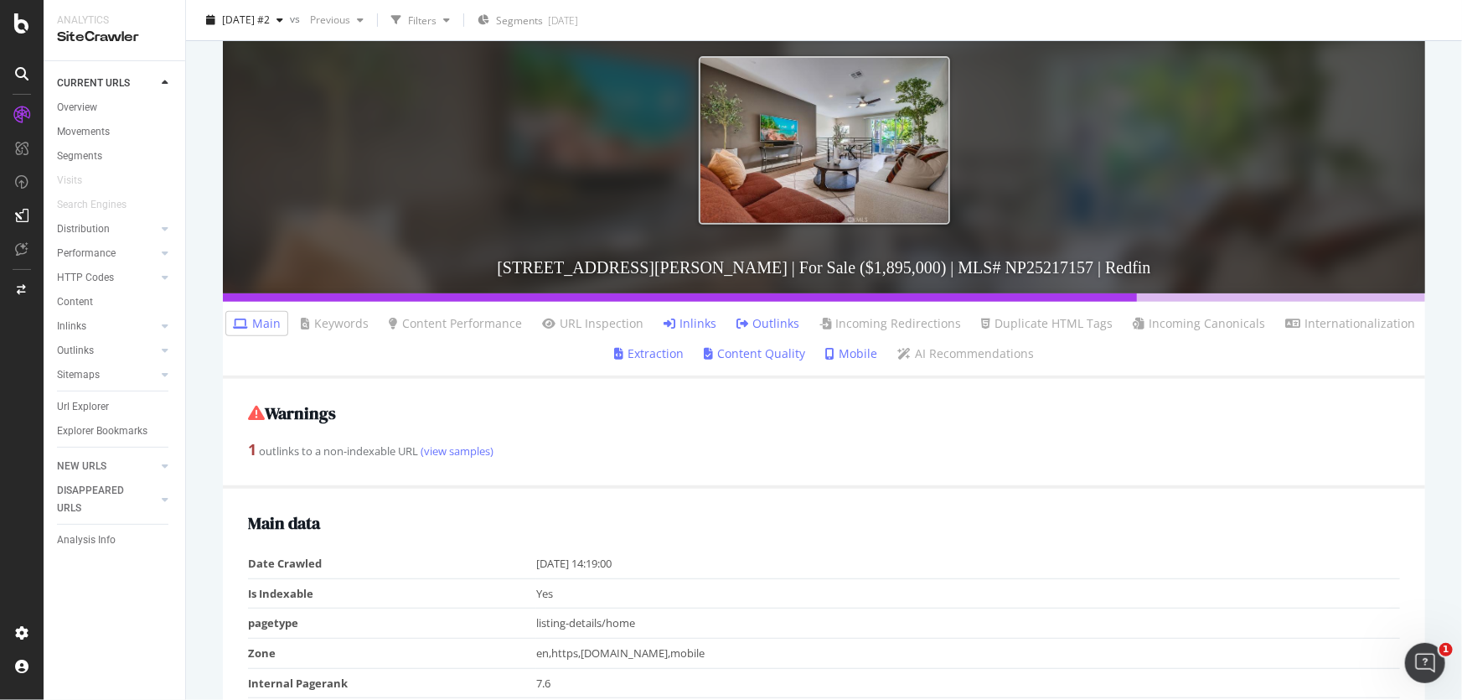
scroll to position [228, 0]
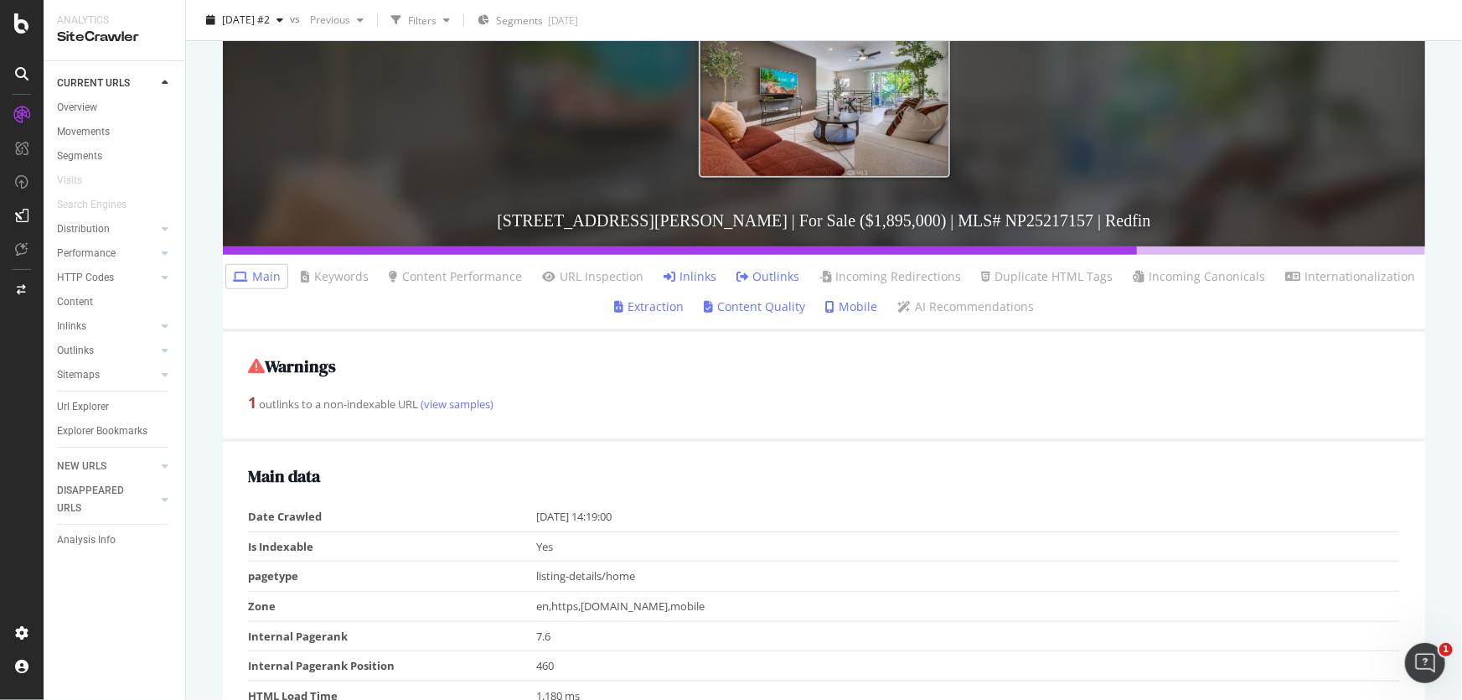
click at [684, 276] on link "Inlinks" at bounding box center [690, 276] width 53 height 17
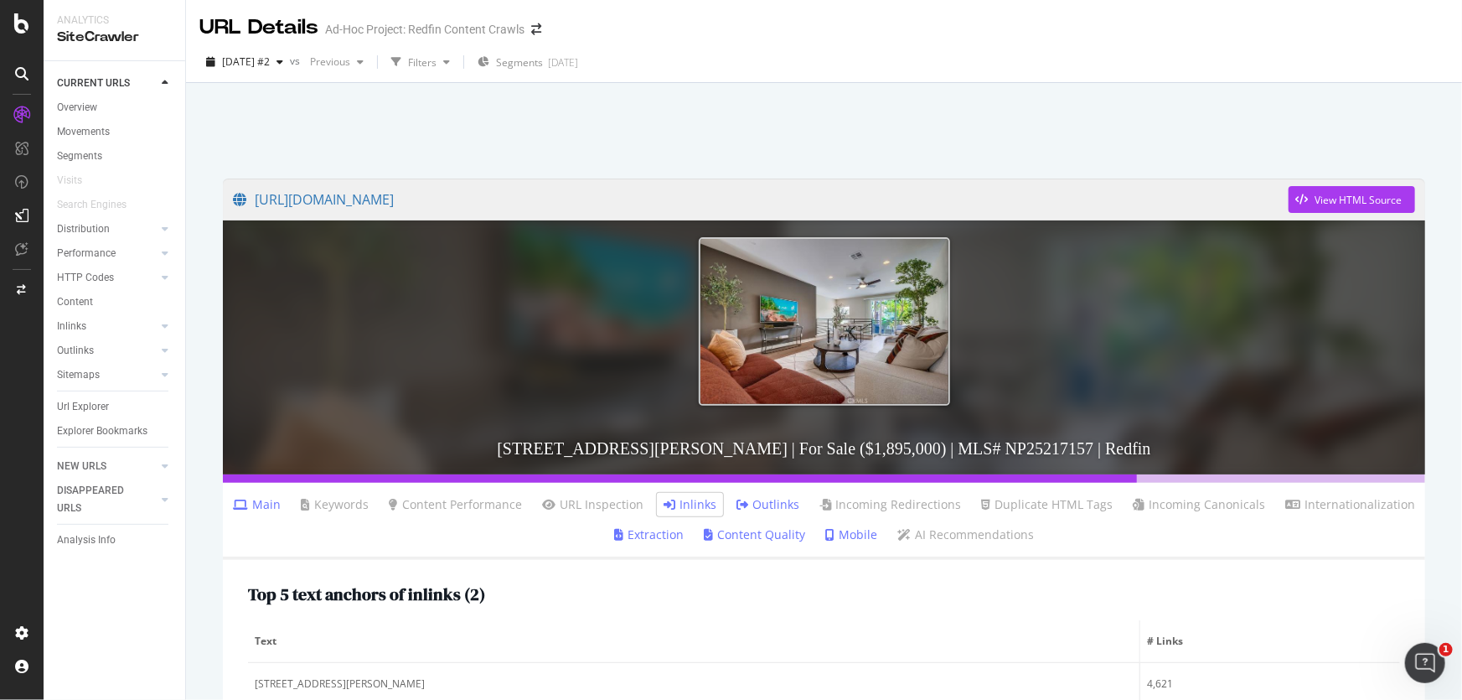
scroll to position [304, 0]
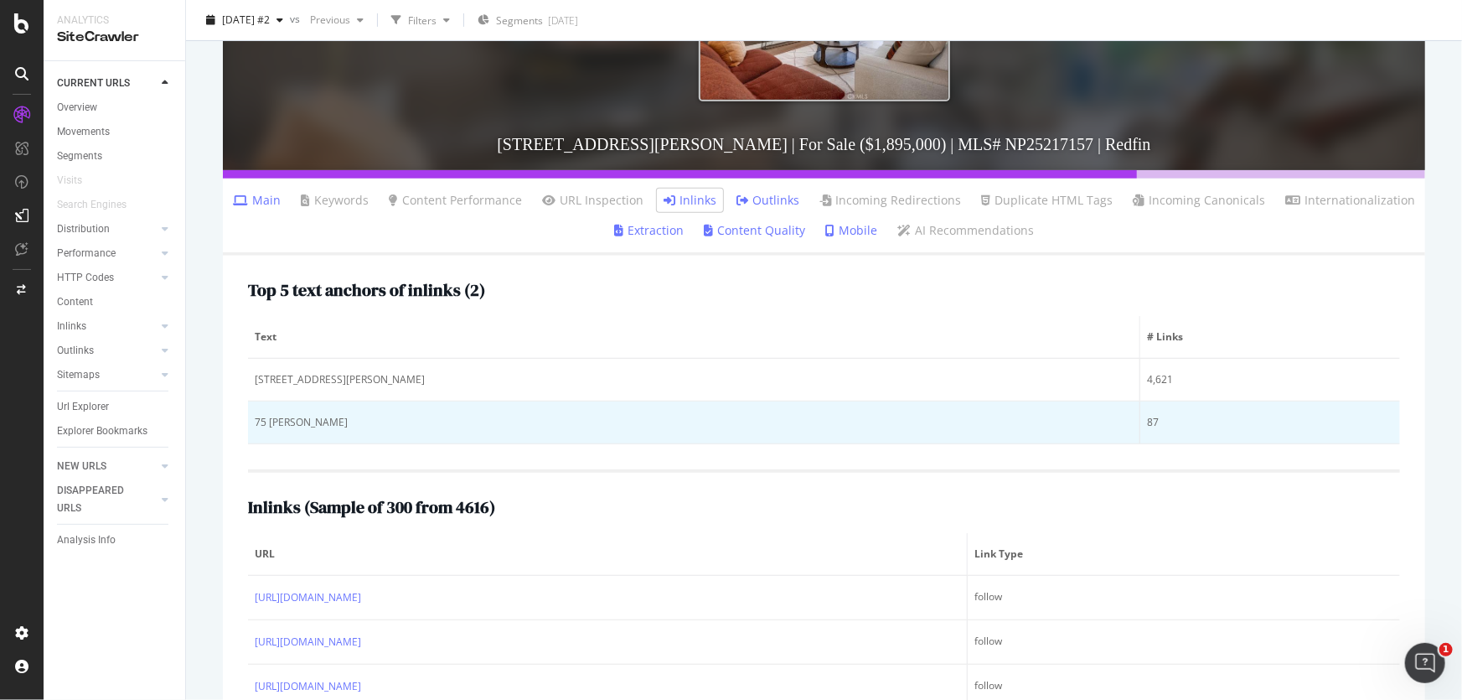
click at [310, 421] on div "75 Lennox" at bounding box center [694, 422] width 878 height 15
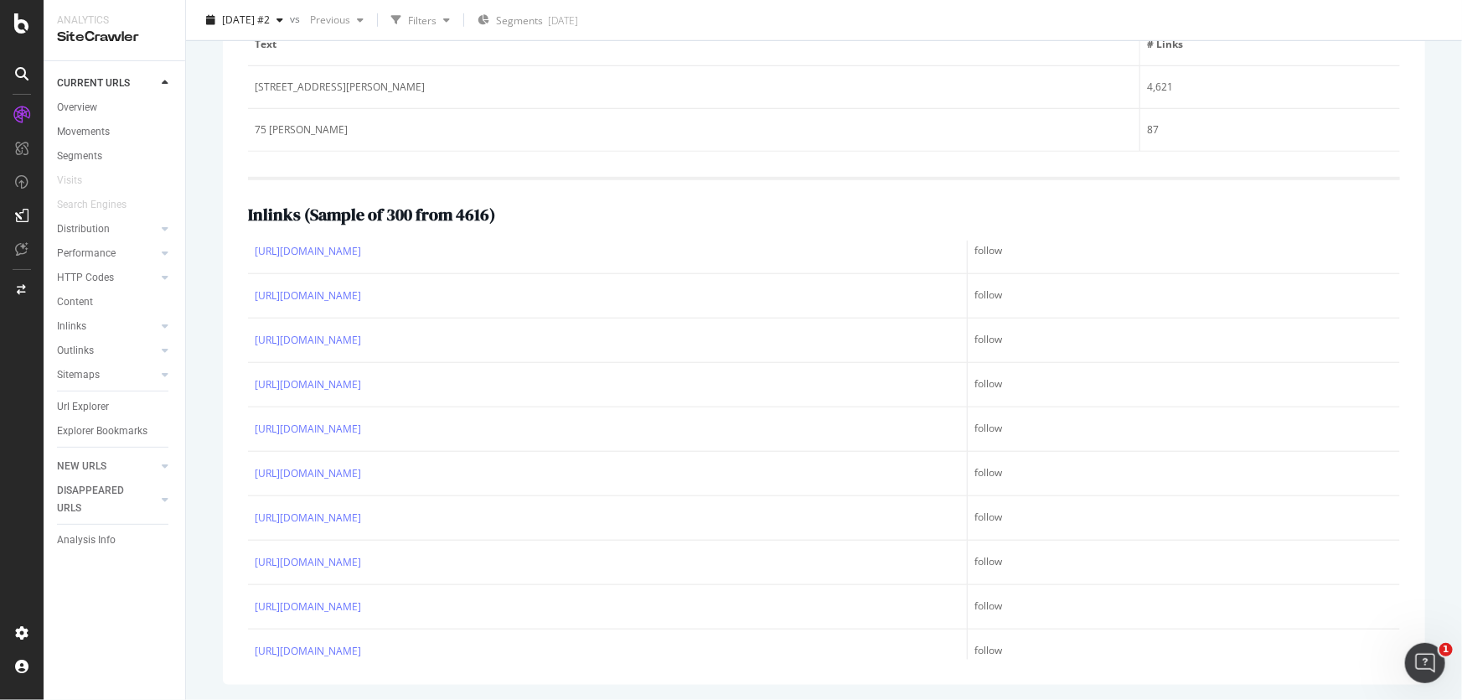
scroll to position [12921, 0]
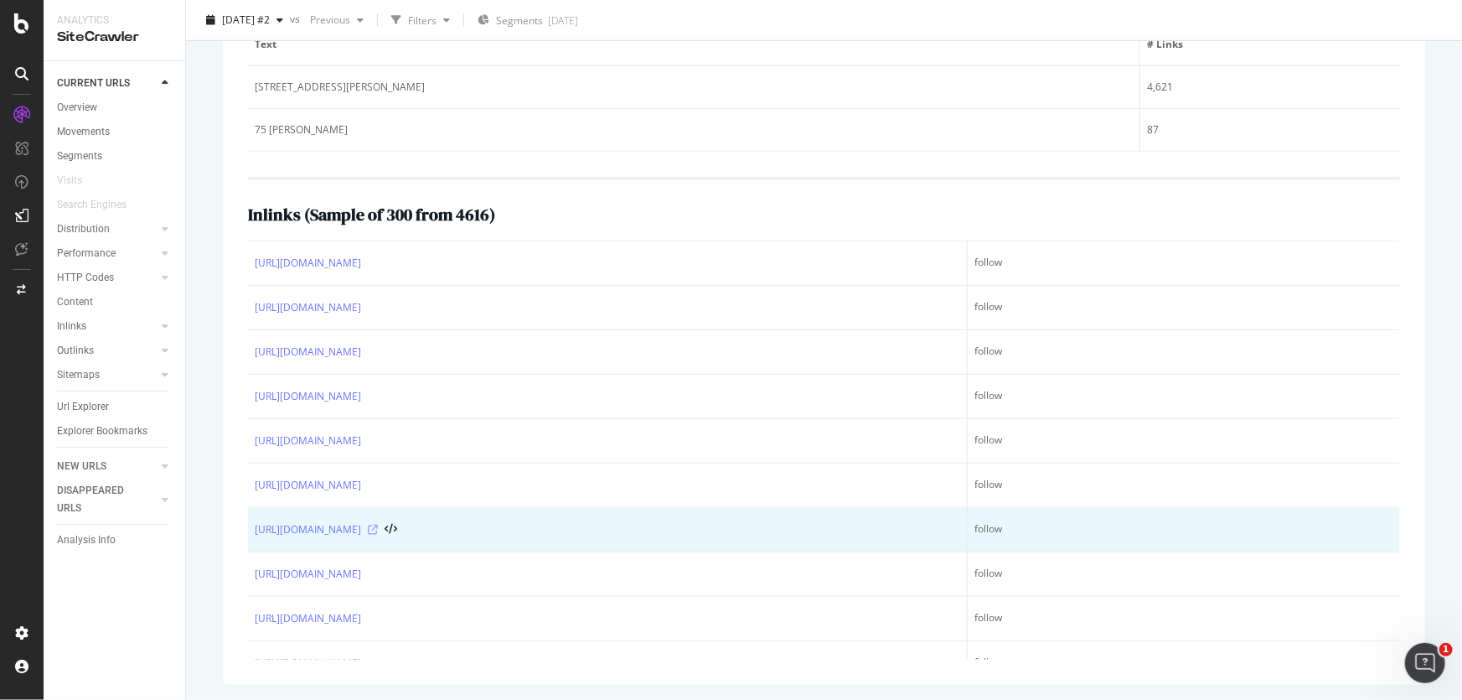
click at [378, 525] on icon at bounding box center [373, 530] width 10 height 10
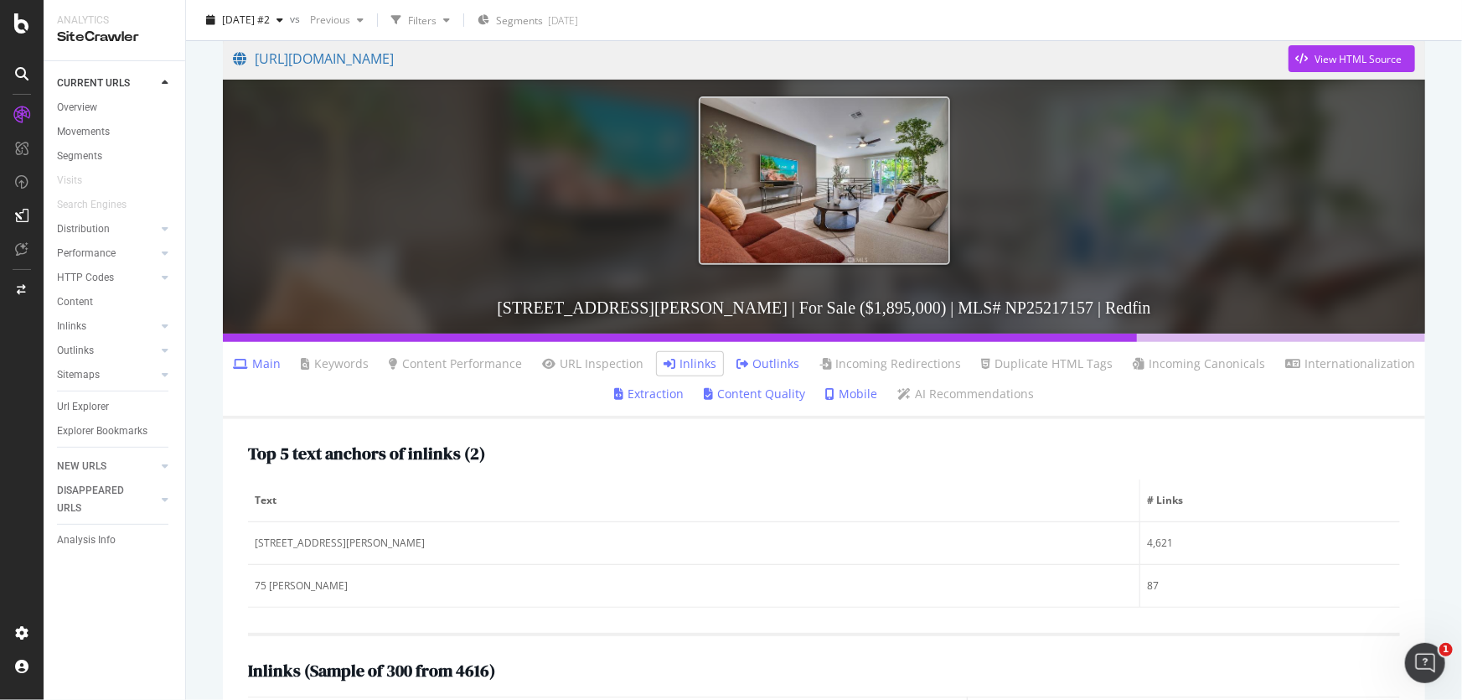
scroll to position [140, 0]
click at [567, 55] on link "[URL][DOMAIN_NAME]" at bounding box center [761, 60] width 1056 height 42
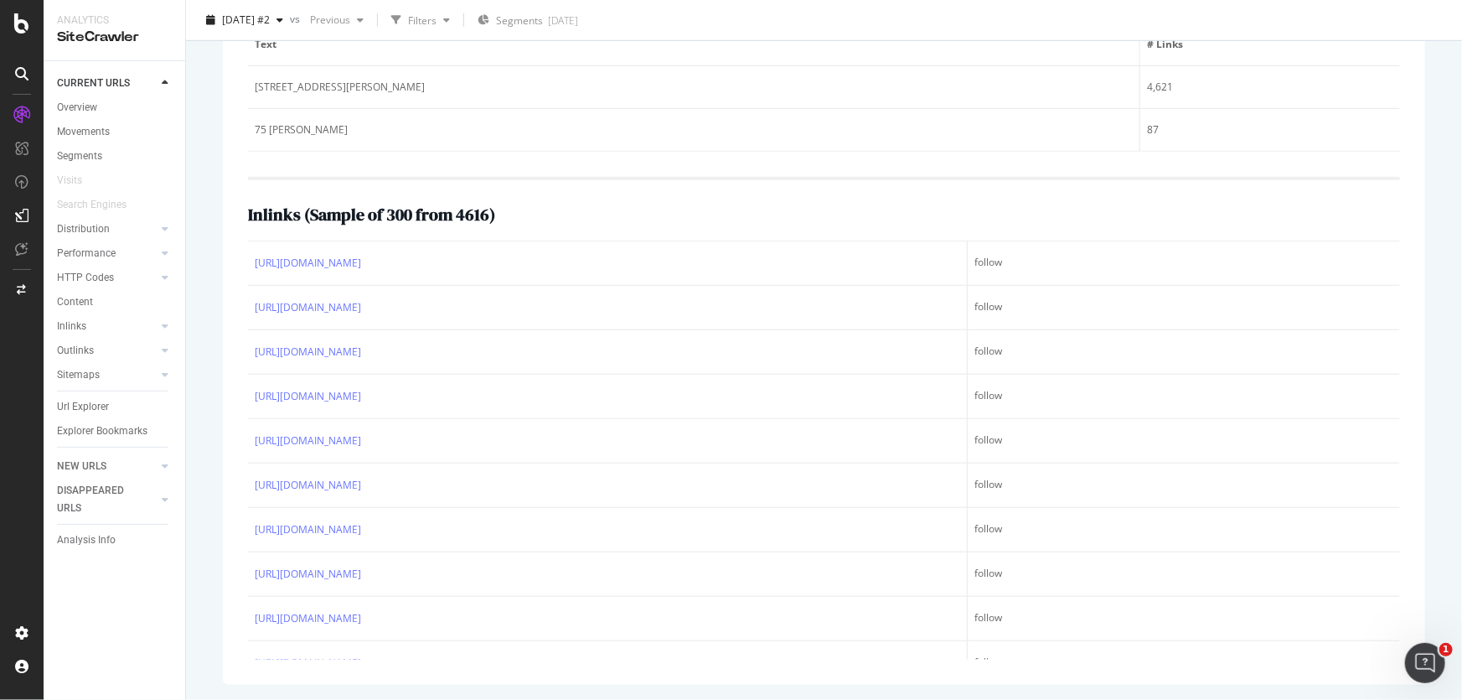
scroll to position [0, 0]
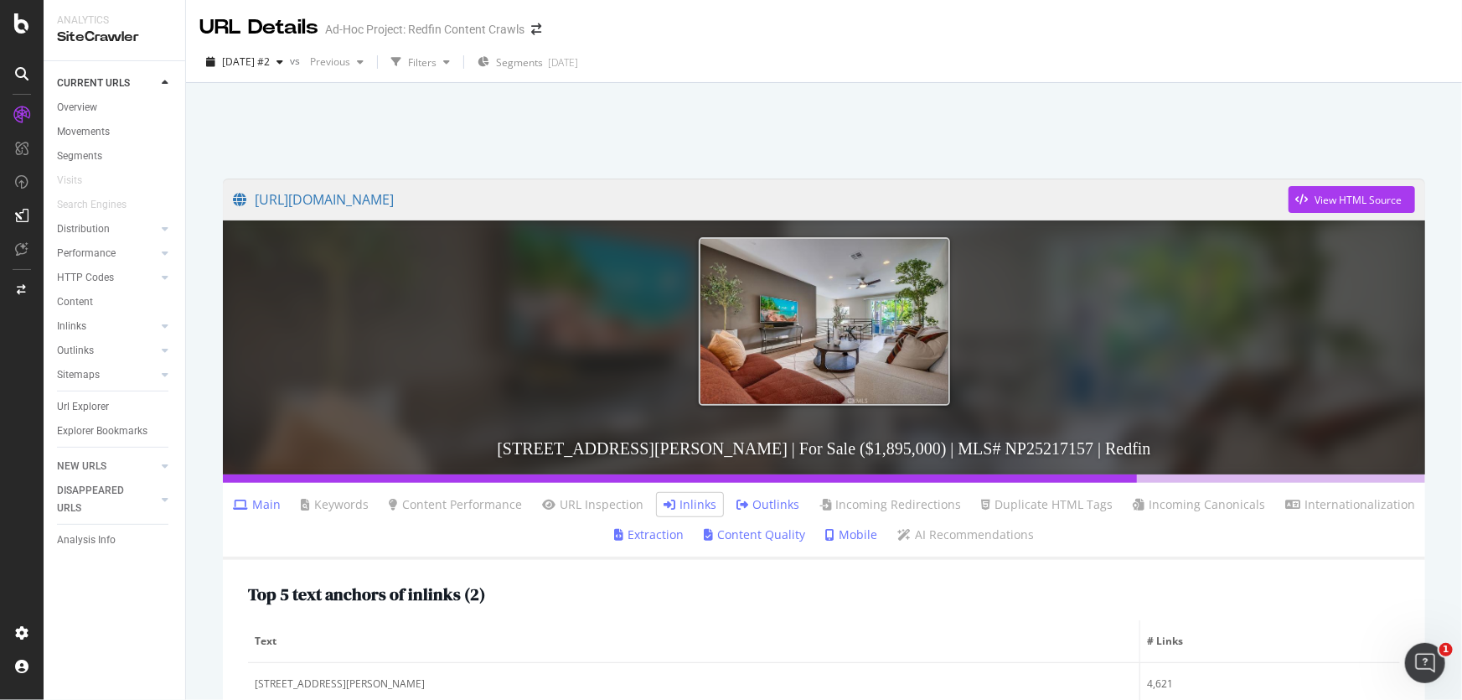
click at [73, 335] on div "Inlinks" at bounding box center [121, 326] width 128 height 24
click at [73, 322] on div "Inlinks" at bounding box center [71, 327] width 29 height 18
